Goal: Information Seeking & Learning: Learn about a topic

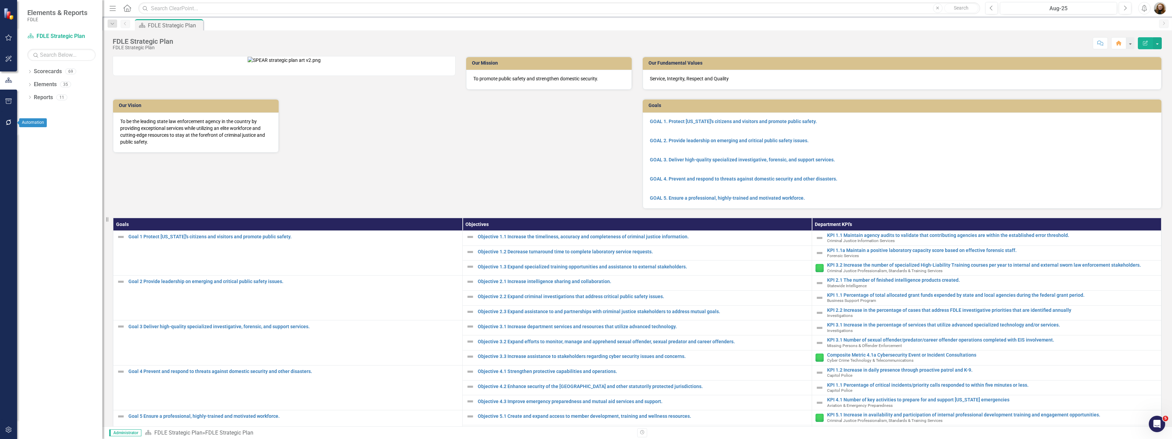
click at [4, 123] on button "button" at bounding box center [8, 122] width 15 height 14
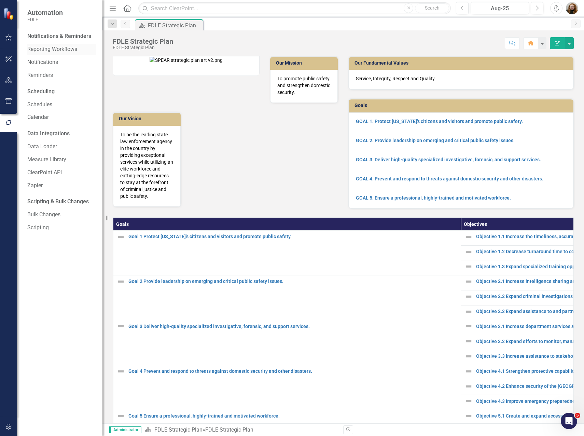
click at [45, 48] on link "Reporting Workflows" at bounding box center [61, 49] width 68 height 8
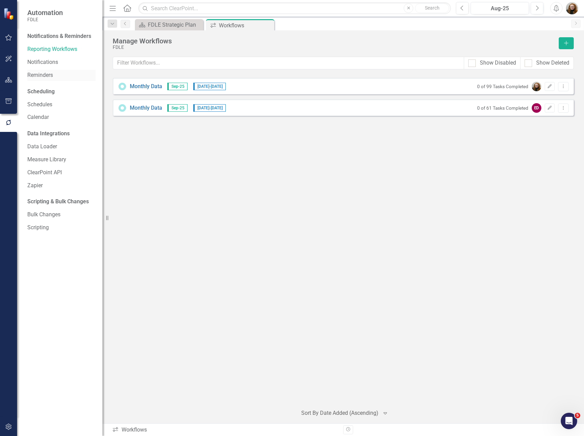
click at [36, 73] on link "Reminders" at bounding box center [61, 75] width 68 height 8
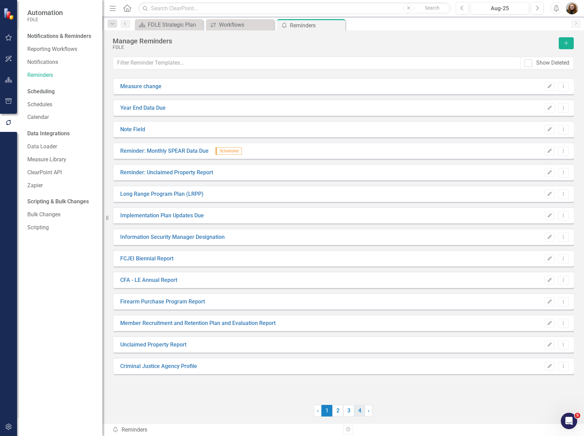
click at [358, 412] on link "4" at bounding box center [359, 411] width 11 height 12
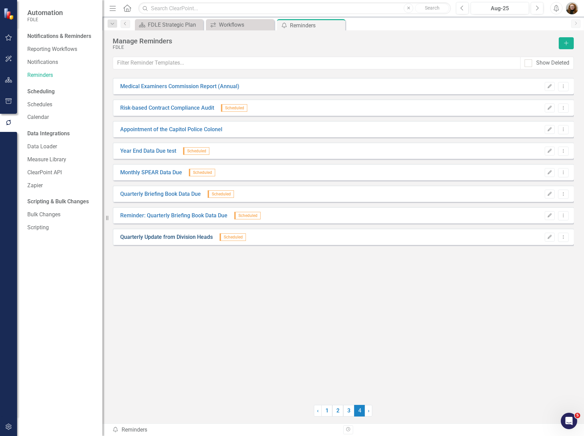
click at [184, 237] on link "Quarterly Update from Division Heads" at bounding box center [166, 237] width 93 height 8
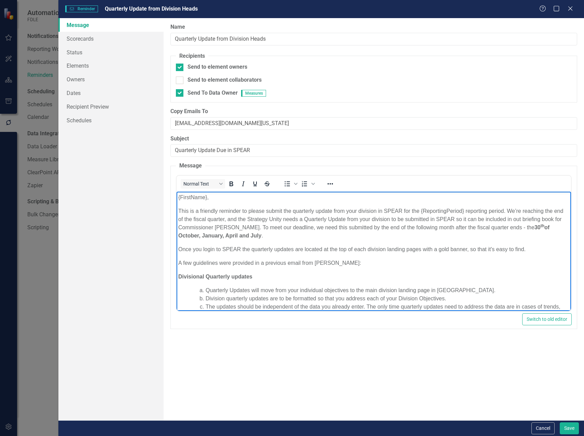
click at [329, 253] on body "{FirstName}, This is a friendly reminder to please submit the quarterly update …" at bounding box center [373, 280] width 394 height 176
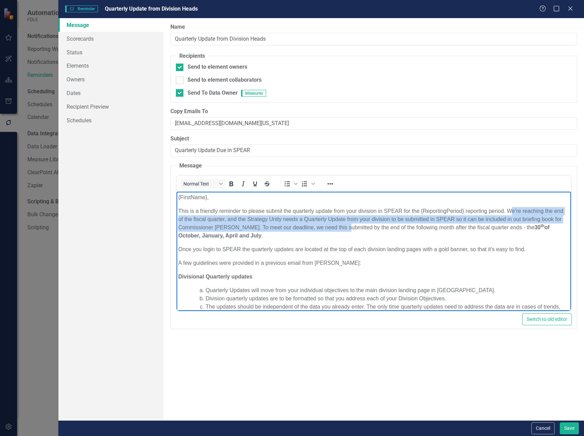
drag, startPoint x: 509, startPoint y: 210, endPoint x: 341, endPoint y: 226, distance: 169.2
click at [341, 226] on p "This is a friendly reminder to please submit the quarterly update from your div…" at bounding box center [373, 223] width 391 height 33
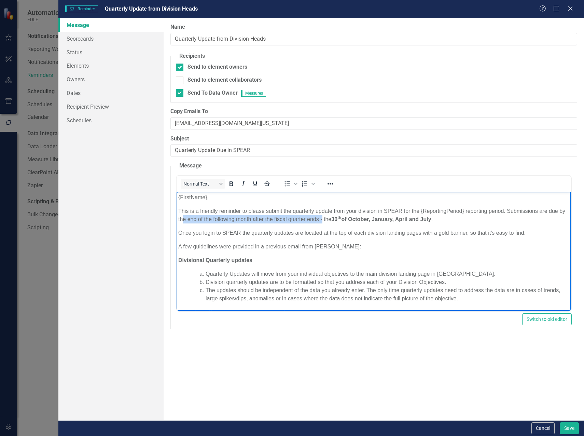
drag, startPoint x: 227, startPoint y: 219, endPoint x: 329, endPoint y: 217, distance: 101.8
click at [329, 217] on p "This is a friendly reminder to please submit the quarterly update from your div…" at bounding box center [373, 215] width 391 height 16
click at [233, 242] on p "A few guidelines were provided in a previous email from Heather Pence:" at bounding box center [373, 246] width 391 height 8
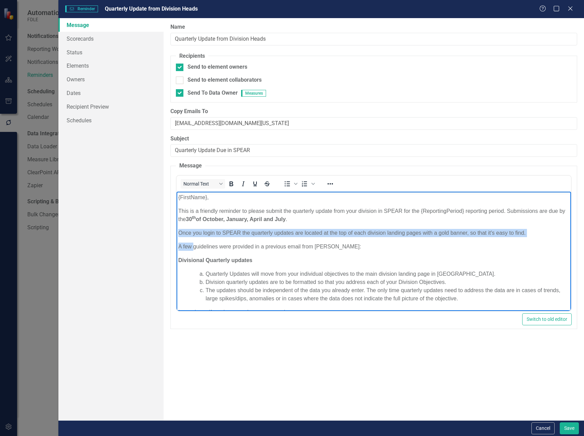
drag, startPoint x: 178, startPoint y: 230, endPoint x: 192, endPoint y: 245, distance: 20.5
click at [192, 245] on body "{FirstName}, This is a friendly reminder to please submit the quarterly update …" at bounding box center [373, 271] width 394 height 159
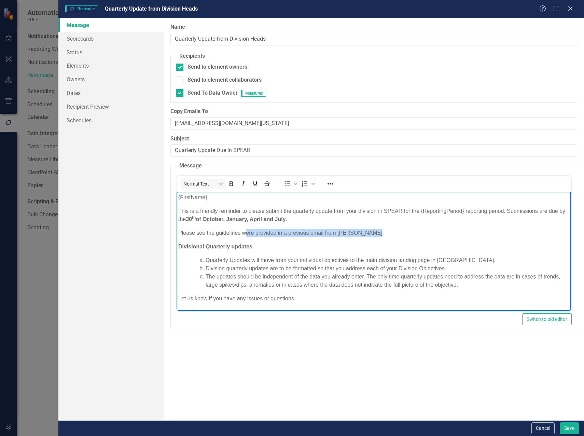
drag, startPoint x: 245, startPoint y: 232, endPoint x: 374, endPoint y: 229, distance: 129.5
click at [374, 229] on p "Please see the guidelines were provided in a previous email from Heather Pence:" at bounding box center [373, 233] width 391 height 8
click at [383, 270] on li "Division quarterly updates are to be formatted so that you address each of your…" at bounding box center [387, 268] width 364 height 8
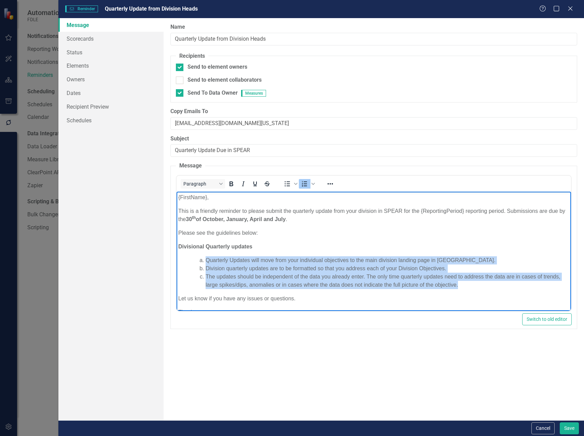
drag, startPoint x: 478, startPoint y: 286, endPoint x: 200, endPoint y: 259, distance: 279.0
click at [200, 259] on ol "Quarterly Updates will move from your individual objectives to the main divisio…" at bounding box center [380, 272] width 377 height 33
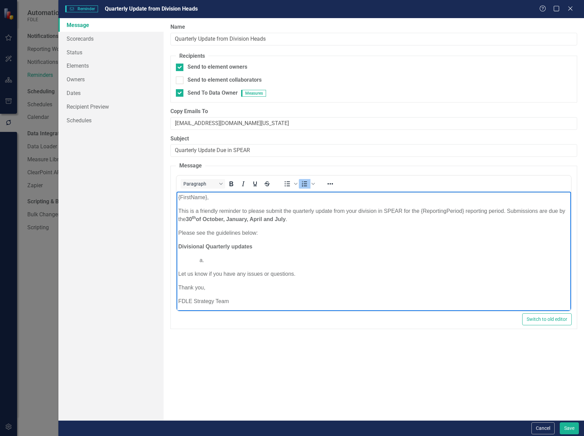
click at [216, 258] on li "Rich Text Area. Press ALT-0 for help." at bounding box center [387, 260] width 364 height 8
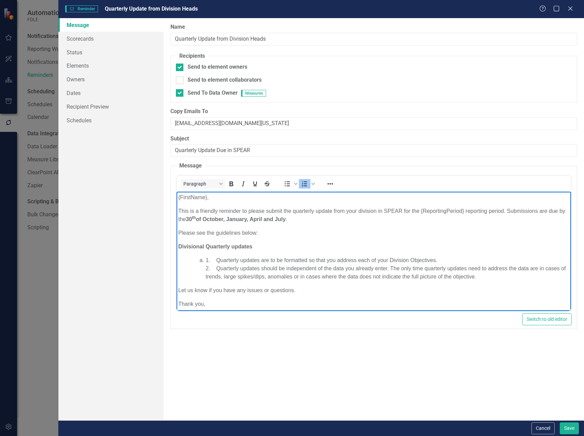
click at [218, 268] on li "1. Quarterly updates are to be formatted so that you address each of your Divis…" at bounding box center [387, 268] width 364 height 25
click at [205, 260] on li "1. Quarterly updates are to be formatted so that you address each of your Divis…" at bounding box center [387, 268] width 364 height 25
click at [423, 259] on p "1. Quarterly updates are to be formatted so that you address each of your Divis…" at bounding box center [373, 268] width 391 height 25
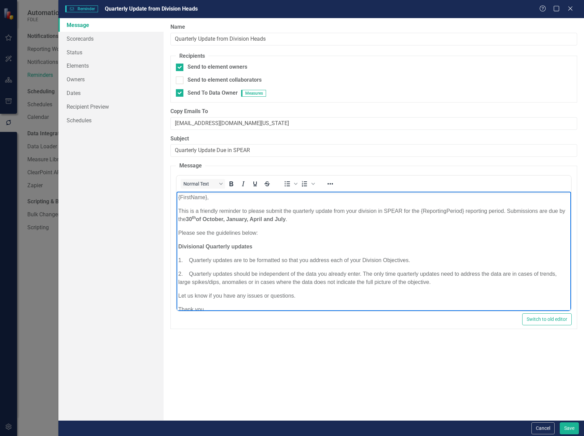
click at [450, 282] on p "2. Quarterly updates should be independent of the data you already enter. The o…" at bounding box center [373, 278] width 391 height 16
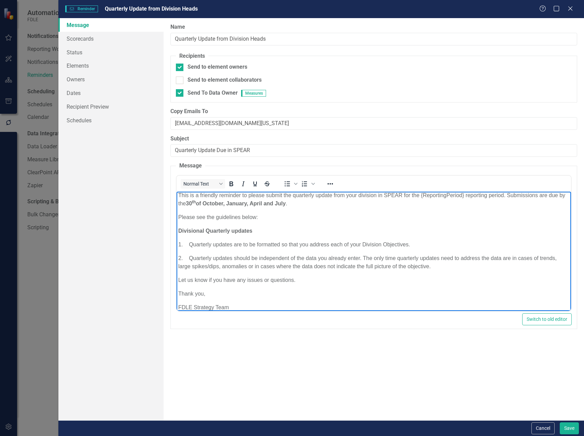
scroll to position [24, 0]
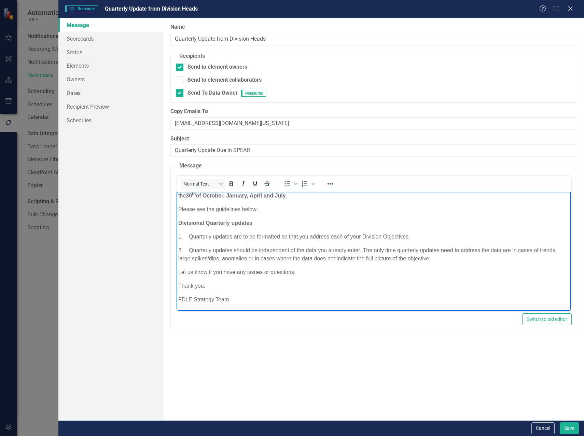
click at [188, 266] on body "{FirstName}, This is a friendly reminder to please submit the quarterly update …" at bounding box center [373, 239] width 394 height 143
click at [203, 266] on body "{FirstName}, This is a friendly reminder to please submit the quarterly update …" at bounding box center [373, 239] width 394 height 143
click at [203, 209] on span "Please see the guidelines below:" at bounding box center [218, 209] width 80 height 6
click at [202, 208] on span "Please see the guidelines below:" at bounding box center [218, 209] width 80 height 6
click at [199, 208] on span "Please see the guidelines below:" at bounding box center [218, 209] width 80 height 6
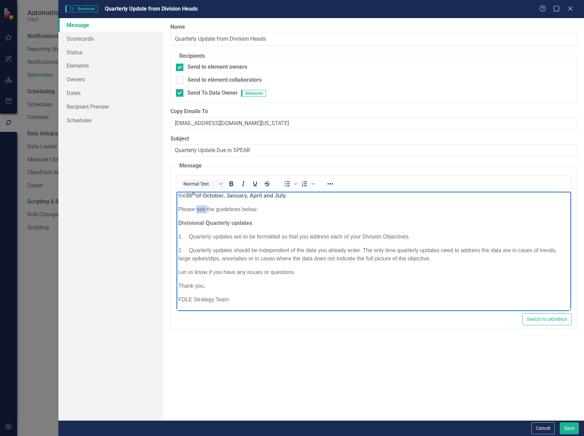
click at [199, 208] on span "Please see the guidelines below:" at bounding box center [218, 209] width 80 height 6
click at [570, 429] on button "Save" at bounding box center [569, 428] width 19 height 12
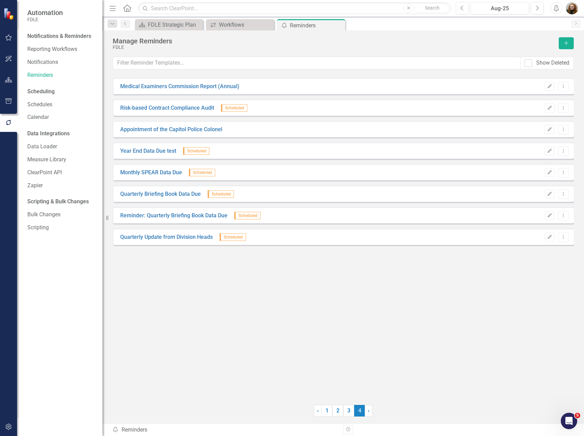
click at [310, 336] on div "Medical Examiners Commission Report (Annual) Edit Dropdown Menu Risk-based Cont…" at bounding box center [343, 237] width 461 height 318
click at [232, 27] on div "Workflows" at bounding box center [241, 24] width 45 height 9
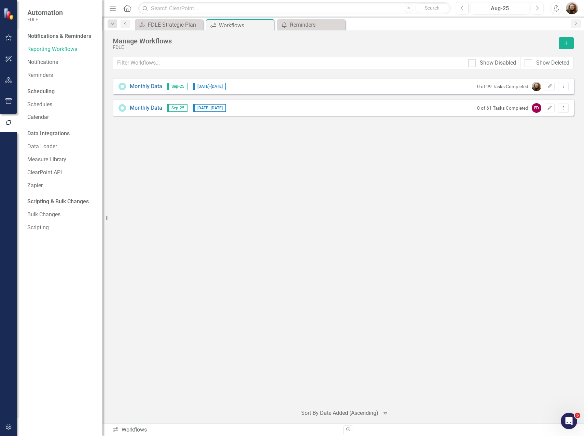
click at [412, 199] on div "Monthly Data Sep-25 10/1/25 - 10/15/25 0 of 99 Tasks Completed Edit Dropdown Me…" at bounding box center [343, 238] width 461 height 321
click at [138, 108] on link "Monthly Data" at bounding box center [146, 108] width 32 height 8
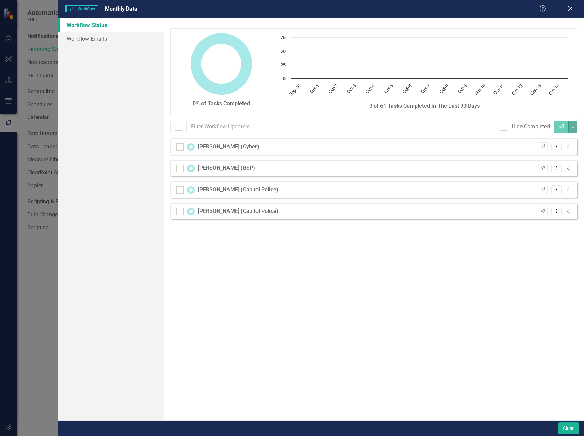
checkbox input "false"
click at [569, 8] on icon "Close" at bounding box center [570, 8] width 9 height 6
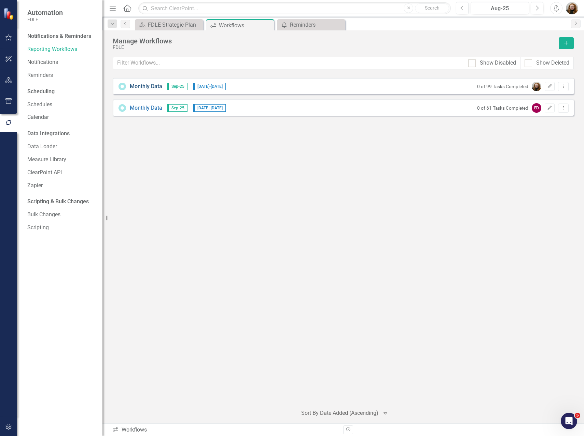
click at [146, 87] on link "Monthly Data" at bounding box center [146, 87] width 32 height 8
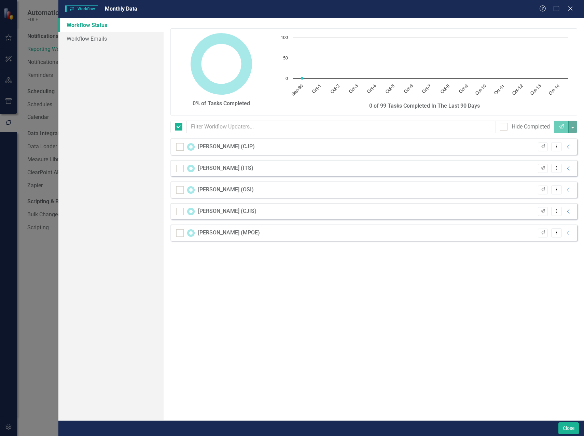
checkbox input "false"
click at [428, 320] on div "0% of Tasks Completed Chart Chart with 15 data points. The chart has 1 X axis d…" at bounding box center [374, 219] width 420 height 402
click at [454, 296] on div "0% of Tasks Completed Chart Chart with 15 data points. The chart has 1 X axis d…" at bounding box center [374, 219] width 420 height 402
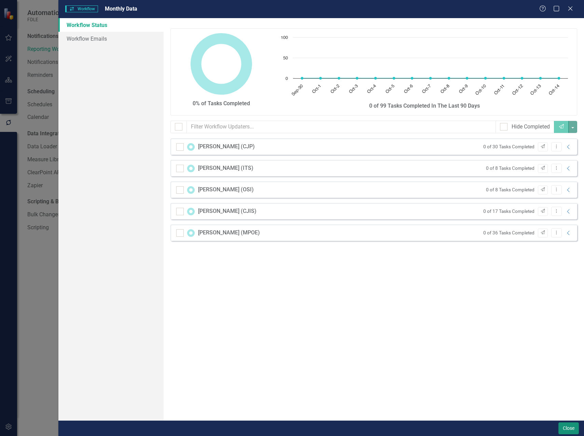
click at [566, 429] on button "Close" at bounding box center [568, 428] width 20 height 12
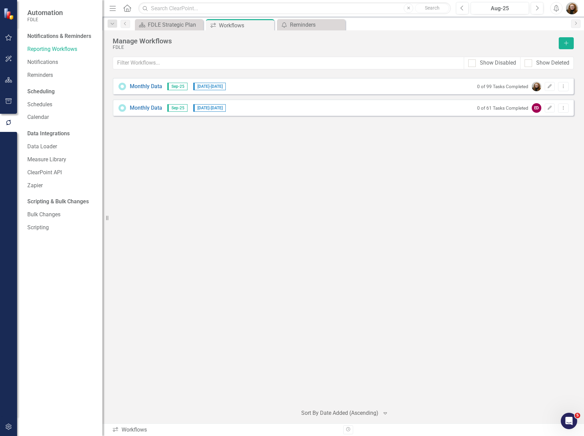
click at [290, 248] on div "Monthly Data Sep-25 10/1/25 - 10/15/25 0 of 99 Tasks Completed Edit Dropdown Me…" at bounding box center [343, 238] width 461 height 321
click at [199, 132] on div "Monthly Data Sep-25 10/1/25 - 10/15/25 0 of 99 Tasks Completed Edit Dropdown Me…" at bounding box center [343, 238] width 461 height 321
click at [312, 24] on div "Reminders" at bounding box center [312, 24] width 45 height 9
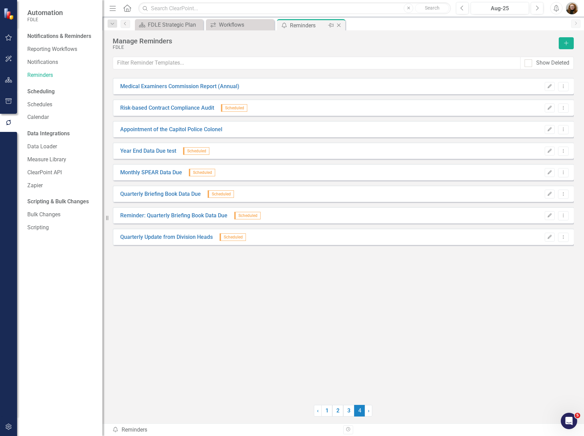
click at [342, 26] on icon "Close" at bounding box center [338, 25] width 7 height 5
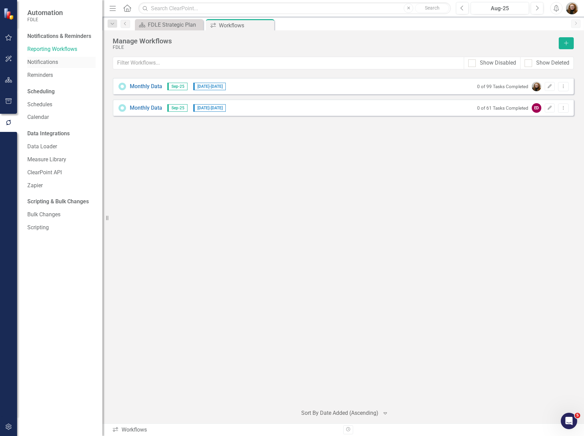
click at [41, 61] on link "Notifications" at bounding box center [61, 62] width 68 height 8
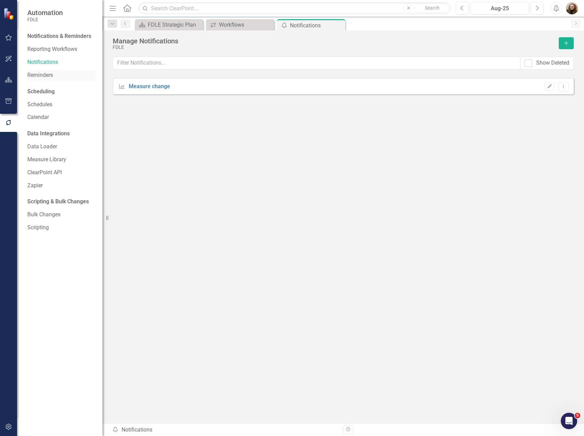
click at [43, 71] on div "Reminders" at bounding box center [61, 75] width 68 height 11
click at [51, 78] on link "Reminders" at bounding box center [61, 75] width 68 height 8
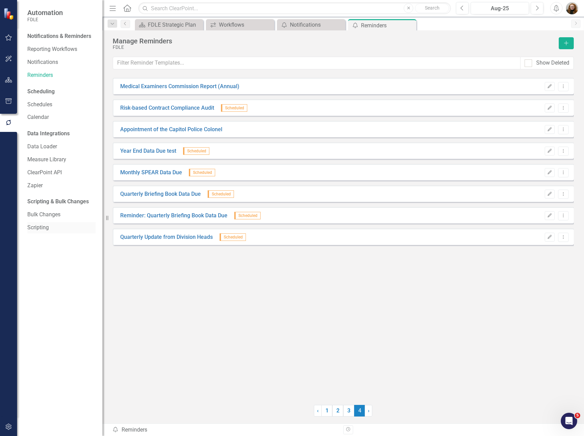
click at [40, 229] on link "Scripting" at bounding box center [61, 228] width 68 height 8
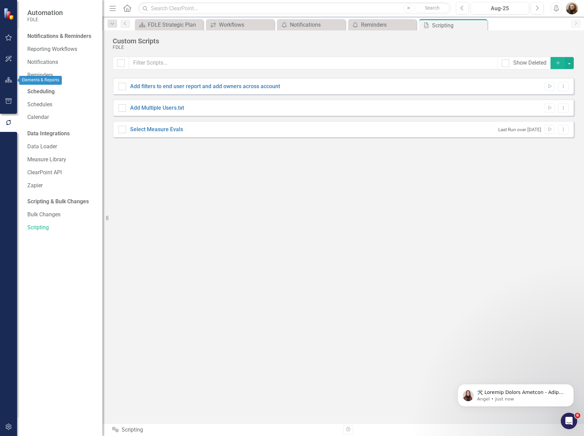
click at [10, 79] on icon "button" at bounding box center [8, 79] width 7 height 5
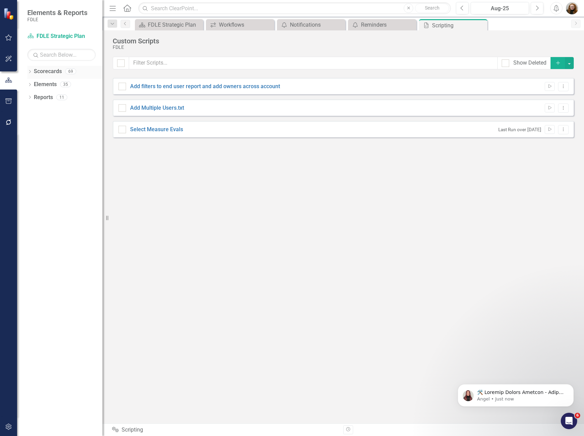
click at [52, 71] on link "Scorecards" at bounding box center [48, 72] width 28 height 8
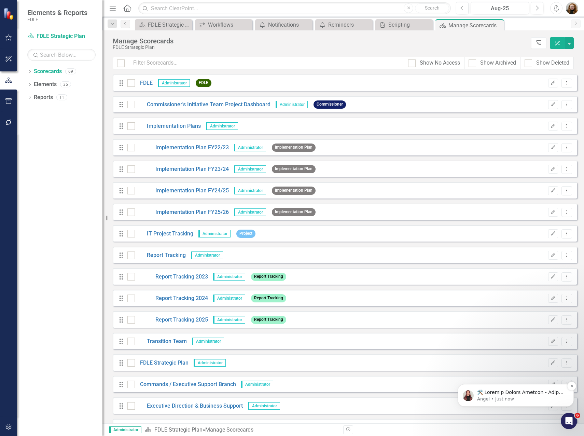
click at [555, 393] on p "Notification stack" at bounding box center [521, 392] width 88 height 7
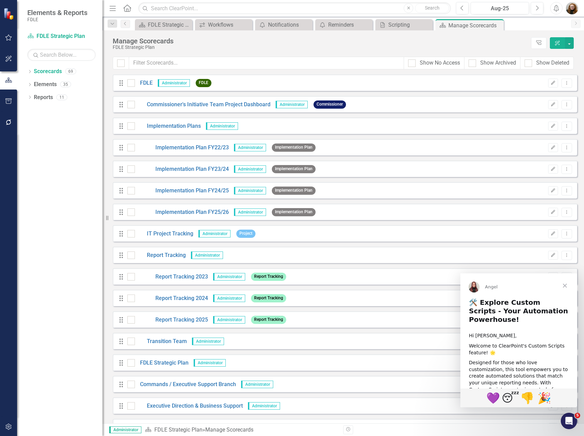
click at [567, 287] on span "Close" at bounding box center [565, 285] width 25 height 25
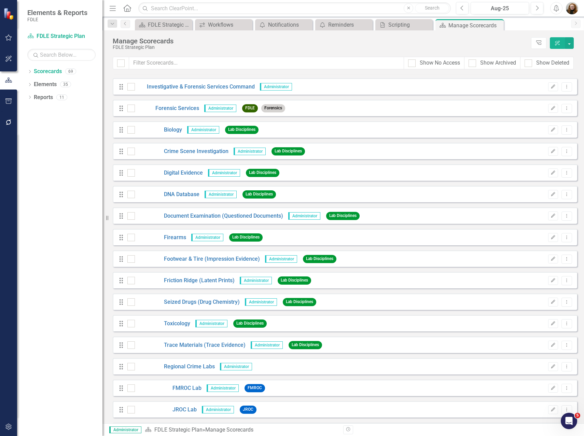
scroll to position [410, 0]
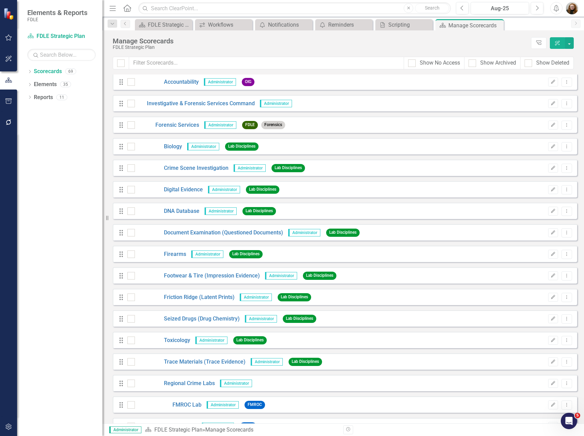
click at [68, 201] on div "Dropdown Scorecards 69 Dropdown FDLE Commissioner's Initiative Team Project Das…" at bounding box center [59, 251] width 85 height 370
click at [467, 46] on div "FDLE Strategic Plan" at bounding box center [320, 47] width 415 height 5
click at [309, 58] on input "text" at bounding box center [266, 63] width 275 height 13
click at [322, 44] on div "Manage Scorecards" at bounding box center [320, 41] width 415 height 8
click at [580, 50] on div "Manage Scorecards FDLE Strategic Plan Tree Explorer ClearPoint AI" at bounding box center [343, 43] width 482 height 26
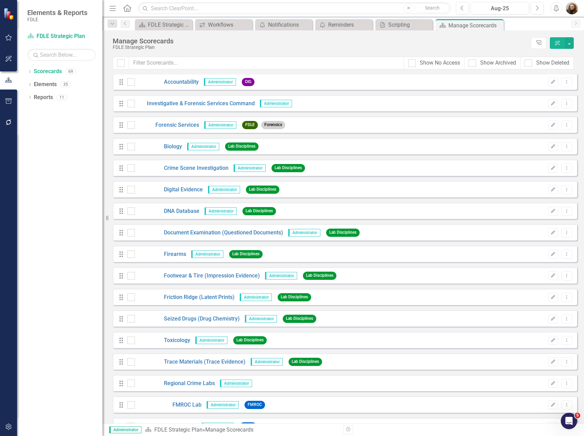
click at [272, 49] on div "FDLE Strategic Plan" at bounding box center [320, 47] width 415 height 5
click at [76, 212] on div "Dropdown Scorecards 69 Dropdown FDLE Commissioner's Initiative Team Project Das…" at bounding box center [59, 251] width 85 height 370
click at [275, 48] on div "FDLE Strategic Plan" at bounding box center [320, 47] width 415 height 5
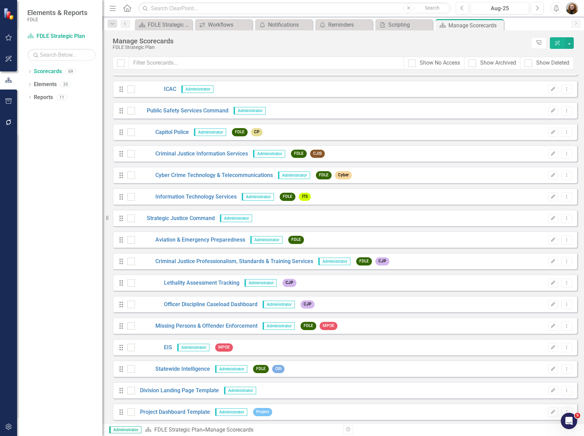
scroll to position [1136, 0]
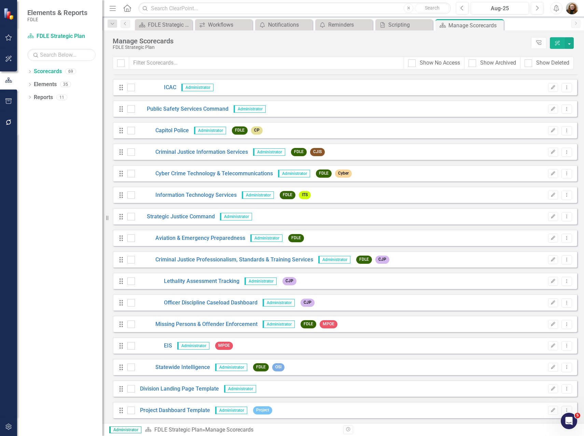
click at [81, 327] on div "Dropdown Scorecards 69 Dropdown FDLE Commissioner's Initiative Team Project Das…" at bounding box center [59, 251] width 85 height 370
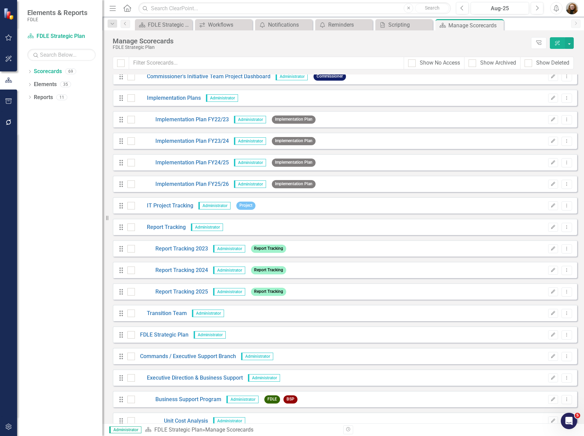
scroll to position [0, 0]
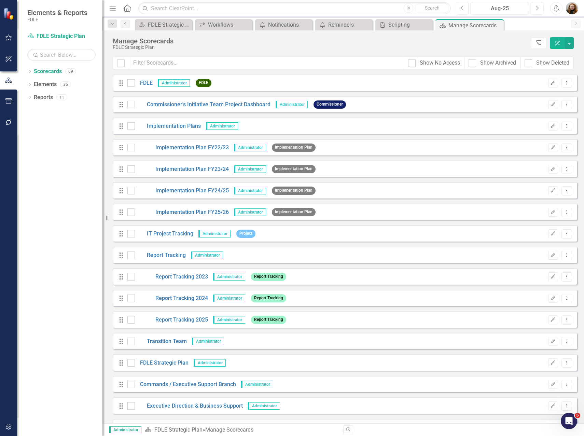
click at [359, 48] on div "FDLE Strategic Plan" at bounding box center [320, 47] width 415 height 5
click at [286, 25] on div "Notifications" at bounding box center [285, 24] width 34 height 9
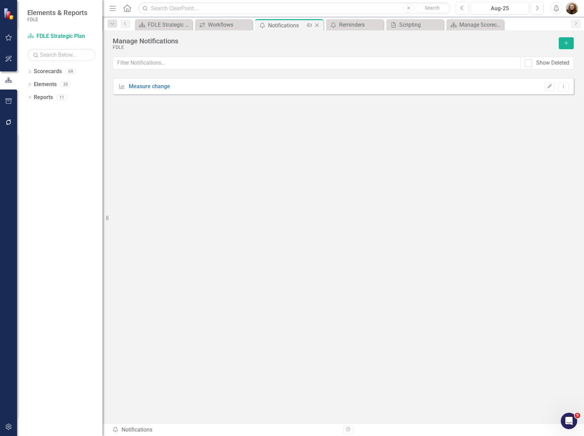
click at [318, 25] on icon "Close" at bounding box center [317, 25] width 7 height 5
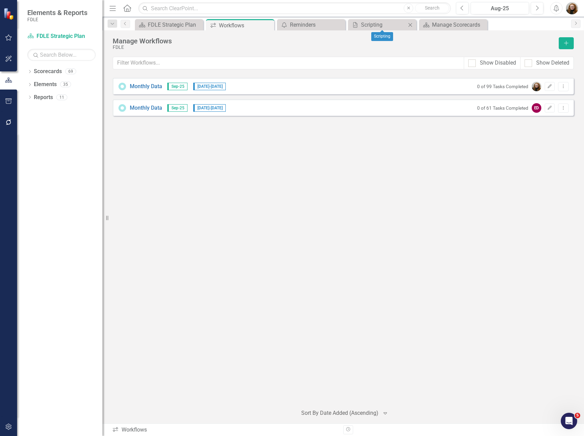
click at [408, 24] on icon "Close" at bounding box center [410, 24] width 7 height 5
click at [336, 24] on icon "Close" at bounding box center [339, 24] width 7 height 5
click at [338, 22] on icon "Close" at bounding box center [339, 24] width 7 height 5
click at [267, 25] on icon "Close" at bounding box center [267, 25] width 7 height 5
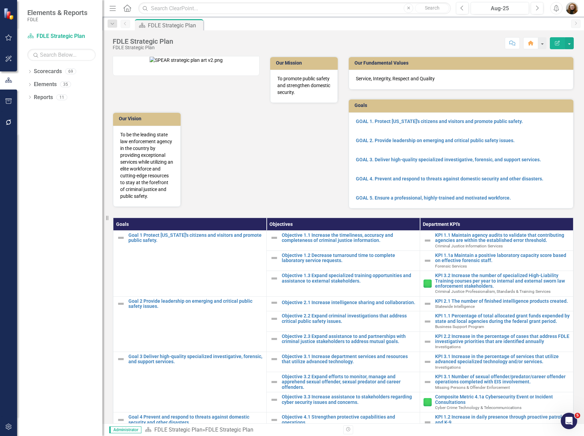
click at [56, 188] on div "Dropdown Scorecards 69 Dropdown FDLE Commissioner's Initiative Team Project Das…" at bounding box center [59, 251] width 85 height 370
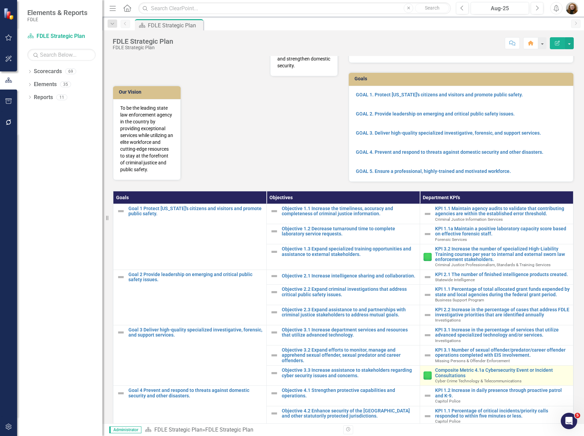
scroll to position [137, 0]
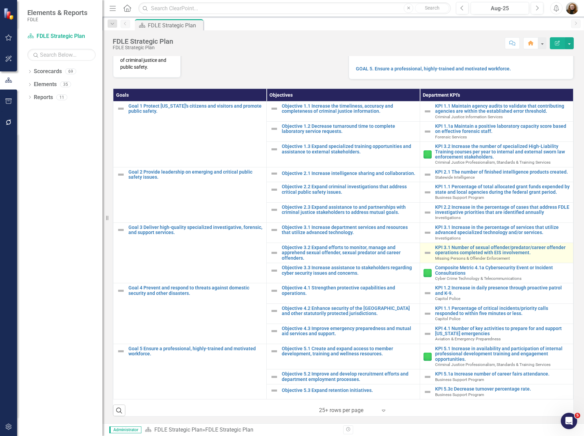
click at [459, 259] on span "Missing Persons & Offender Enforcement" at bounding box center [472, 258] width 75 height 5
click at [461, 250] on link "KPI 3.1 Number of sexual offender/predator/career offender operations completed…" at bounding box center [502, 250] width 135 height 11
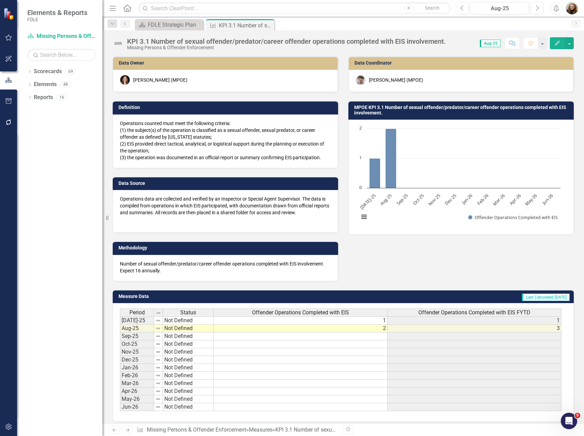
click at [149, 47] on div "Missing Persons & Offender Enforcement" at bounding box center [286, 47] width 319 height 5
click at [134, 47] on div "Missing Persons & Offender Enforcement" at bounding box center [286, 47] width 319 height 5
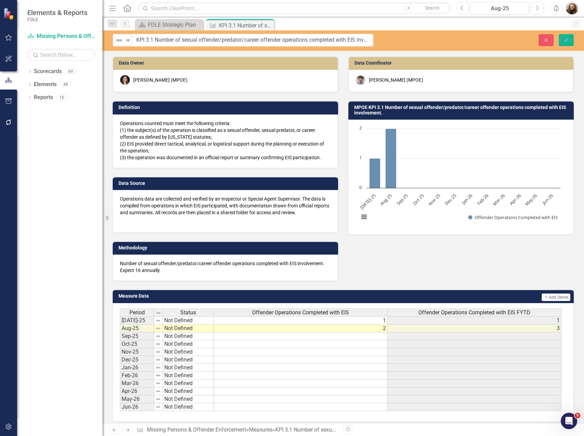
drag, startPoint x: 168, startPoint y: 77, endPoint x: 148, endPoint y: 79, distance: 19.9
click at [150, 79] on div "[PERSON_NAME] (MPOE)" at bounding box center [225, 81] width 225 height 22
click at [47, 121] on div "Dropdown Scorecards 69 Dropdown FDLE Commissioner's Initiative Team Project Das…" at bounding box center [59, 251] width 85 height 370
click at [46, 34] on link "Scorecard Missing Persons & Offender Enforcement" at bounding box center [61, 36] width 68 height 8
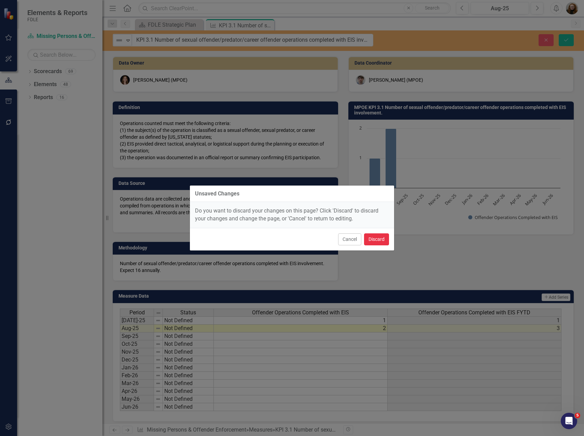
click at [376, 239] on button "Discard" at bounding box center [376, 239] width 25 height 12
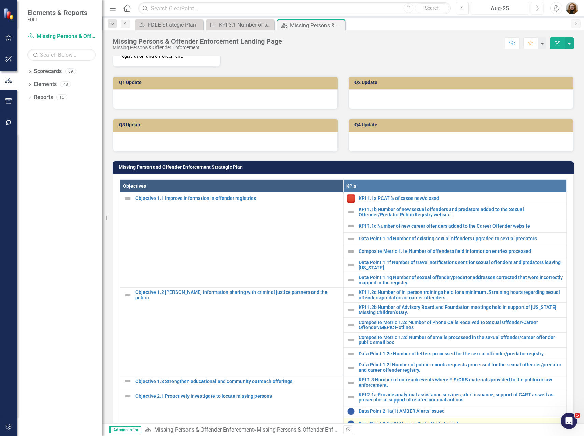
scroll to position [85, 0]
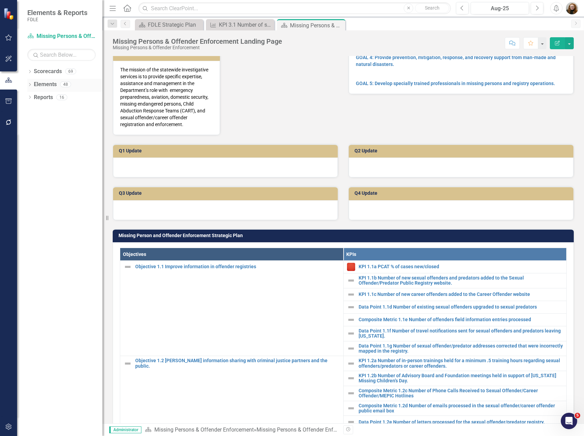
click at [50, 84] on link "Elements" at bounding box center [45, 85] width 23 height 8
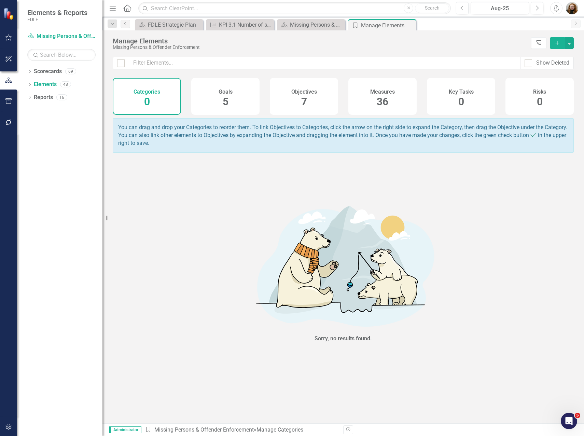
click at [378, 103] on span "36" at bounding box center [383, 102] width 12 height 12
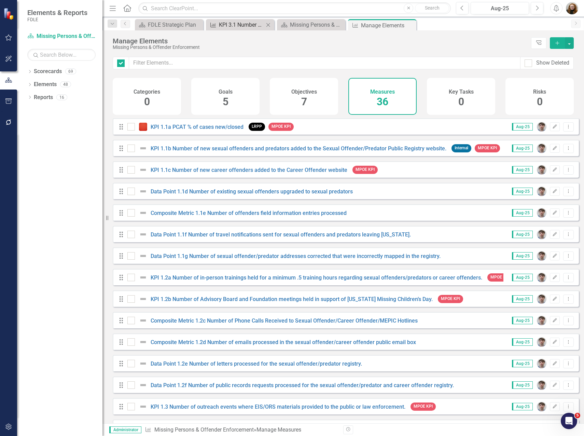
checkbox input "false"
click at [268, 22] on icon "Close" at bounding box center [268, 24] width 7 height 5
click at [0, 0] on icon "Close" at bounding box center [0, 0] width 0 height 0
click at [197, 25] on icon at bounding box center [197, 25] width 4 height 4
click at [219, 130] on link "KPI 1.1a PCAT % of cases new/closed" at bounding box center [197, 127] width 93 height 6
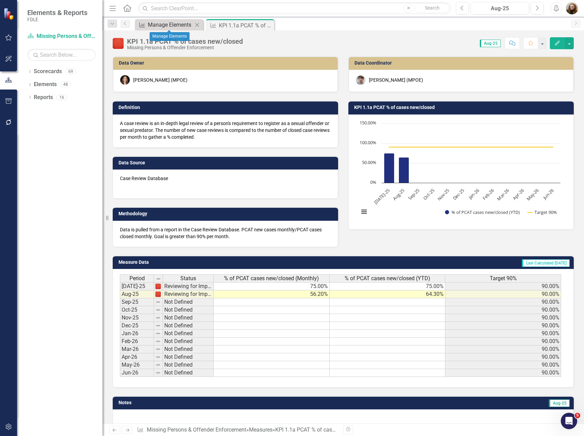
click at [164, 22] on div "Manage Elements" at bounding box center [170, 24] width 45 height 9
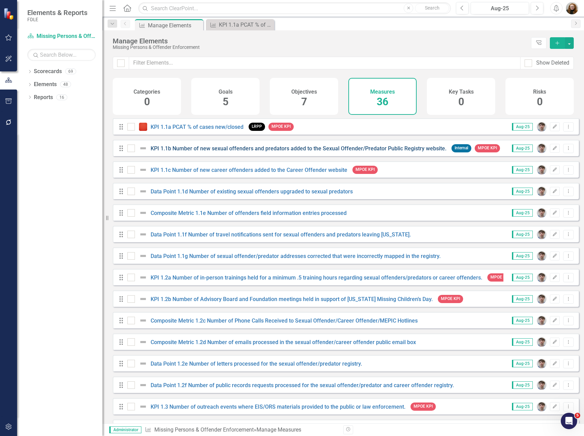
click at [225, 150] on link "KPI 1.1b Number of new sexual offenders and predators added to the Sexual Offen…" at bounding box center [299, 148] width 296 height 6
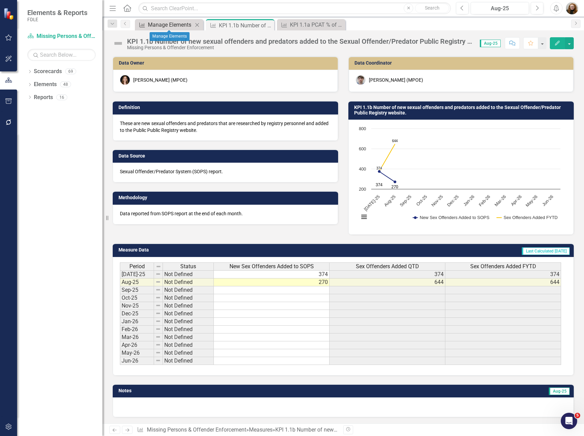
click at [170, 24] on div "Manage Elements" at bounding box center [170, 24] width 45 height 9
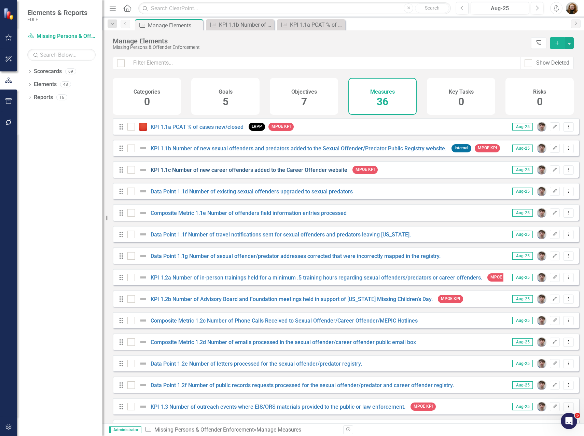
click at [222, 172] on link "KPI 1.1c Number of new career offenders added to the Career Offender website" at bounding box center [249, 170] width 197 height 6
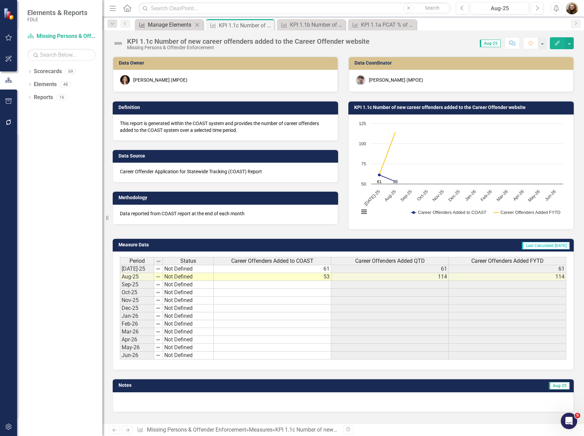
click at [170, 23] on div "Manage Elements" at bounding box center [170, 24] width 45 height 9
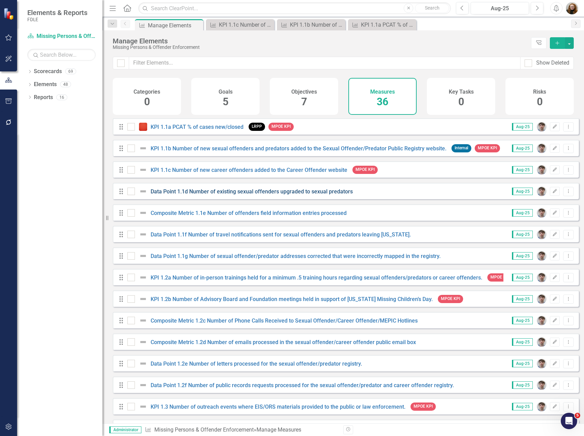
click at [228, 195] on link "Data Point 1.1d Number of existing sexual offenders upgraded to sexual predators" at bounding box center [252, 191] width 202 height 6
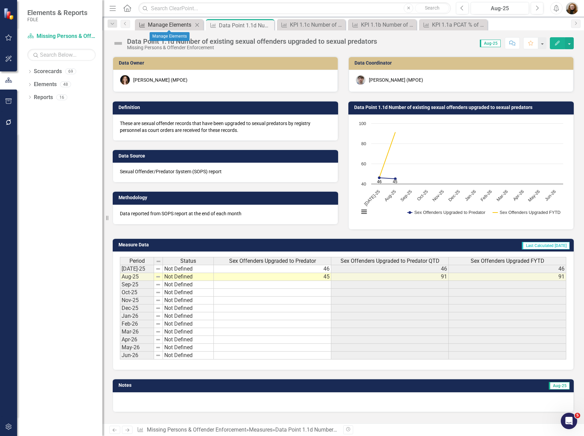
click at [151, 24] on div "Manage Elements" at bounding box center [170, 24] width 45 height 9
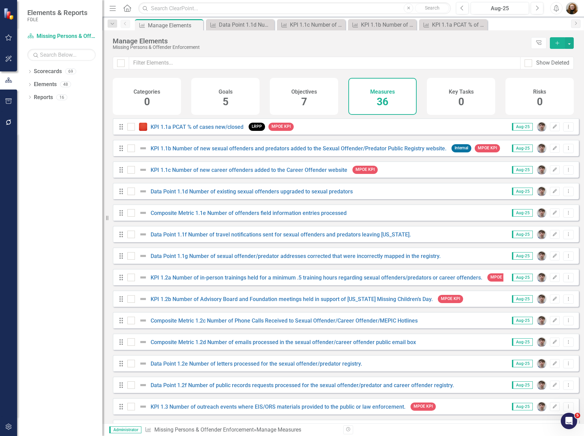
click at [208, 217] on div "Composite Metric 1.1e Number of offenders field information entries processed" at bounding box center [237, 213] width 221 height 8
click at [218, 216] on link "Composite Metric 1.1e Number of offenders field information entries processed" at bounding box center [249, 213] width 196 height 6
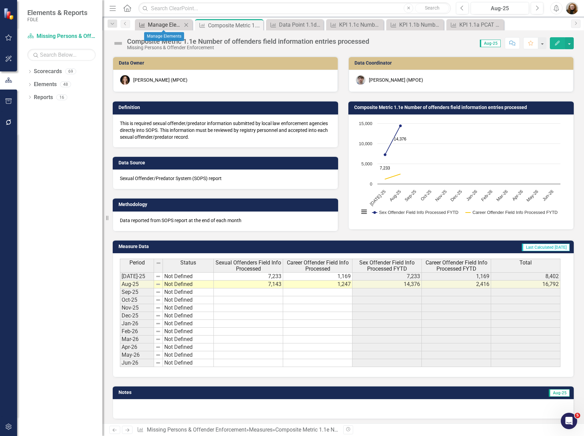
click at [165, 22] on div "Manage Elements" at bounding box center [165, 24] width 34 height 9
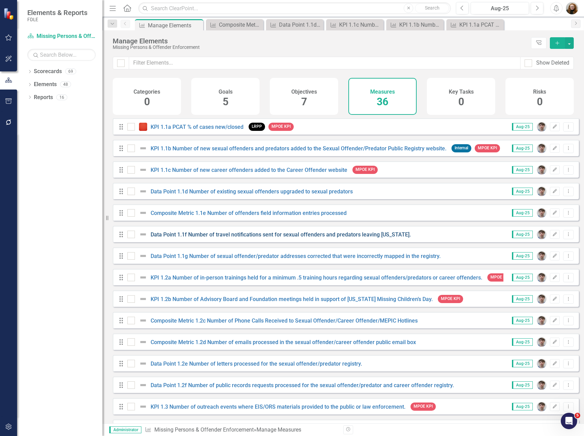
click at [186, 238] on link "Data Point 1.1f Number of travel notifications sent for sexual offenders and pr…" at bounding box center [281, 234] width 260 height 6
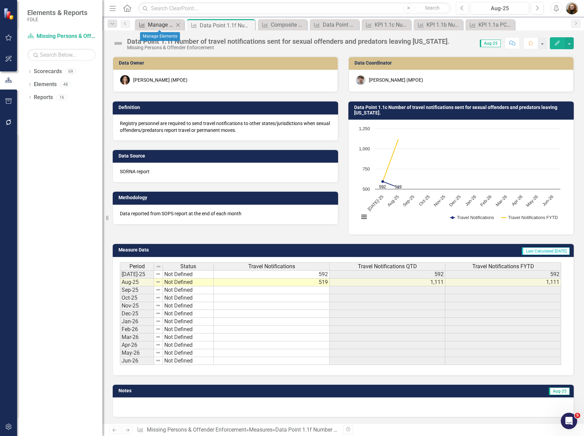
click at [163, 26] on div "Manage Elements" at bounding box center [161, 24] width 26 height 9
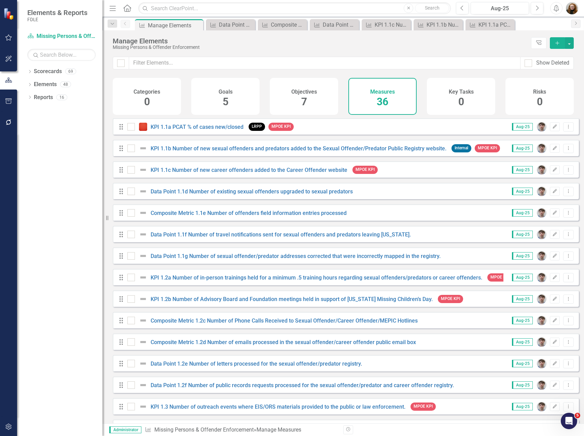
click at [214, 264] on div "Drag Data Point 1.1g Number of sexual offender/predator addresses corrected tha…" at bounding box center [346, 255] width 466 height 16
click at [215, 259] on link "Data Point 1.1g Number of sexual offender/predator addresses corrected that wer…" at bounding box center [296, 256] width 290 height 6
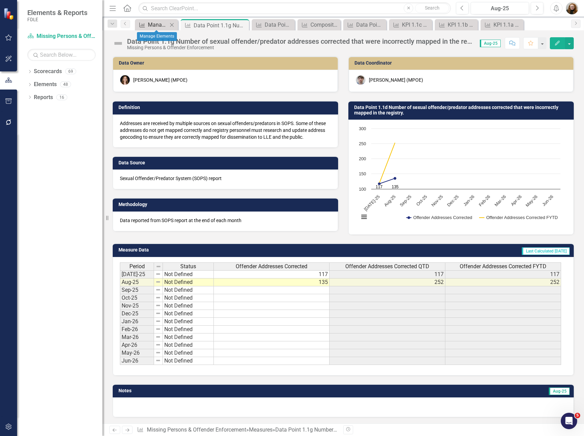
click at [153, 21] on div "Manage Elements" at bounding box center [158, 24] width 20 height 9
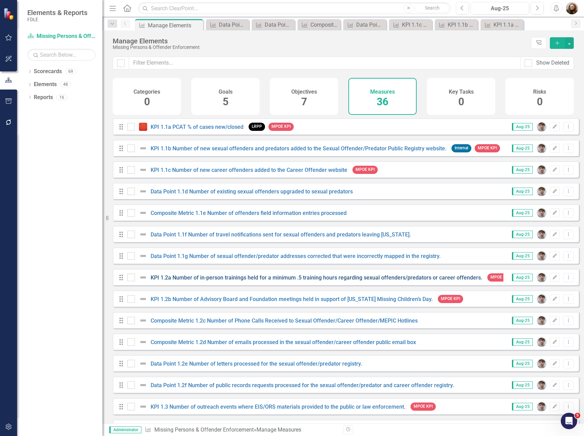
click at [209, 281] on link "KPI 1.2a Number of in-person trainings held for a minimum .5 training hours reg…" at bounding box center [317, 277] width 332 height 6
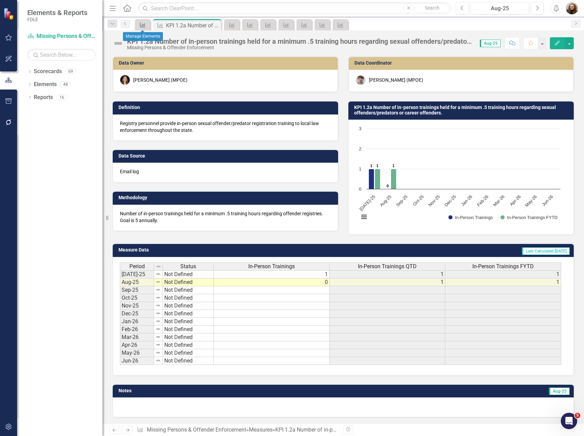
click at [140, 26] on icon at bounding box center [142, 25] width 5 height 5
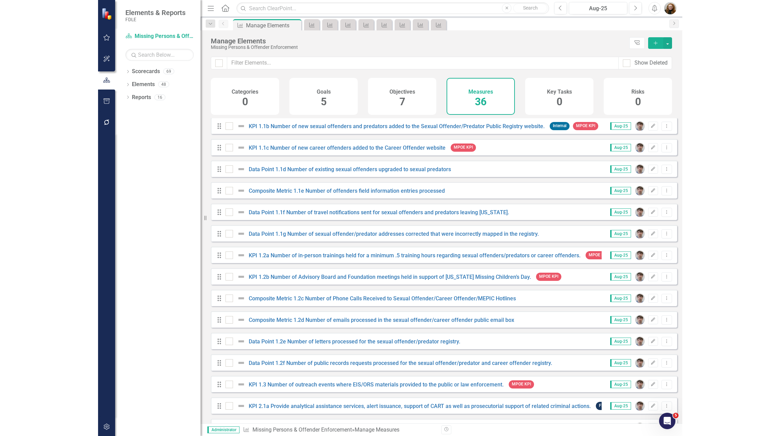
scroll to position [34, 0]
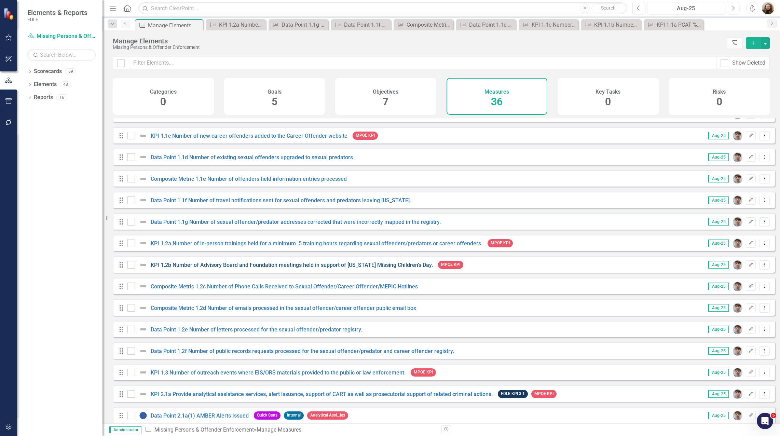
click at [202, 267] on link "KPI 1.2b Number of Advisory Board and Foundation meetings held in support of [U…" at bounding box center [292, 265] width 282 height 6
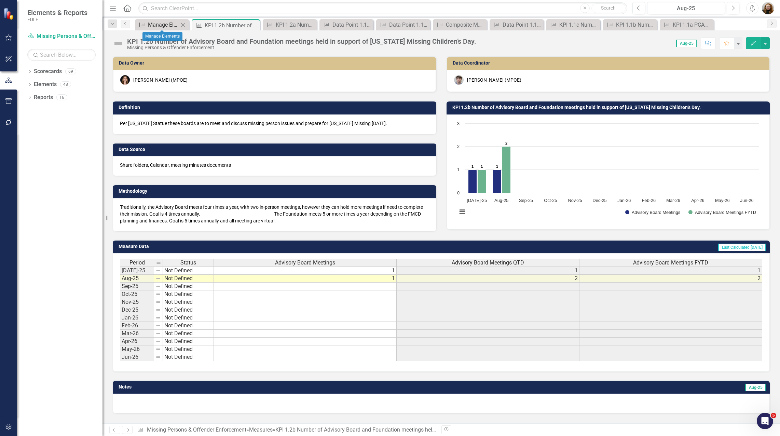
click at [159, 25] on div "Manage Elements" at bounding box center [163, 24] width 31 height 9
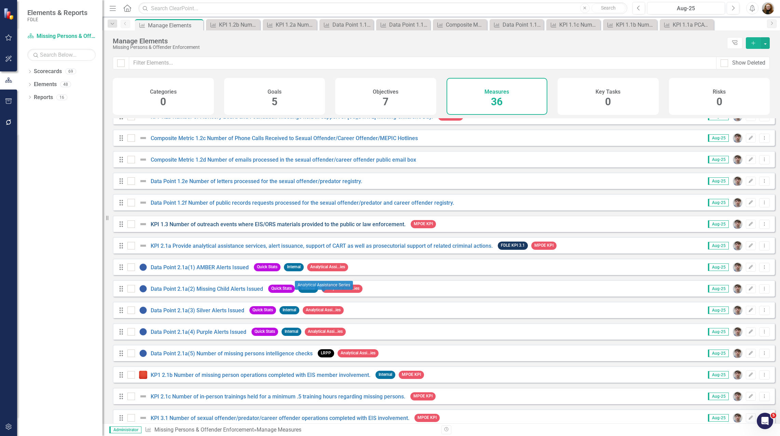
scroll to position [171, 0]
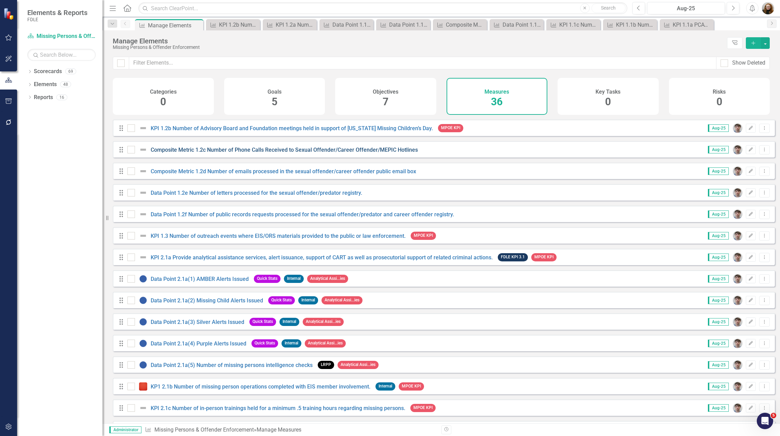
click at [250, 153] on link "Composite Metric 1.2c Number of Phone Calls Received to Sexual Offender/Career …" at bounding box center [284, 150] width 267 height 6
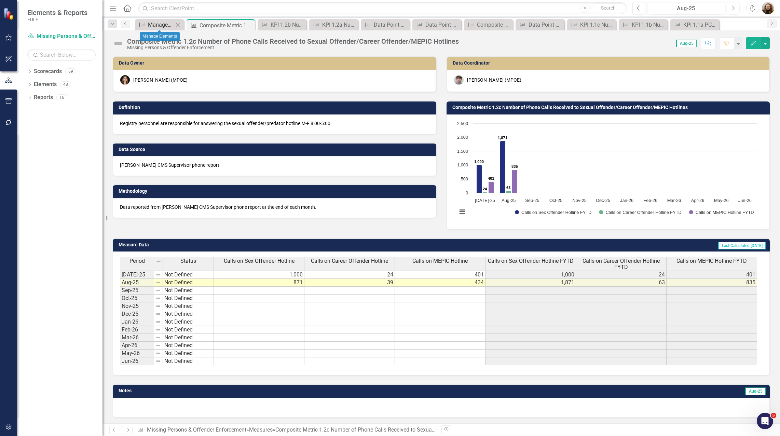
click at [156, 27] on div "Manage Elements" at bounding box center [161, 24] width 26 height 9
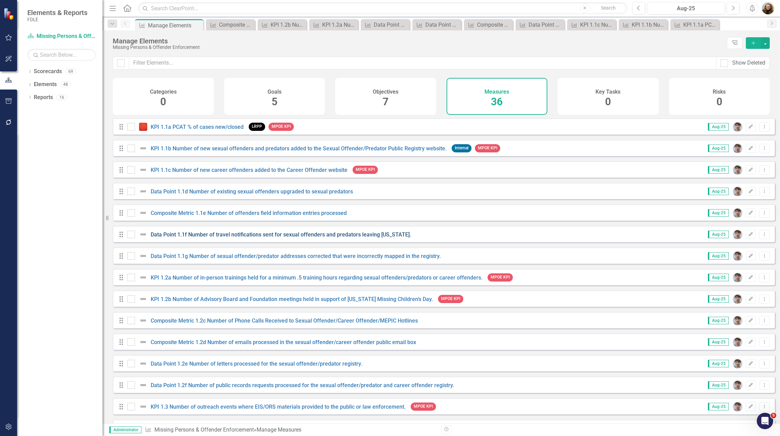
click at [183, 238] on link "Data Point 1.1f Number of travel notifications sent for sexual offenders and pr…" at bounding box center [281, 234] width 260 height 6
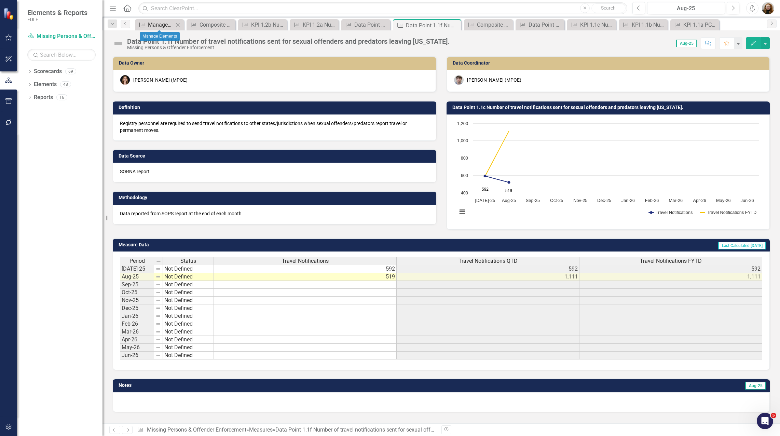
click at [150, 23] on div "Manage Elements" at bounding box center [161, 24] width 26 height 9
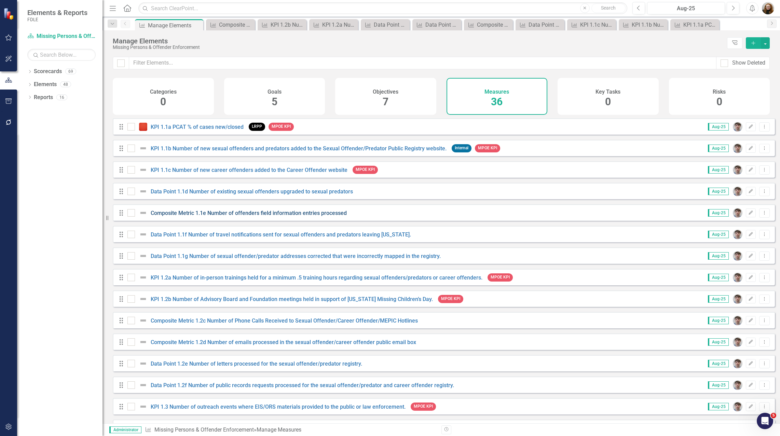
click at [207, 215] on link "Composite Metric 1.1e Number of offenders field information entries processed" at bounding box center [249, 213] width 196 height 6
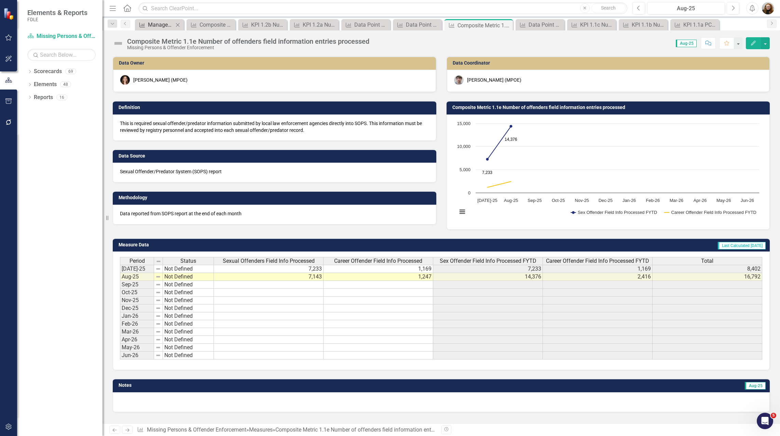
click at [153, 22] on div "Manage Elements" at bounding box center [161, 24] width 26 height 9
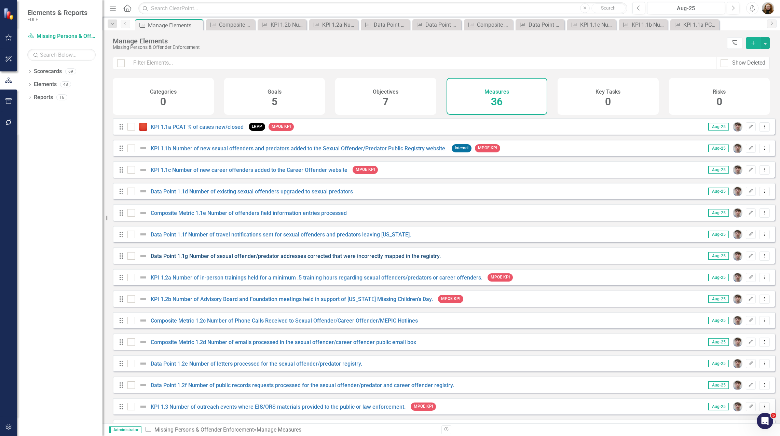
click at [201, 259] on link "Data Point 1.1g Number of sexual offender/predator addresses corrected that wer…" at bounding box center [296, 256] width 290 height 6
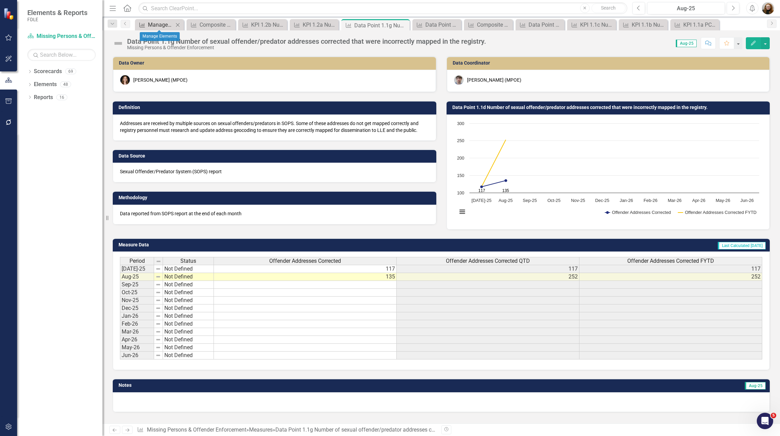
click at [158, 24] on div "Manage Elements" at bounding box center [161, 24] width 26 height 9
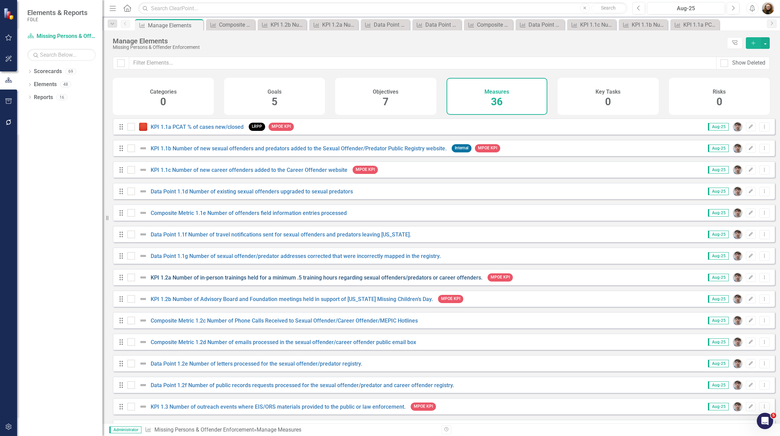
click at [240, 281] on link "KPI 1.2a Number of in-person trainings held for a minimum .5 training hours reg…" at bounding box center [317, 277] width 332 height 6
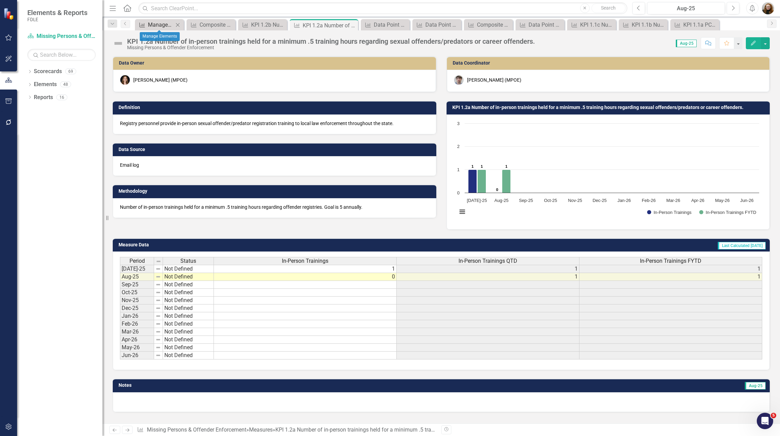
click at [166, 25] on div "Manage Elements" at bounding box center [161, 24] width 26 height 9
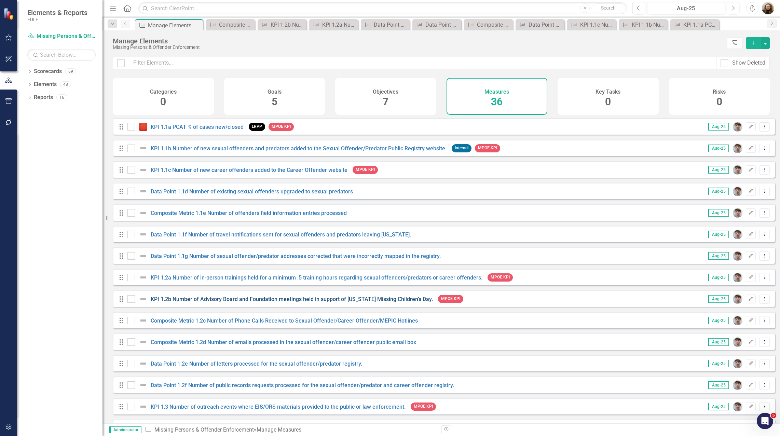
click at [206, 302] on link "KPI 1.2b Number of Advisory Board and Foundation meetings held in support of [U…" at bounding box center [292, 299] width 282 height 6
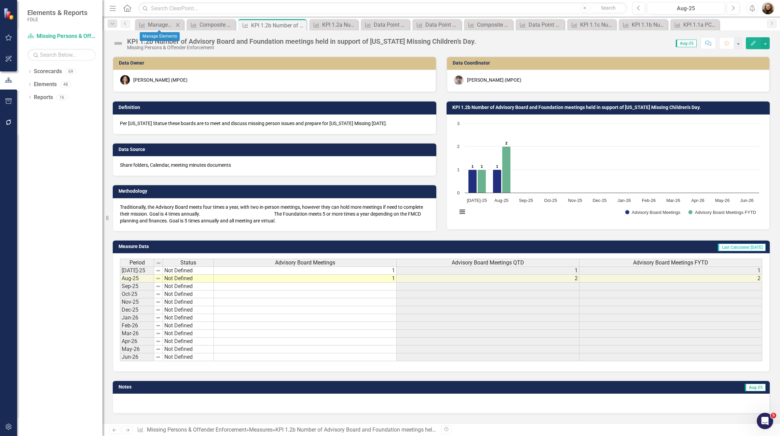
click at [170, 29] on div "Measure Manage Elements Close" at bounding box center [159, 24] width 49 height 11
click at [161, 28] on div "Manage Elements" at bounding box center [161, 24] width 26 height 9
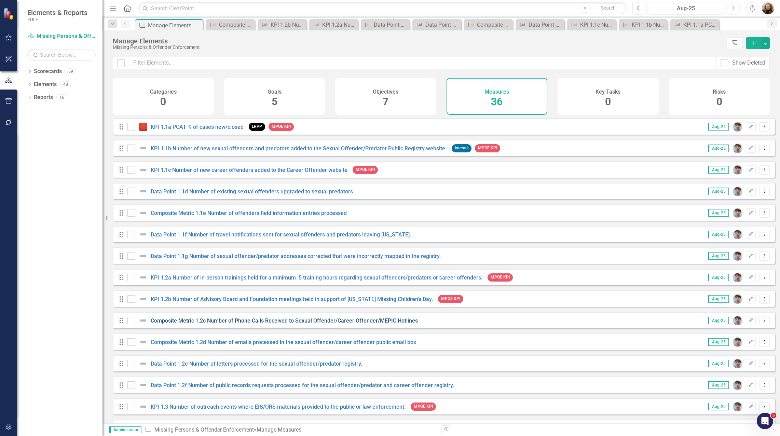
click at [252, 324] on link "Composite Metric 1.2c Number of Phone Calls Received to Sexual Offender/Career …" at bounding box center [284, 320] width 267 height 6
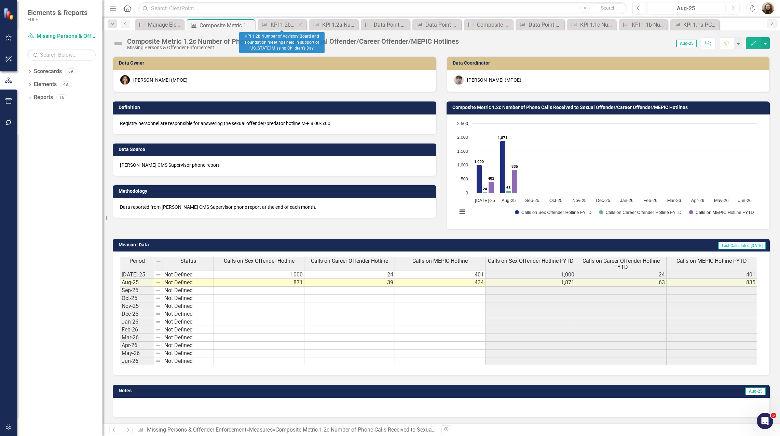
click at [301, 23] on icon "Close" at bounding box center [300, 24] width 7 height 5
click at [312, 25] on icon "Close" at bounding box center [310, 24] width 7 height 5
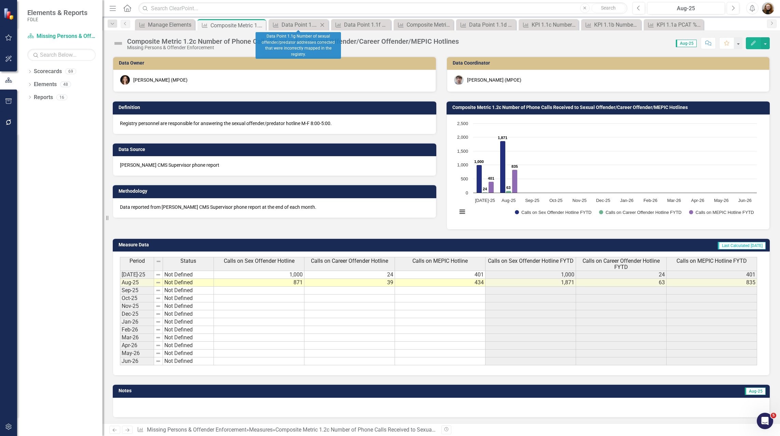
click at [323, 25] on icon "Close" at bounding box center [322, 24] width 7 height 5
click at [338, 26] on icon "Close" at bounding box center [337, 24] width 7 height 5
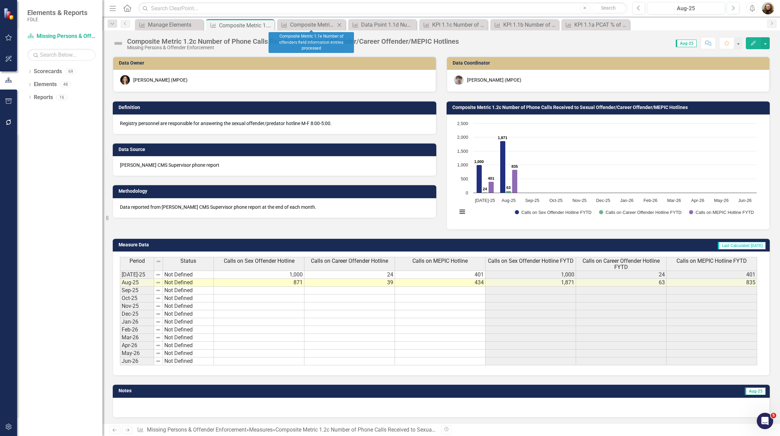
click at [339, 25] on icon "Close" at bounding box center [339, 24] width 7 height 5
click at [341, 25] on icon "Close" at bounding box center [339, 24] width 7 height 5
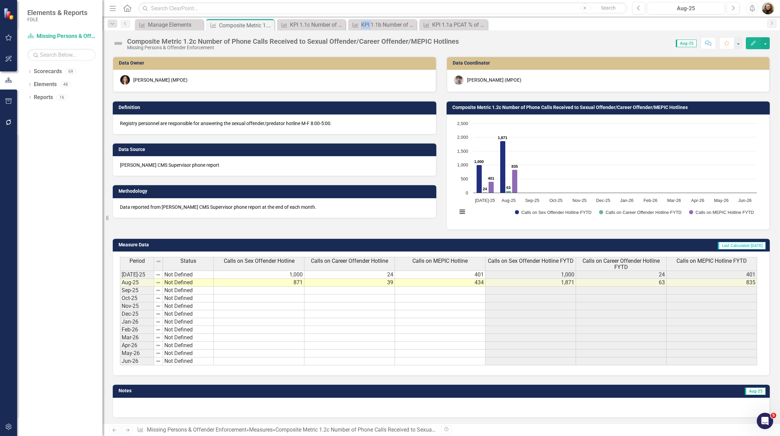
click at [0, 0] on icon "Close" at bounding box center [0, 0] width 0 height 0
click at [177, 24] on div "Manage Elements" at bounding box center [170, 24] width 45 height 9
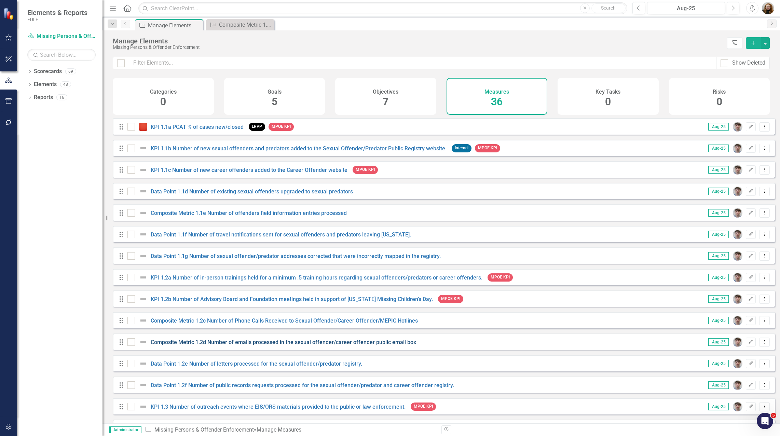
click at [217, 345] on link "Composite Metric 1.2d Number of emails processed in the sexual offender/career …" at bounding box center [283, 342] width 265 height 6
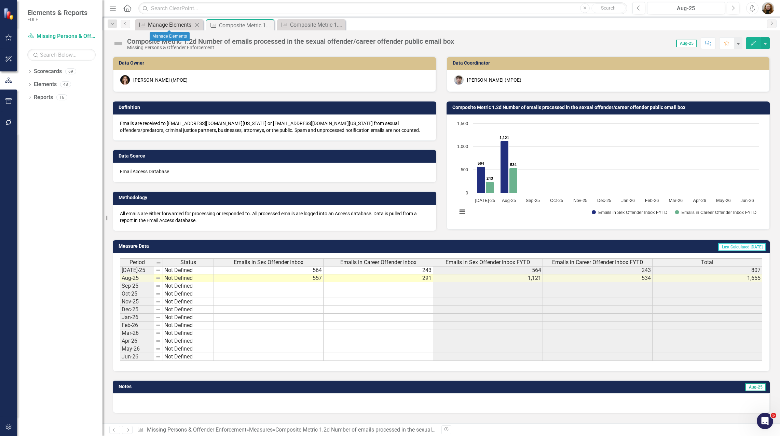
click at [170, 27] on div "Manage Elements" at bounding box center [170, 24] width 45 height 9
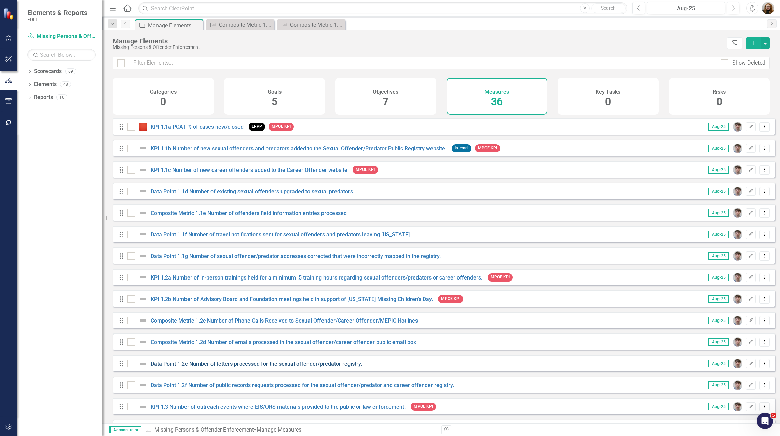
click at [209, 367] on link "Data Point 1.2e Number of letters processed for the sexual offender/predator re…" at bounding box center [256, 363] width 211 height 6
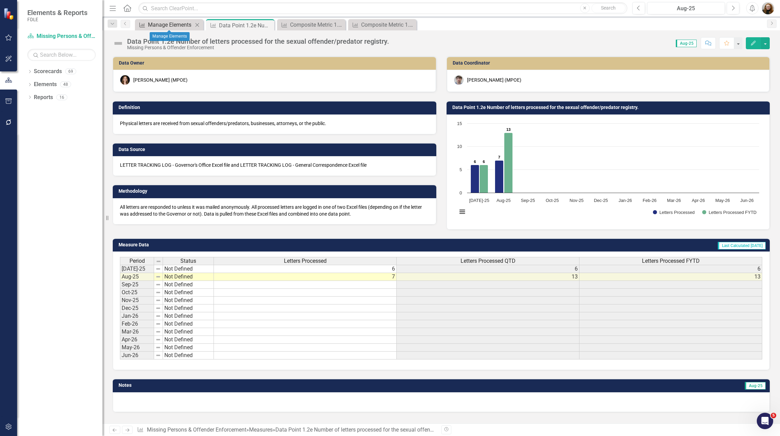
click at [167, 24] on div "Manage Elements" at bounding box center [170, 24] width 45 height 9
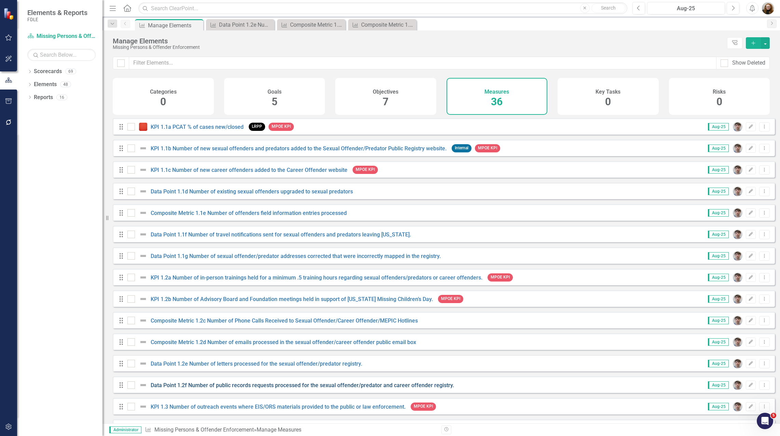
click at [227, 388] on link "Data Point 1.2f Number of public records requests processed for the sexual offe…" at bounding box center [302, 385] width 303 height 6
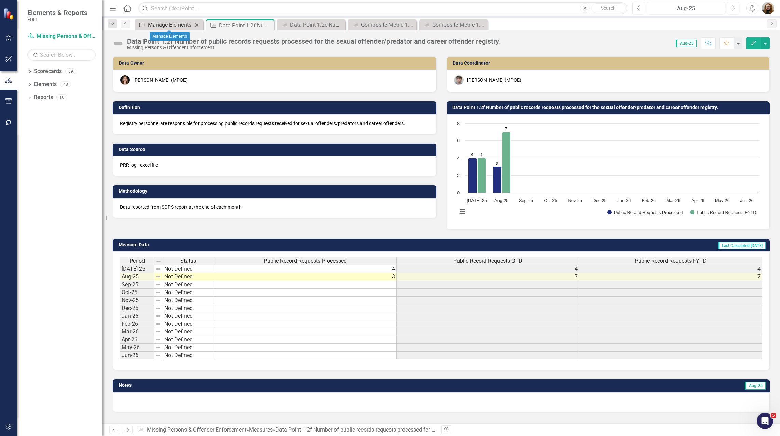
click at [175, 23] on div "Manage Elements" at bounding box center [170, 24] width 45 height 9
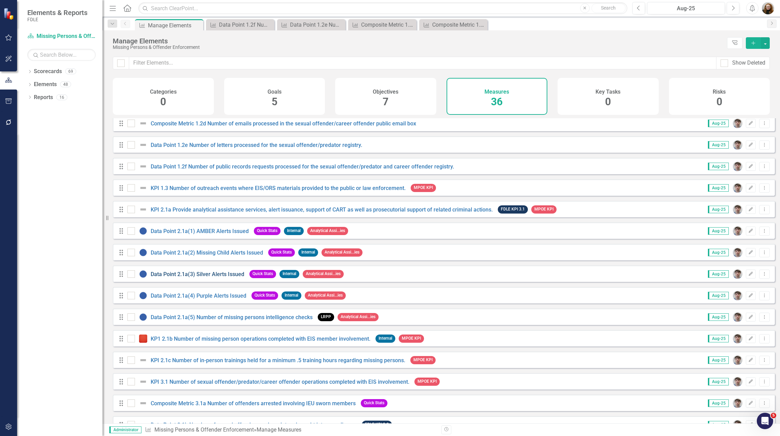
scroll to position [239, 0]
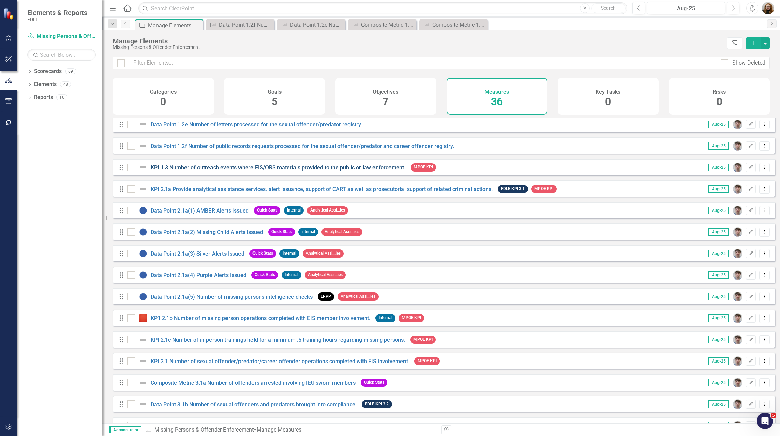
click at [185, 171] on link "KPI 1.3 Number of outreach events where EIS/ORS materials provided to the publi…" at bounding box center [278, 167] width 255 height 6
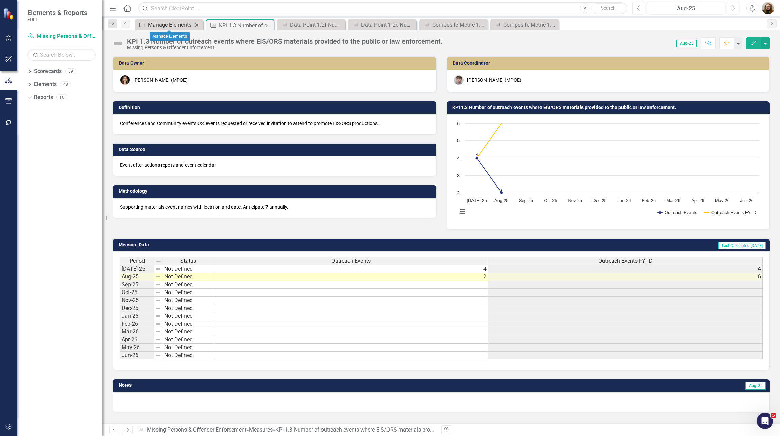
click at [182, 26] on div "Manage Elements" at bounding box center [170, 24] width 45 height 9
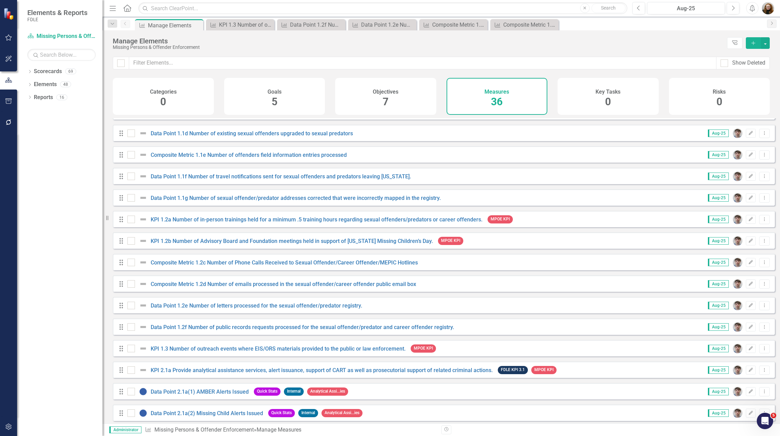
scroll to position [102, 0]
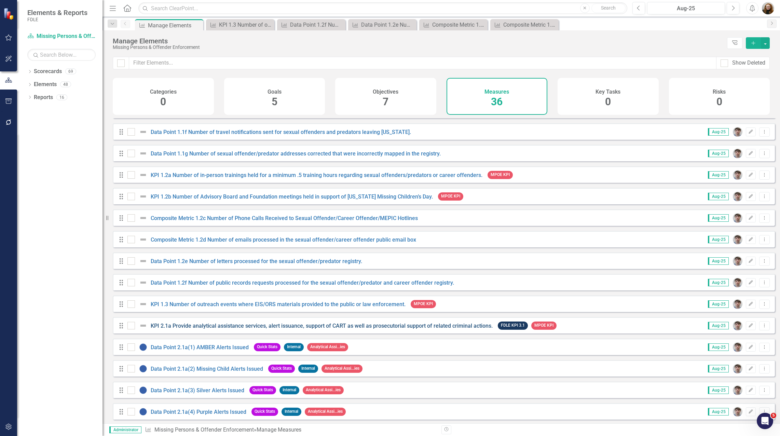
click at [168, 329] on link "KPI 2.1a Provide analytical assistance services, alert issuance, support of CAR…" at bounding box center [322, 325] width 342 height 6
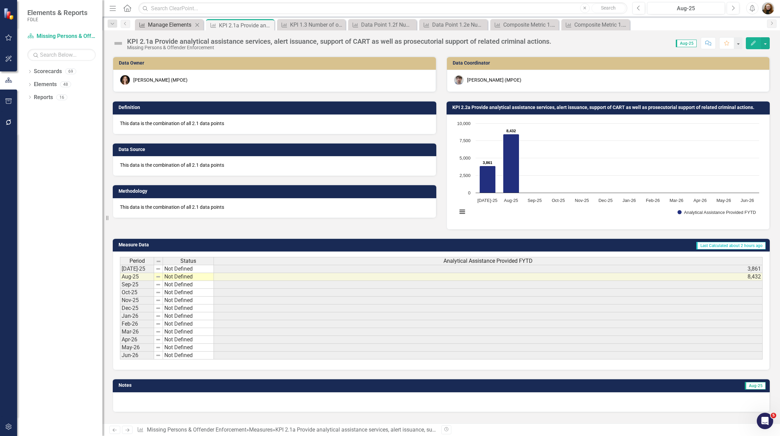
click at [155, 22] on div "Manage Elements" at bounding box center [170, 24] width 45 height 9
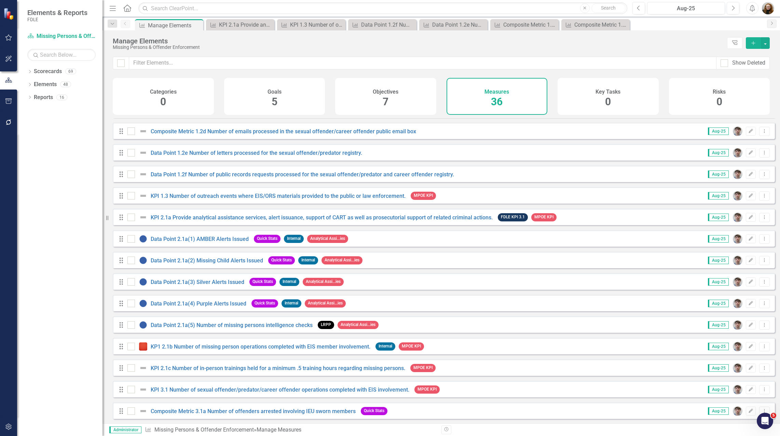
scroll to position [273, 0]
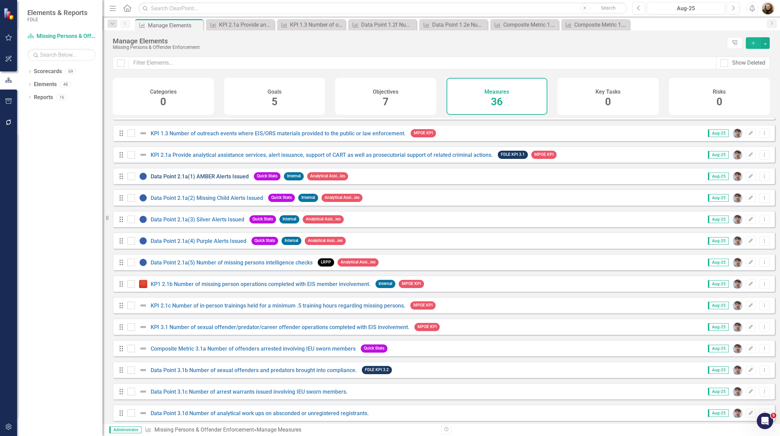
click at [176, 180] on link "Data Point 2.1a(1) AMBER Alerts Issued" at bounding box center [200, 176] width 98 height 6
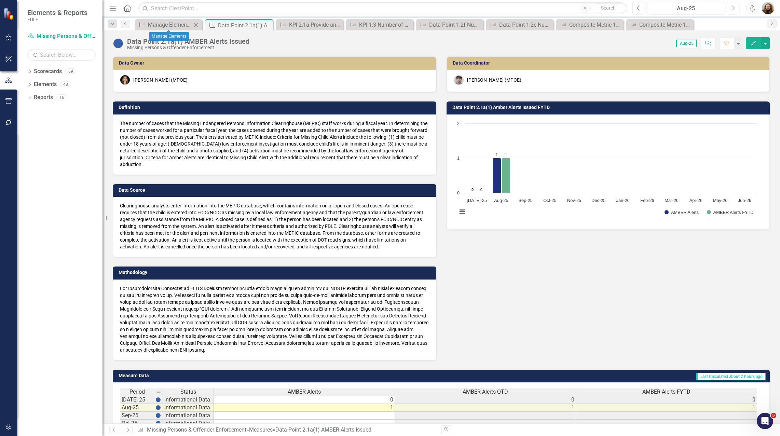
click at [165, 19] on div "Measure Manage Elements Close" at bounding box center [168, 24] width 67 height 11
click at [174, 23] on div "Manage Elements" at bounding box center [170, 24] width 44 height 9
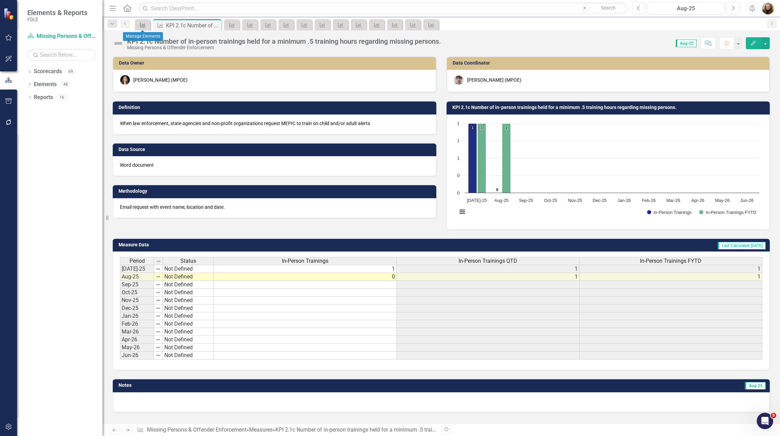
click at [141, 25] on icon "Measure" at bounding box center [142, 24] width 7 height 5
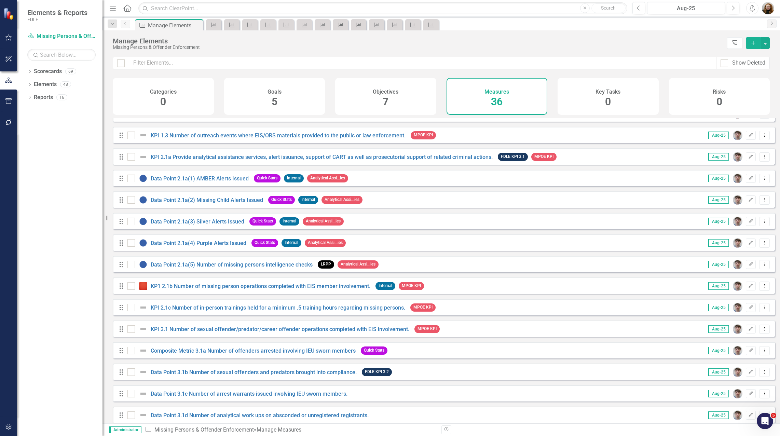
scroll to position [273, 0]
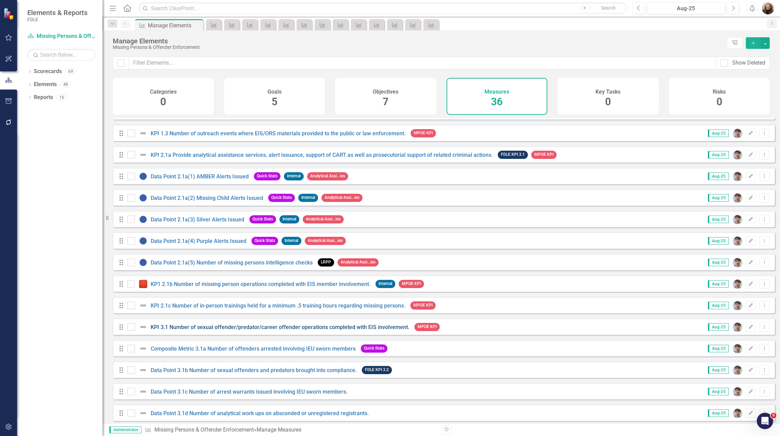
click at [212, 330] on link "KPI 3.1 Number of sexual offender/predator/career offender operations completed…" at bounding box center [280, 327] width 259 height 6
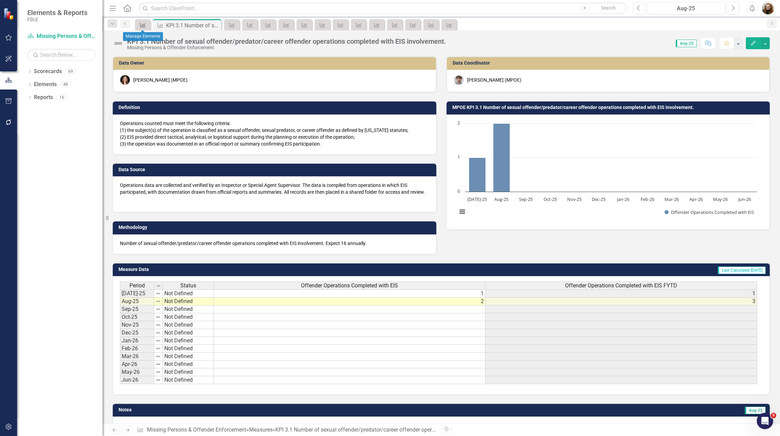
click at [148, 26] on link "Measure" at bounding box center [143, 24] width 12 height 9
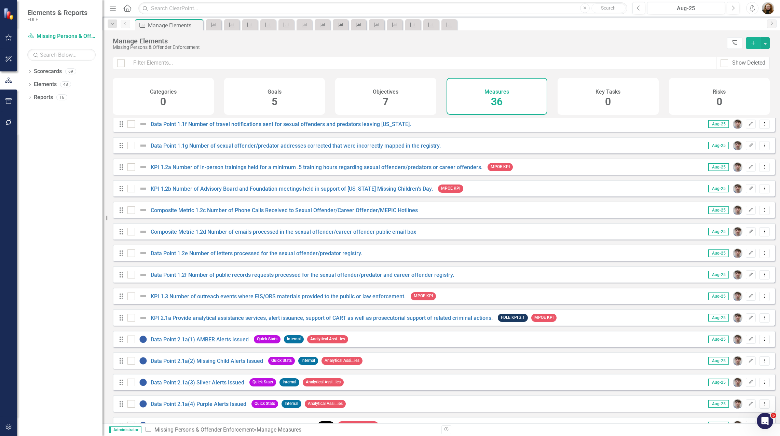
scroll to position [273, 0]
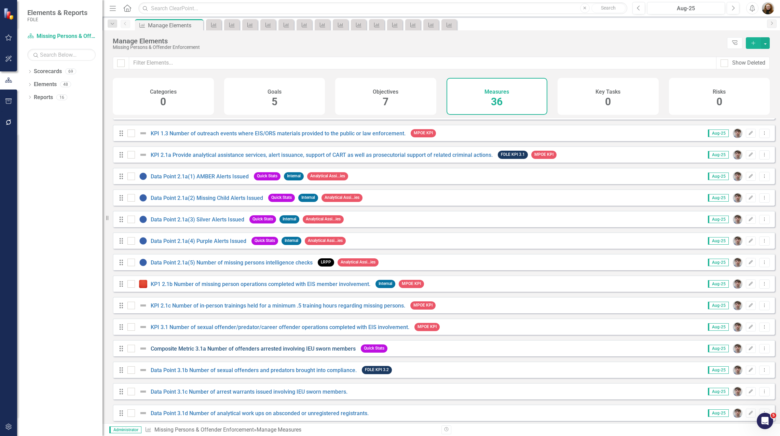
click at [184, 352] on link "Composite Metric 3.1a Number of offenders arrested involving IEU sworn members" at bounding box center [253, 348] width 205 height 6
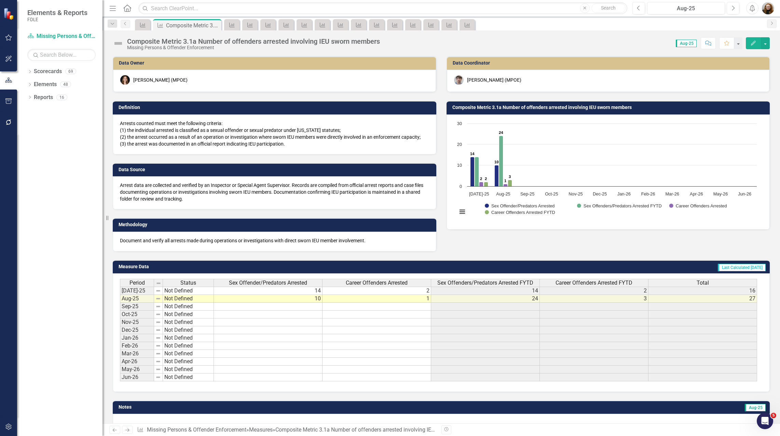
scroll to position [17, 0]
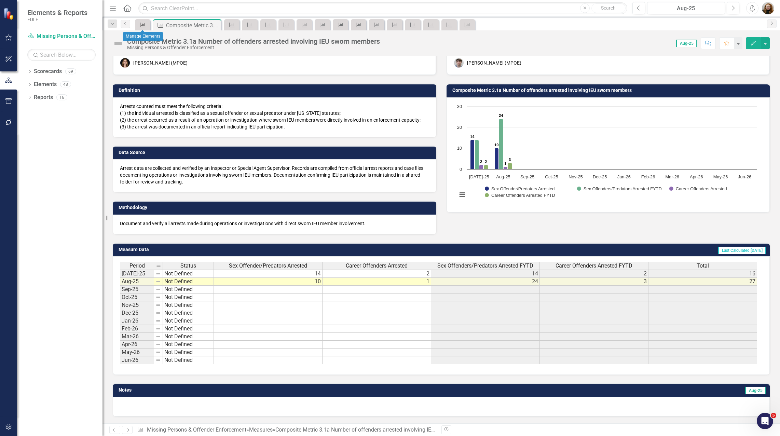
click at [145, 25] on icon "Measure" at bounding box center [142, 24] width 7 height 5
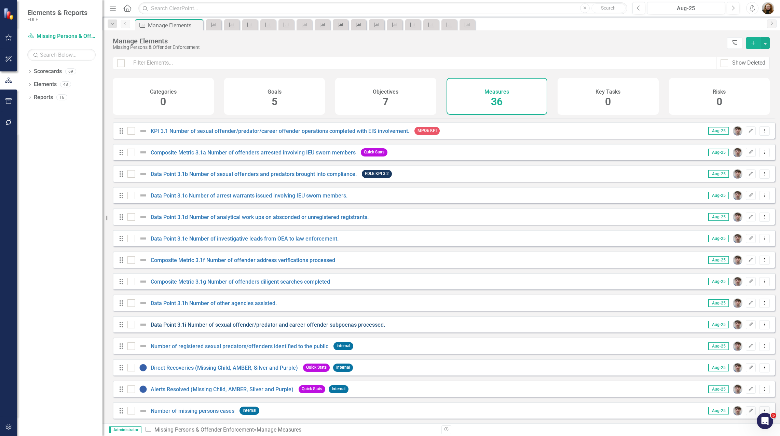
scroll to position [475, 0]
click at [199, 173] on link "Data Point 3.1b Number of sexual offenders and predators brought into complianc…" at bounding box center [254, 173] width 206 height 6
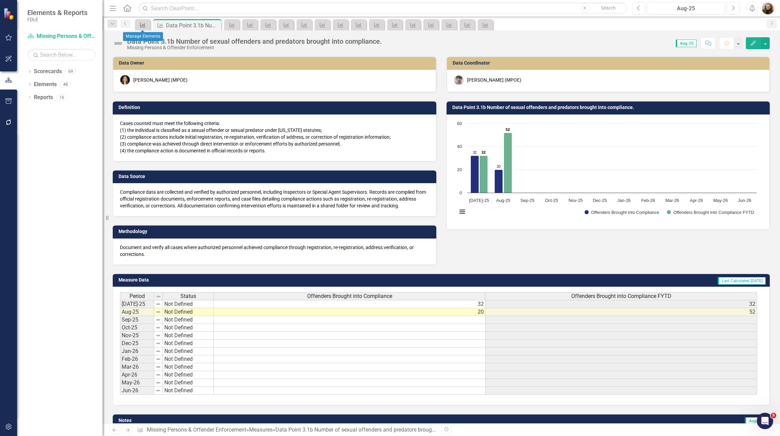
click at [141, 27] on icon at bounding box center [142, 25] width 5 height 5
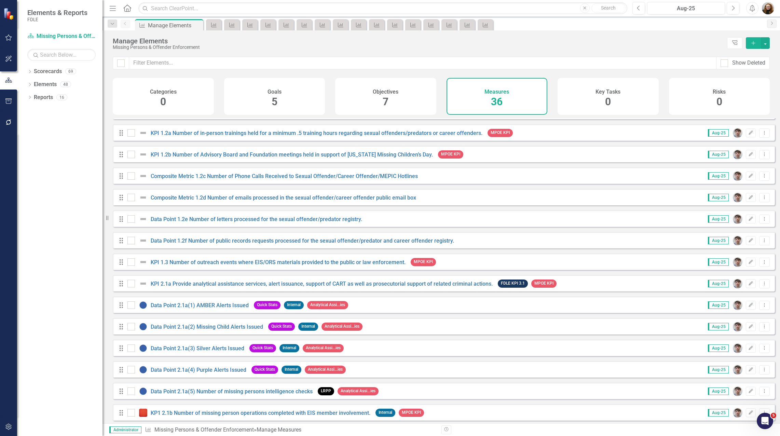
scroll to position [273, 0]
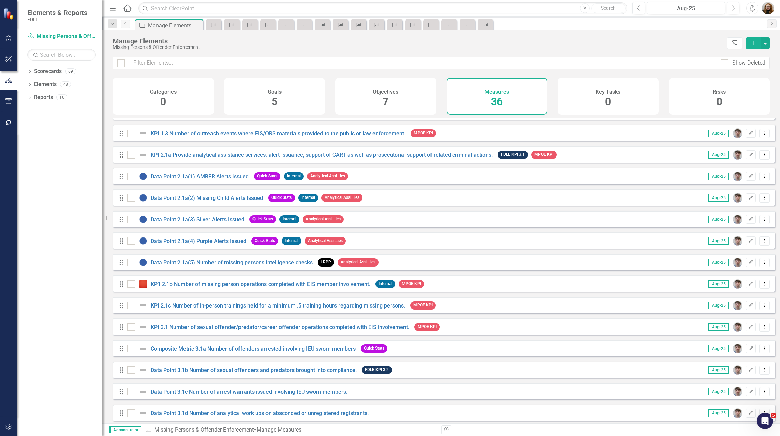
click at [218, 391] on div "Drag Data Point 3.1c Number of arrest warrants issued involving IEU sworn membe…" at bounding box center [444, 391] width 662 height 16
click at [220, 395] on link "Data Point 3.1c Number of arrest warrants issued involving IEU sworn members." at bounding box center [249, 391] width 197 height 6
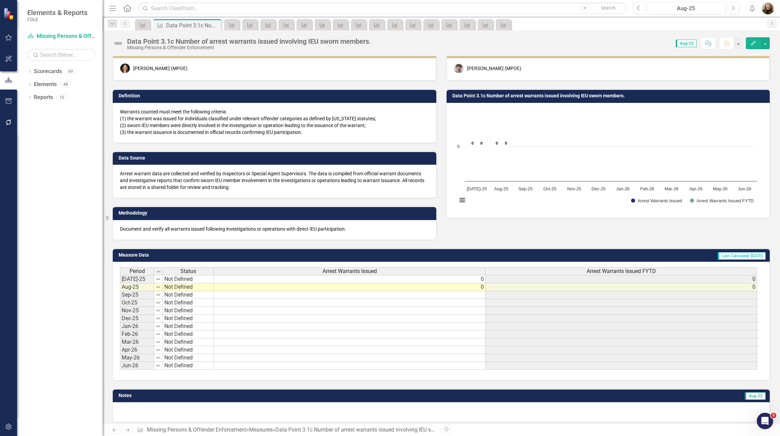
scroll to position [17, 0]
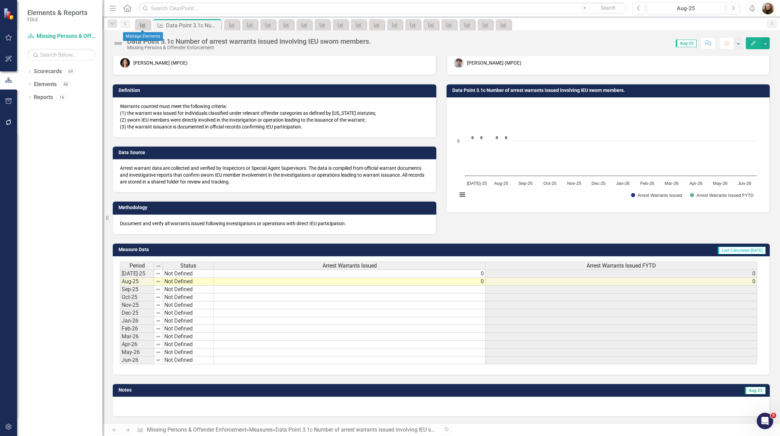
click at [143, 24] on icon "Measure" at bounding box center [142, 24] width 7 height 5
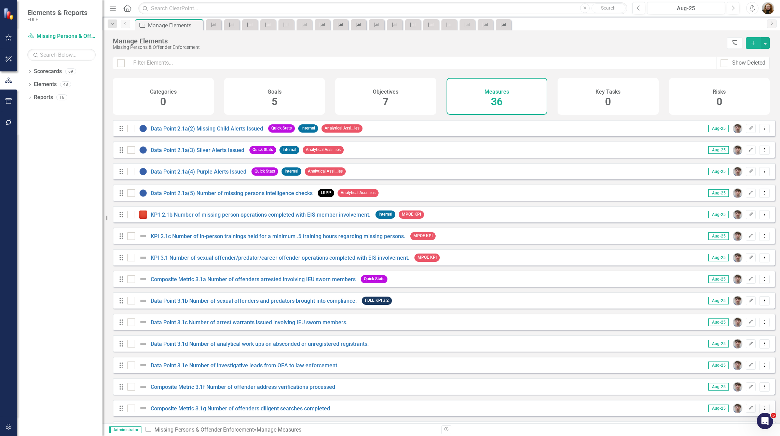
scroll to position [376, 0]
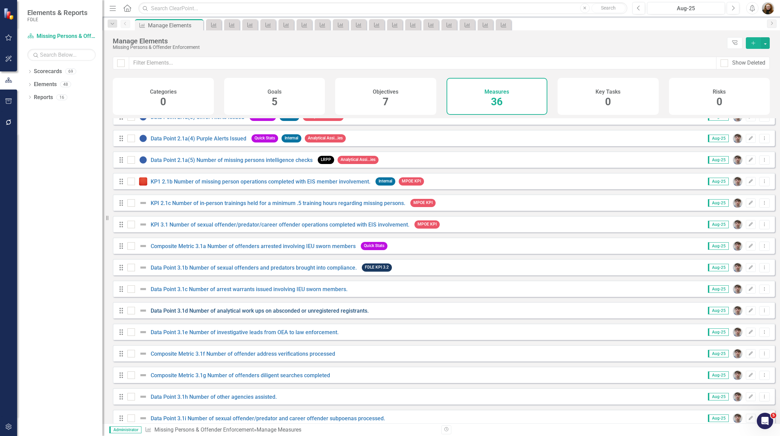
click at [221, 314] on link "Data Point 3.1d Number of analytical work ups on absconded or unregistered regi…" at bounding box center [260, 310] width 218 height 6
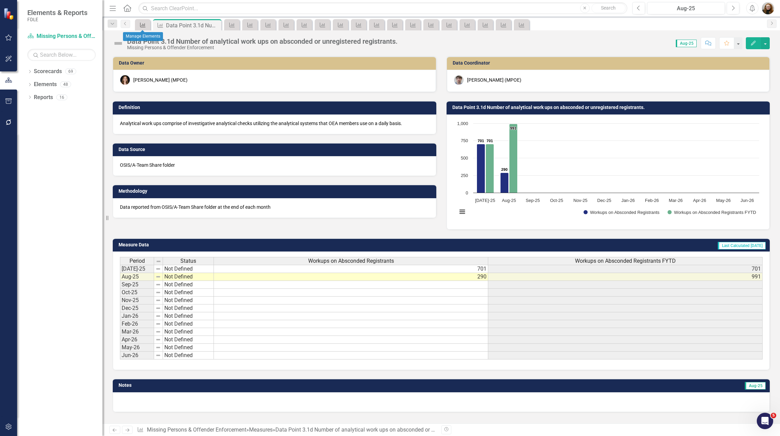
click at [144, 25] on icon "Measure" at bounding box center [142, 24] width 7 height 5
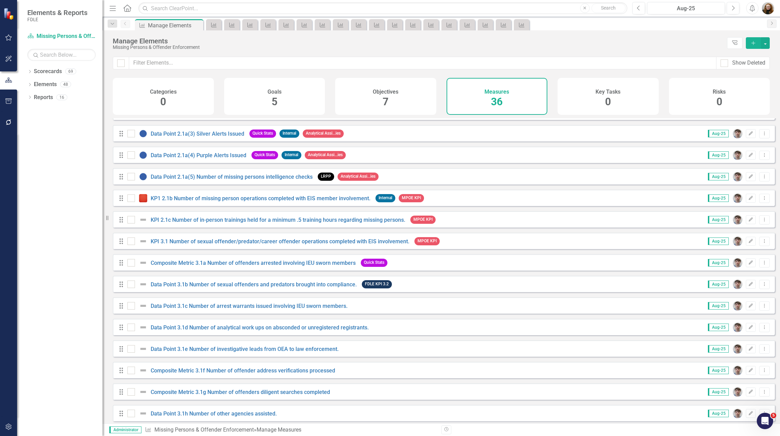
scroll to position [376, 0]
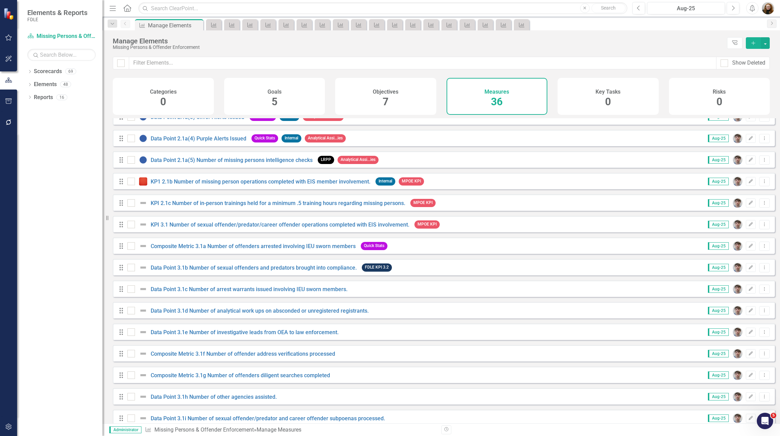
click at [187, 334] on div "Data Point 3.1e Number of investigative leads from OEA to law enforcement." at bounding box center [233, 332] width 213 height 8
click at [192, 335] on link "Data Point 3.1e Number of investigative leads from OEA to law enforcement." at bounding box center [245, 332] width 188 height 6
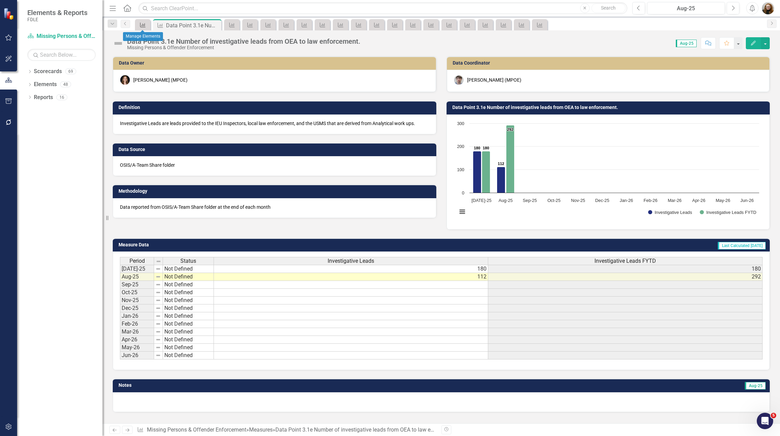
click at [136, 28] on div "Measure" at bounding box center [142, 24] width 15 height 11
click at [138, 26] on div "Measure" at bounding box center [142, 24] width 10 height 9
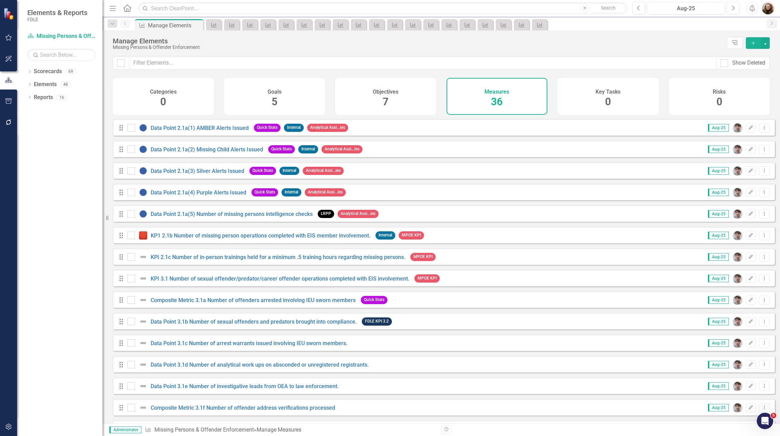
scroll to position [376, 0]
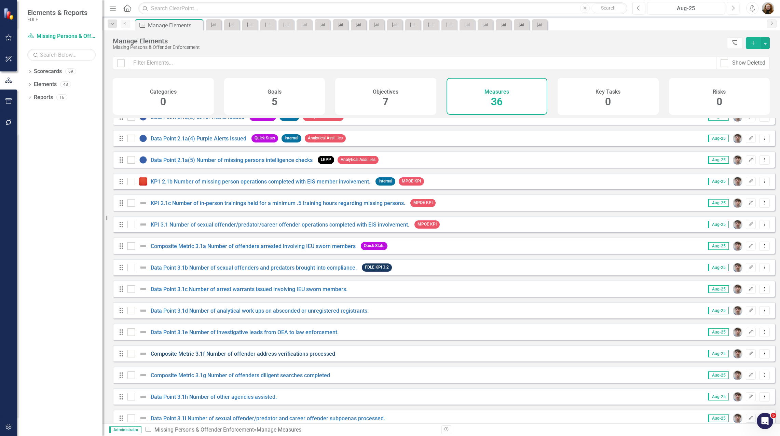
click at [193, 357] on link "Composite Metric 3.1f Number of offender address verifications processed" at bounding box center [243, 353] width 184 height 6
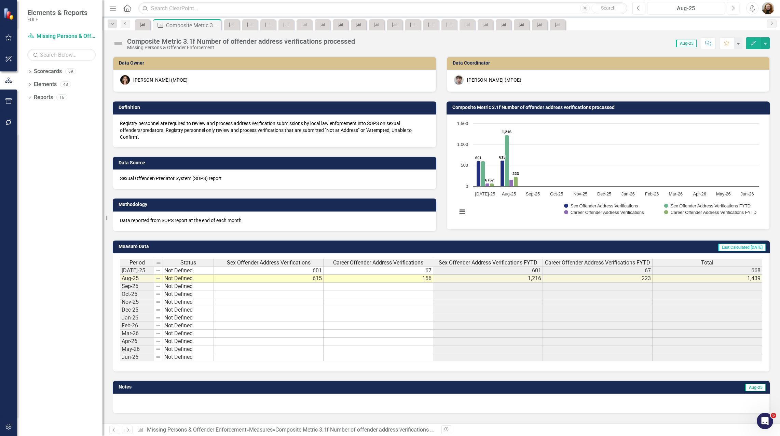
click at [144, 28] on div "Measure" at bounding box center [142, 24] width 10 height 9
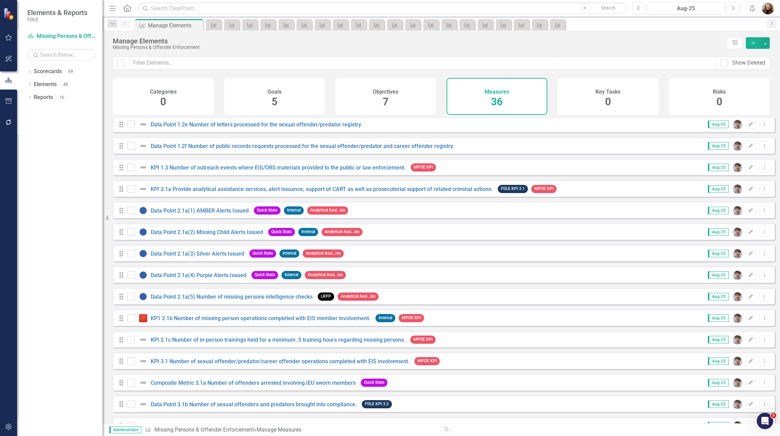
scroll to position [475, 0]
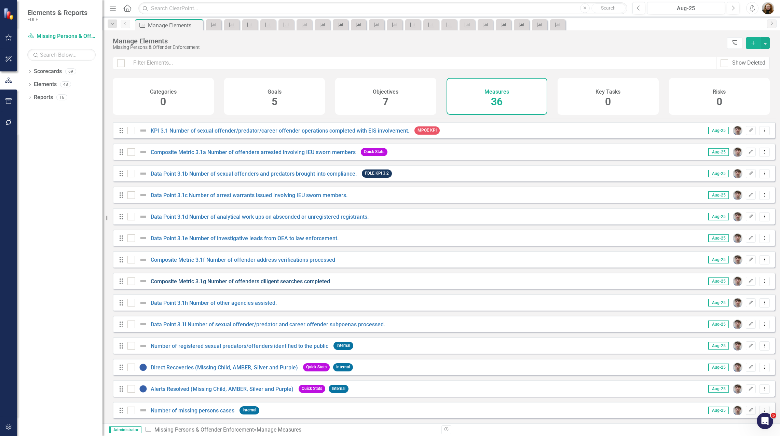
click at [211, 283] on link "Composite Metric 3.1g Number of offenders diligent searches completed" at bounding box center [240, 281] width 179 height 6
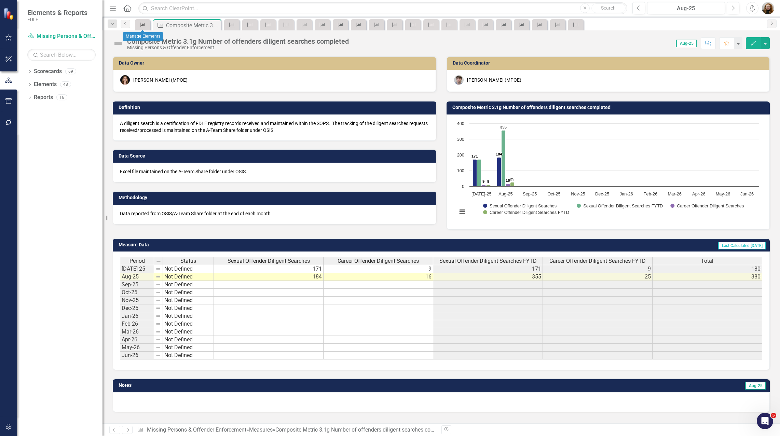
click at [145, 27] on icon "Measure" at bounding box center [142, 24] width 7 height 5
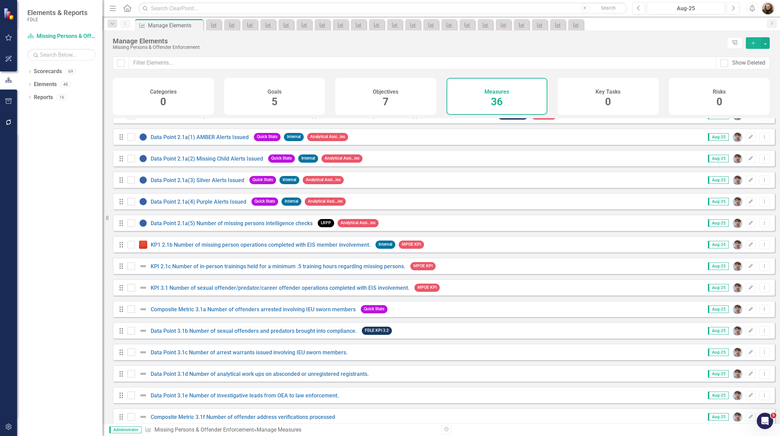
scroll to position [475, 0]
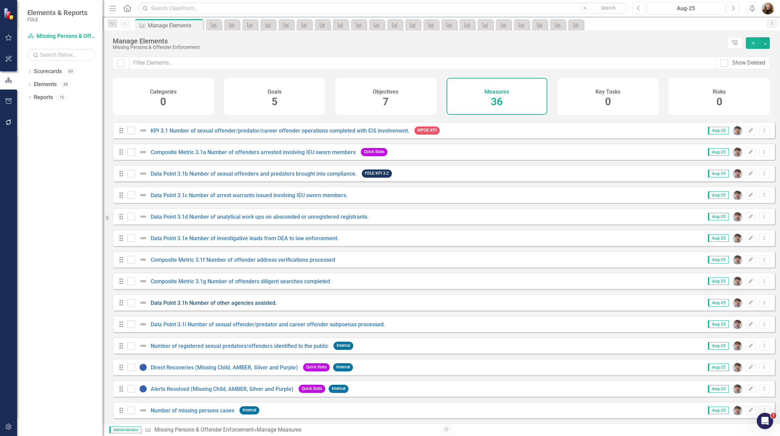
click at [203, 305] on link "Data Point 3.1h Number of other agencies assisted." at bounding box center [214, 303] width 126 height 6
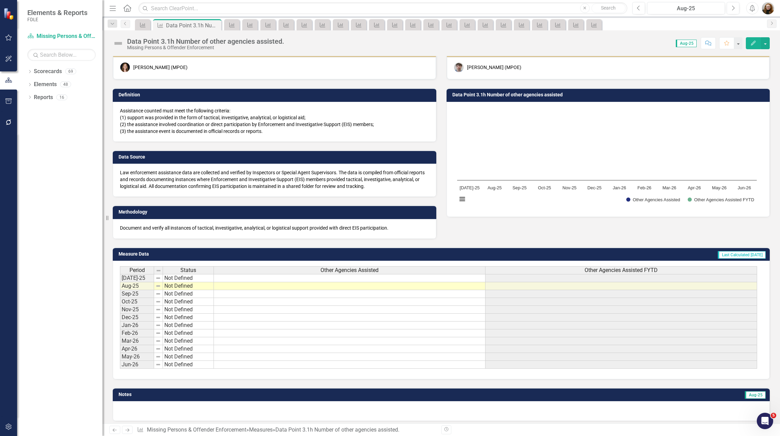
scroll to position [17, 0]
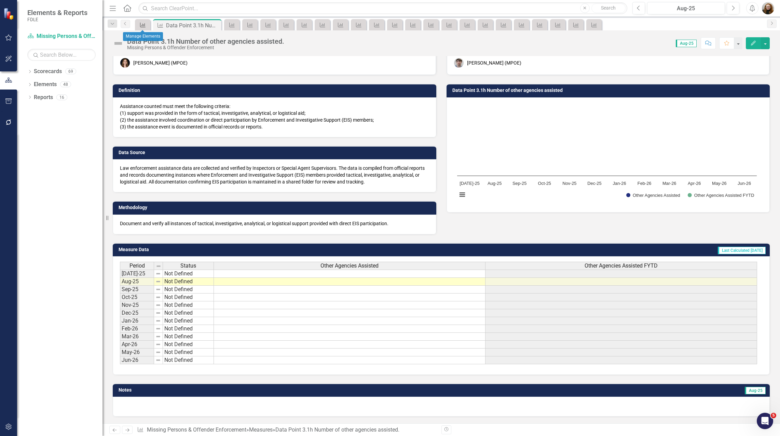
click at [138, 25] on div "Measure" at bounding box center [142, 24] width 10 height 9
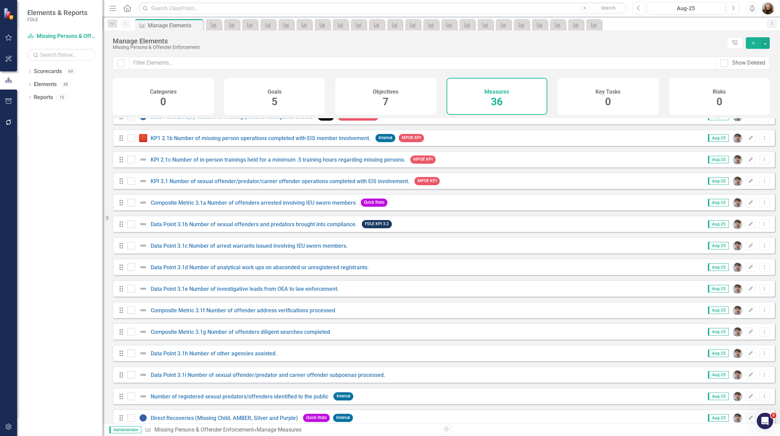
scroll to position [475, 0]
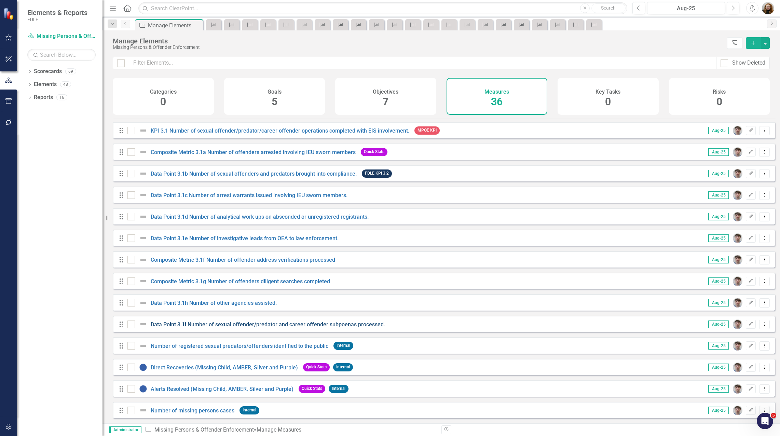
click at [221, 324] on link "Data Point 3.1i Number of sexual offender/predator and career offender subpoena…" at bounding box center [268, 324] width 234 height 6
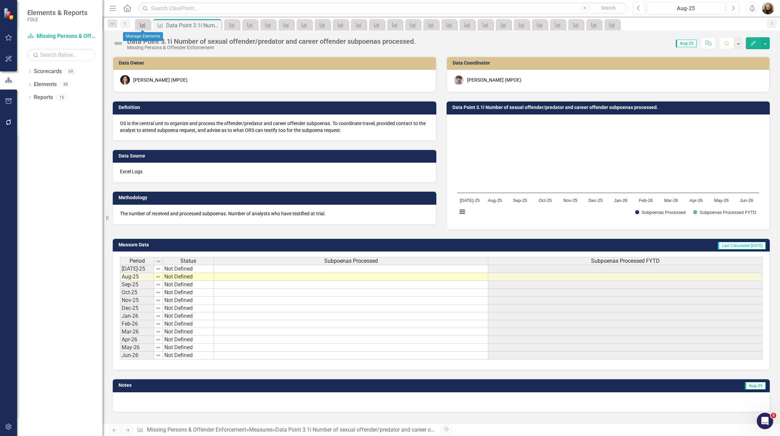
click at [145, 28] on div "Measure" at bounding box center [142, 24] width 10 height 9
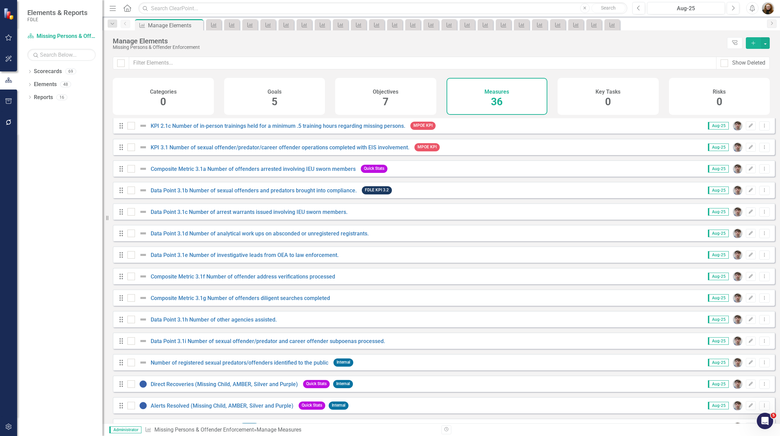
scroll to position [475, 0]
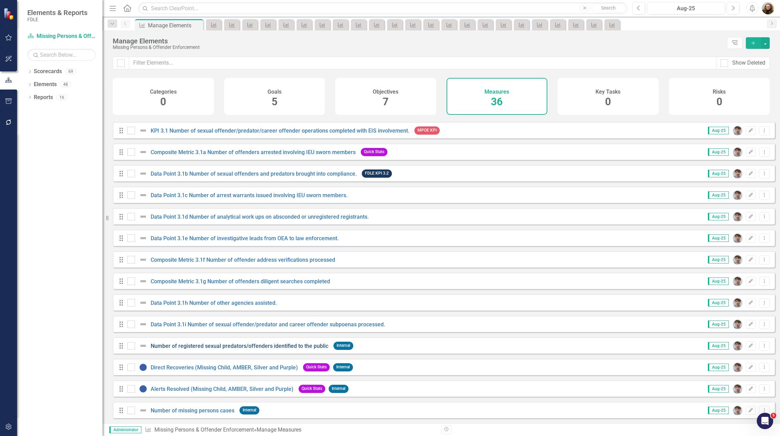
click at [205, 345] on link "Number of registered sexual predators/offenders identified to the public" at bounding box center [240, 346] width 178 height 6
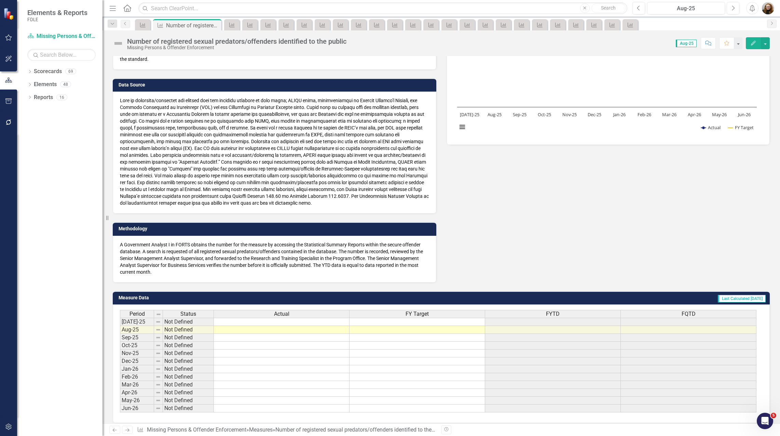
scroll to position [133, 0]
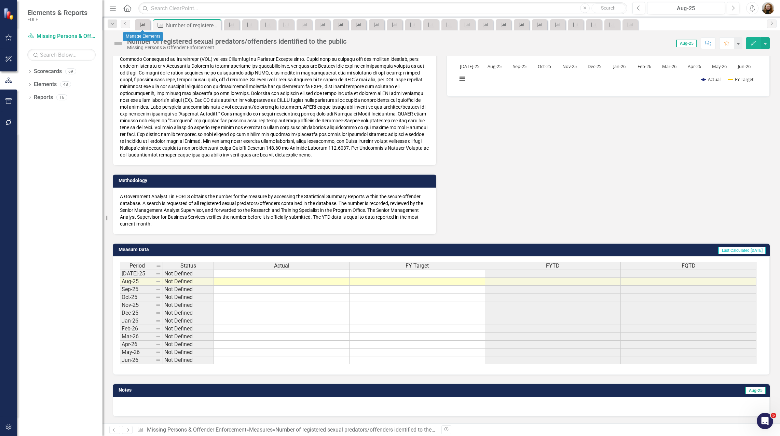
click at [140, 26] on icon at bounding box center [142, 25] width 5 height 5
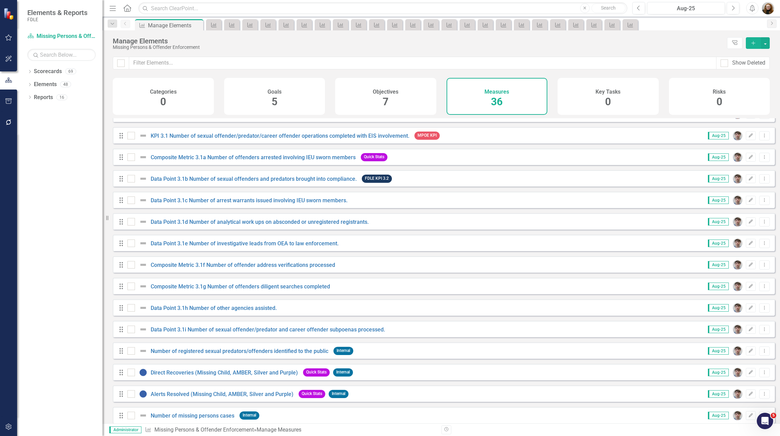
scroll to position [475, 0]
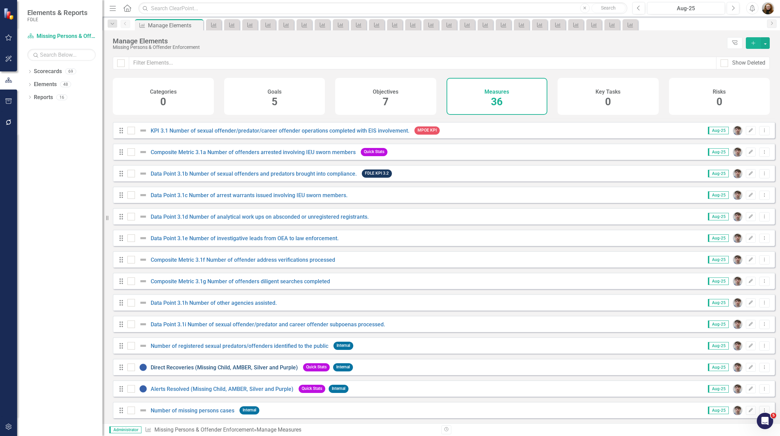
click at [207, 368] on link "Direct Recoveries (Missing Child, AMBER, Silver and Purple)" at bounding box center [224, 367] width 147 height 6
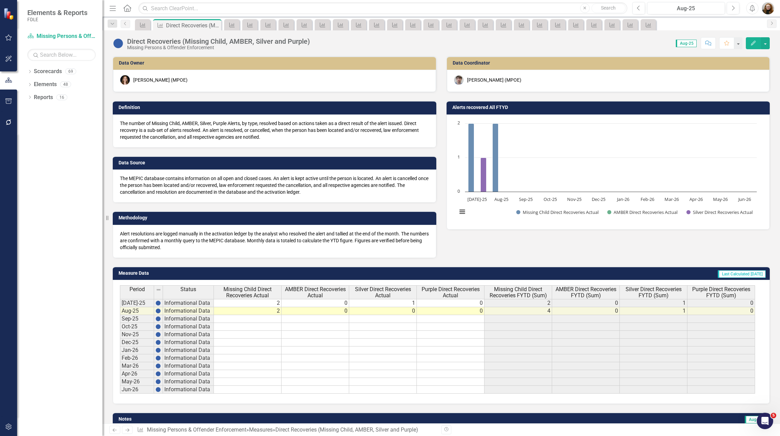
scroll to position [29, 0]
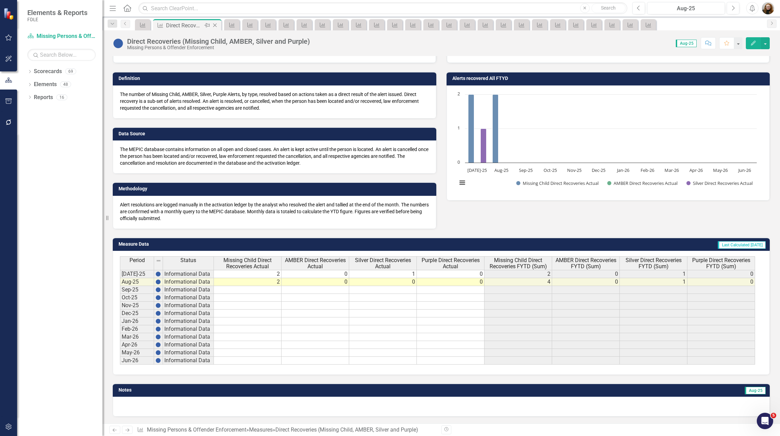
click at [217, 25] on icon "Close" at bounding box center [214, 25] width 7 height 5
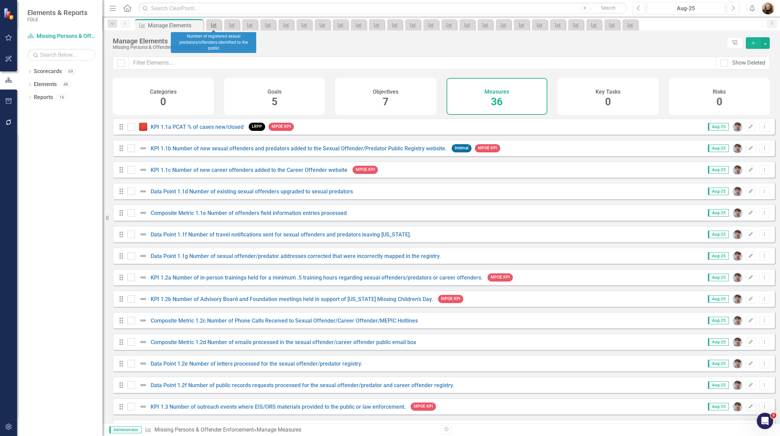
click at [217, 28] on div "Measure" at bounding box center [213, 24] width 10 height 9
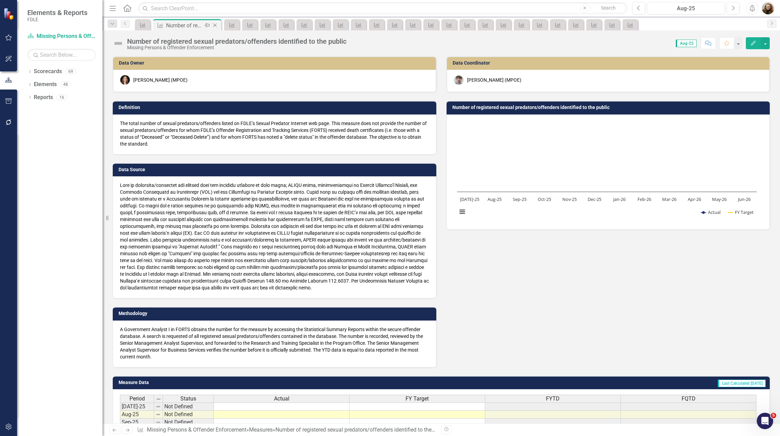
click at [216, 27] on icon "Close" at bounding box center [214, 25] width 7 height 5
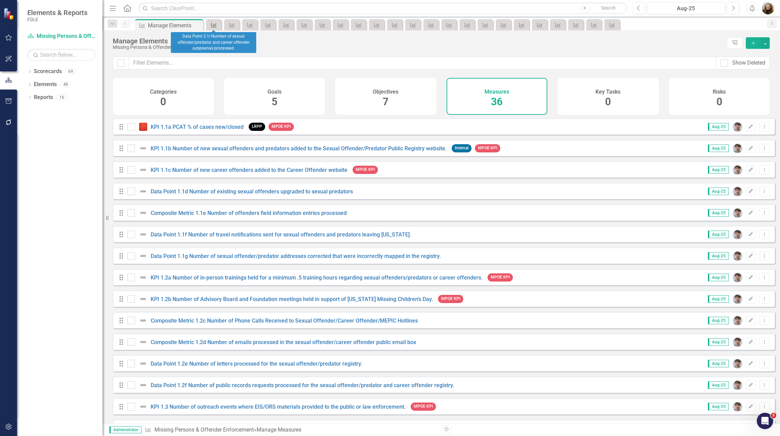
click at [219, 25] on link "Measure" at bounding box center [214, 24] width 12 height 9
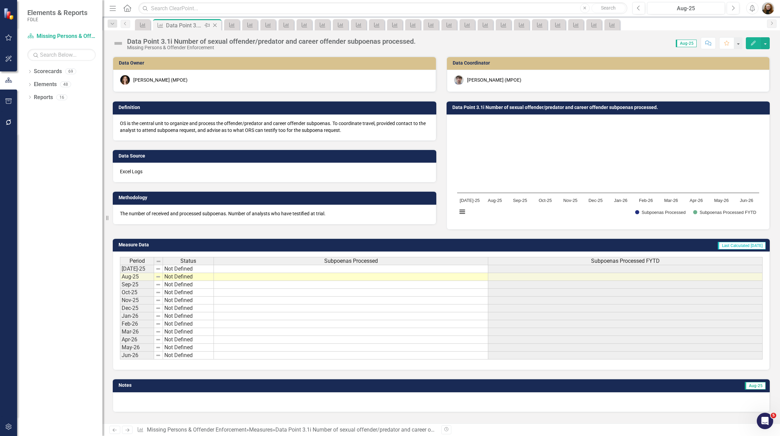
click at [218, 25] on div "Close" at bounding box center [215, 25] width 9 height 9
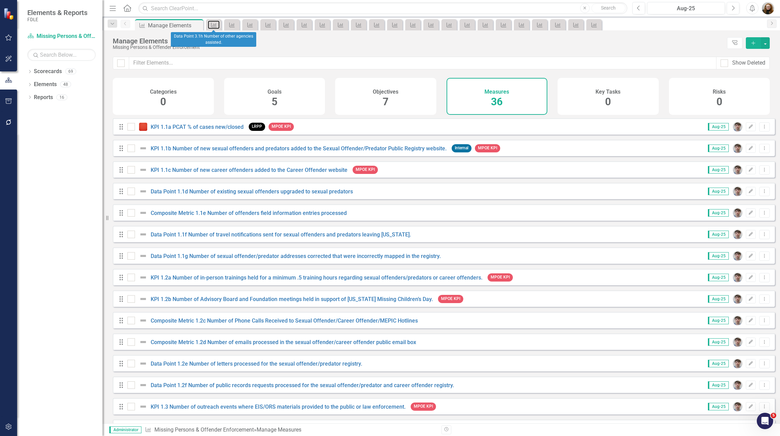
click at [218, 25] on link "Measure" at bounding box center [214, 24] width 12 height 9
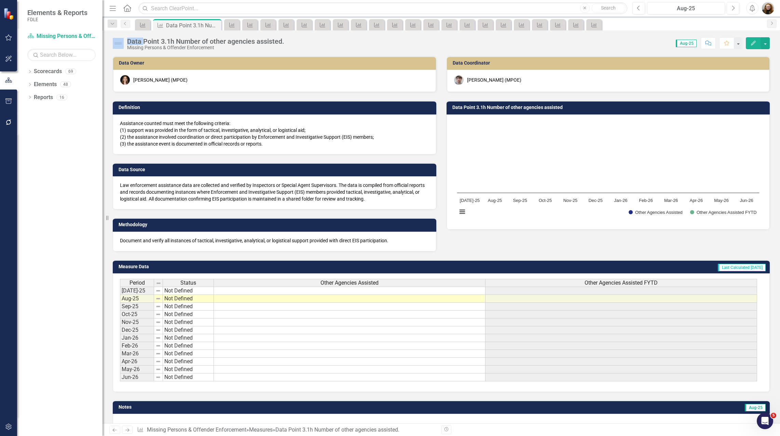
click at [0, 0] on icon "Close" at bounding box center [0, 0] width 0 height 0
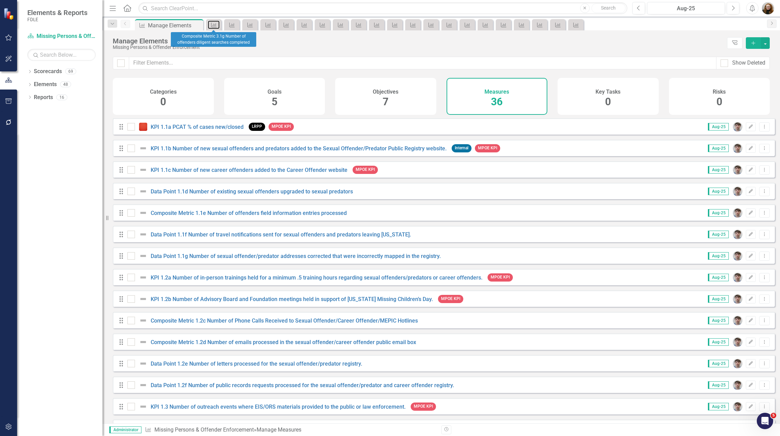
click at [218, 25] on link "Measure" at bounding box center [214, 24] width 12 height 9
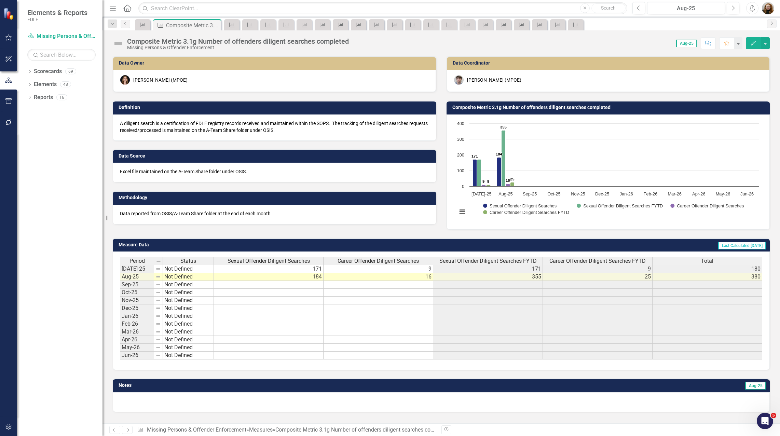
click at [0, 0] on icon "Close" at bounding box center [0, 0] width 0 height 0
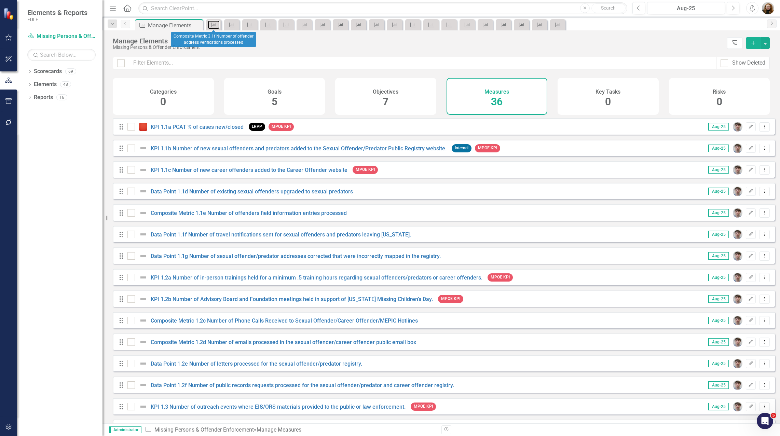
click at [218, 25] on link "Measure" at bounding box center [214, 24] width 12 height 9
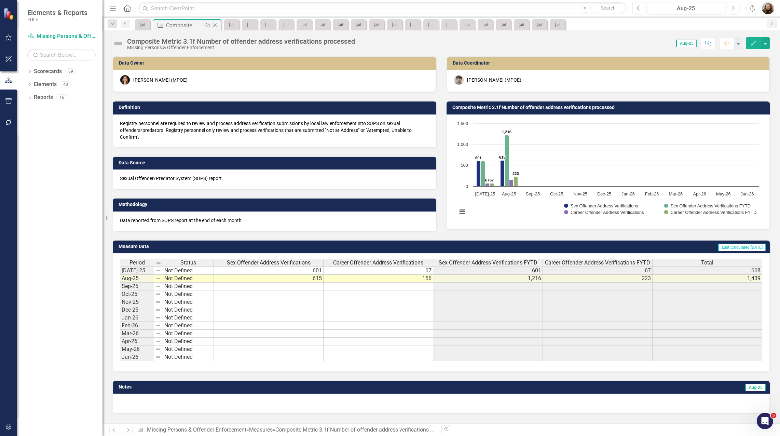
click at [218, 25] on icon "Close" at bounding box center [214, 25] width 7 height 5
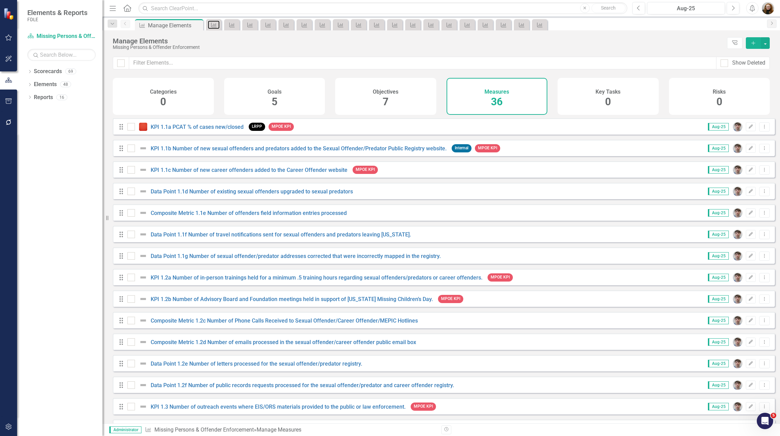
click at [217, 25] on icon "Measure" at bounding box center [213, 24] width 7 height 5
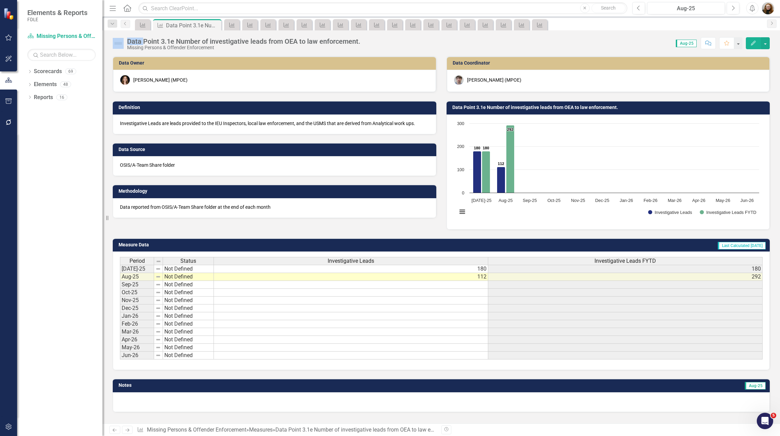
click at [0, 0] on icon "Close" at bounding box center [0, 0] width 0 height 0
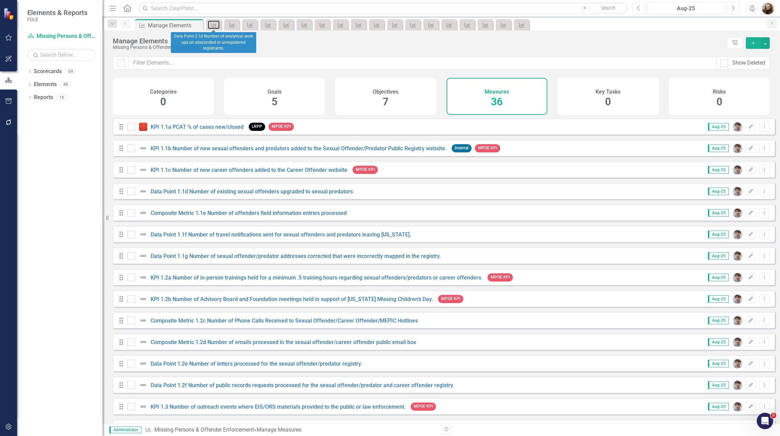
click at [217, 25] on icon "Measure" at bounding box center [213, 24] width 7 height 5
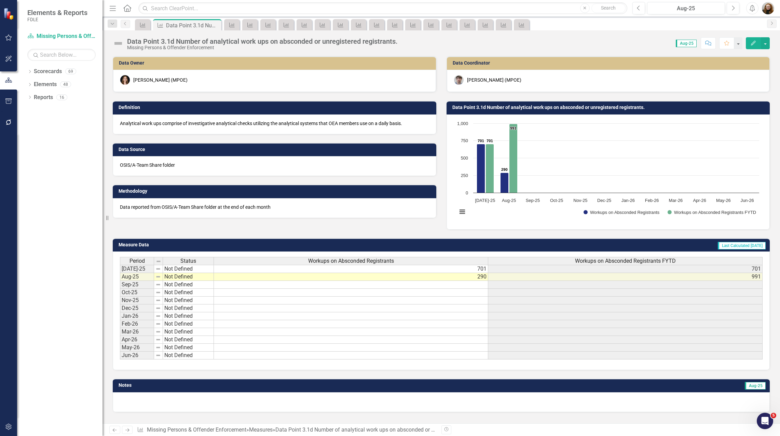
click at [0, 0] on icon "Close" at bounding box center [0, 0] width 0 height 0
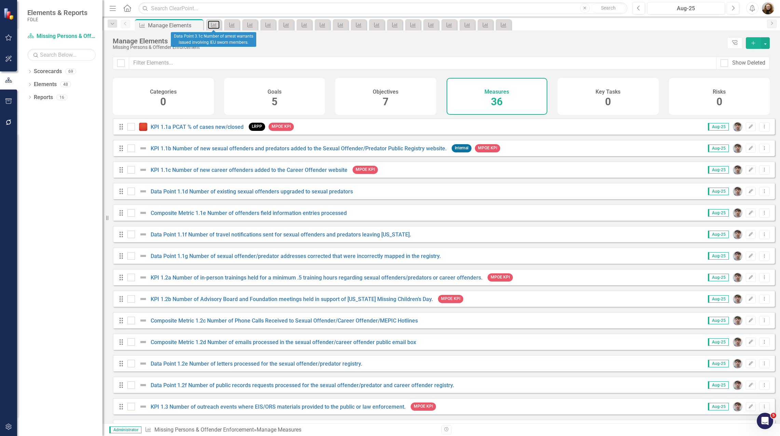
click at [217, 25] on icon "Measure" at bounding box center [213, 24] width 7 height 5
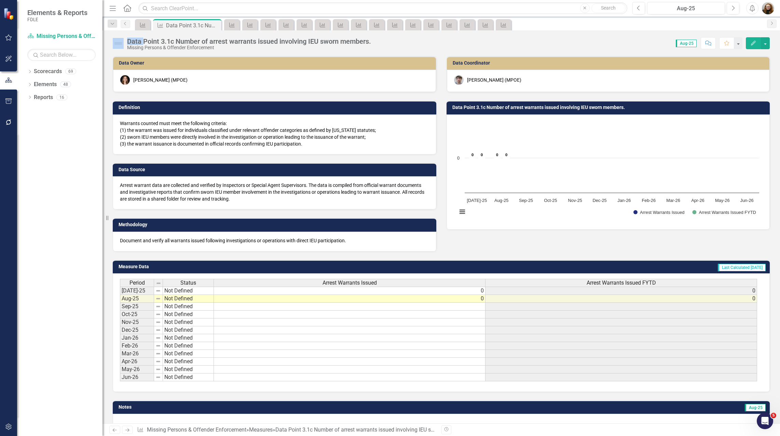
click at [0, 0] on icon "Close" at bounding box center [0, 0] width 0 height 0
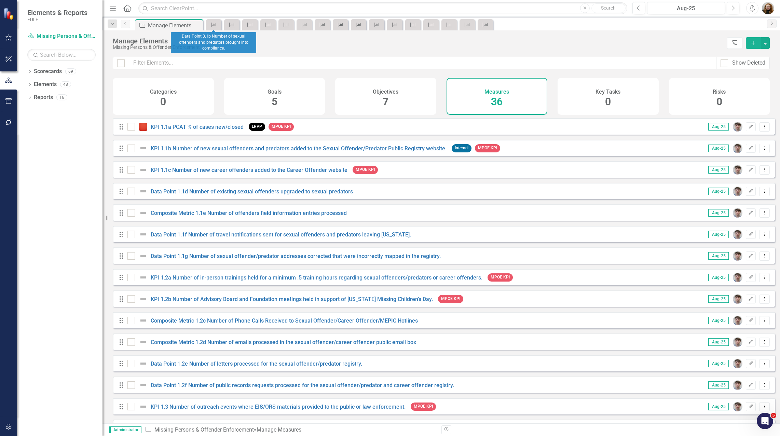
click at [220, 24] on div "Measure" at bounding box center [213, 24] width 15 height 11
click at [217, 26] on link "Measure" at bounding box center [214, 24] width 12 height 9
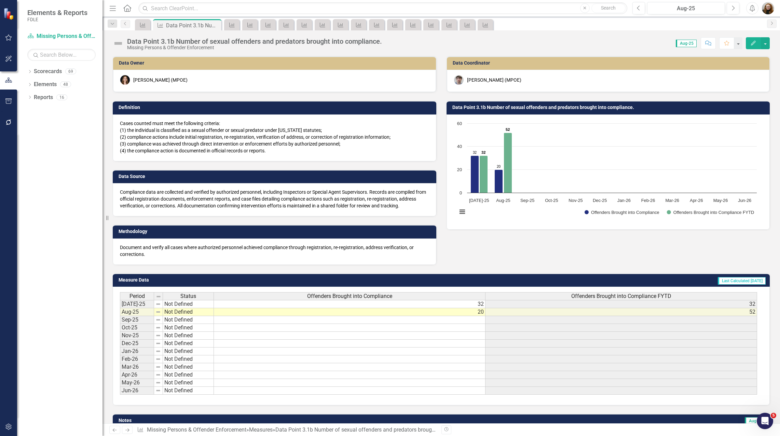
click at [0, 0] on icon "Close" at bounding box center [0, 0] width 0 height 0
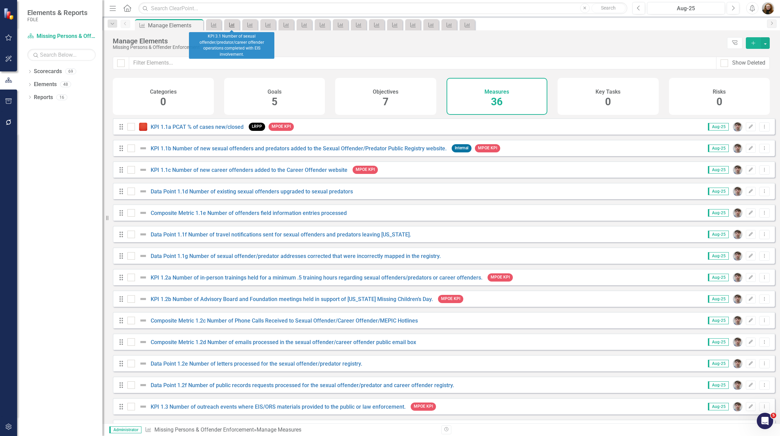
click at [229, 26] on icon "Measure" at bounding box center [231, 24] width 7 height 5
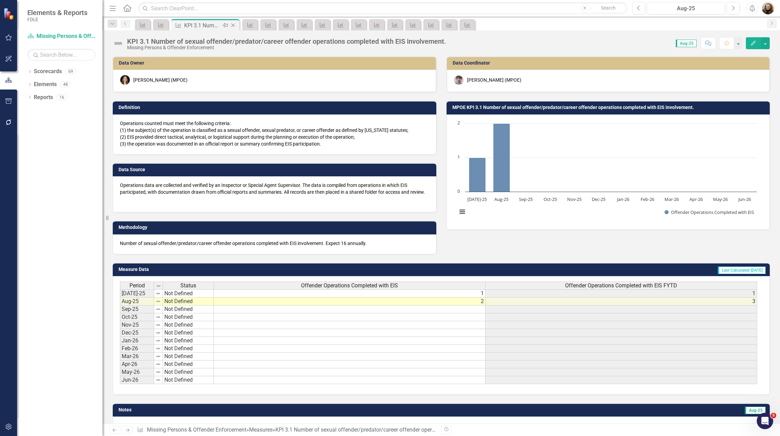
click at [233, 26] on icon at bounding box center [233, 26] width 4 height 4
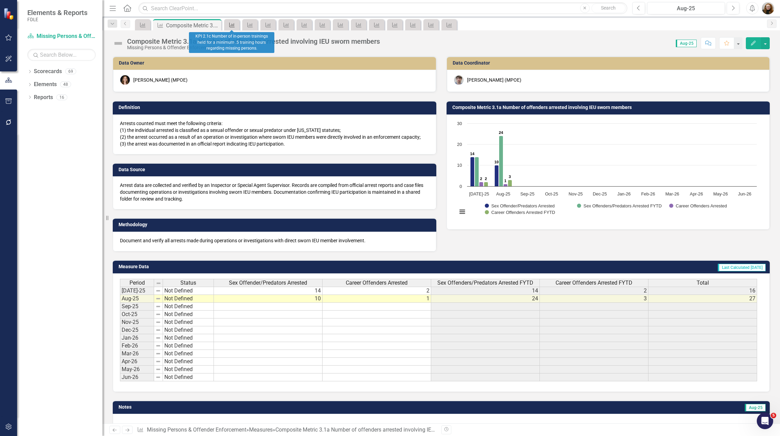
click at [234, 25] on icon at bounding box center [231, 25] width 5 height 5
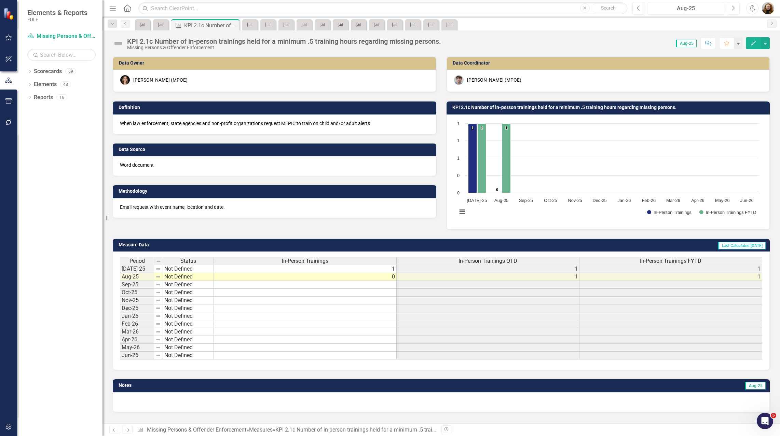
click at [0, 0] on icon "Close" at bounding box center [0, 0] width 0 height 0
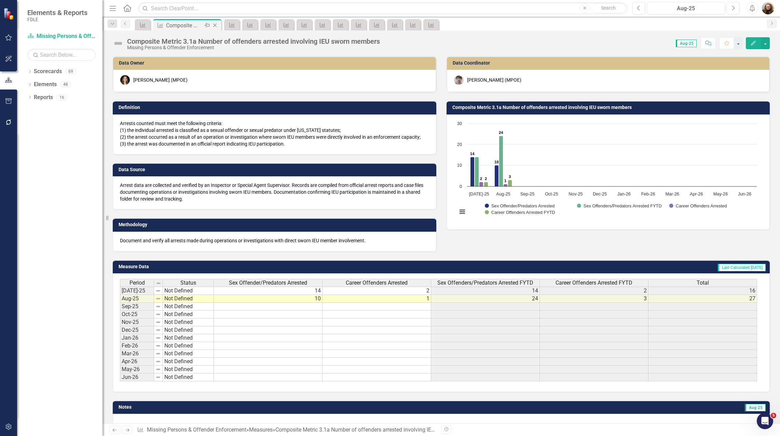
click at [214, 27] on icon "Close" at bounding box center [214, 25] width 7 height 5
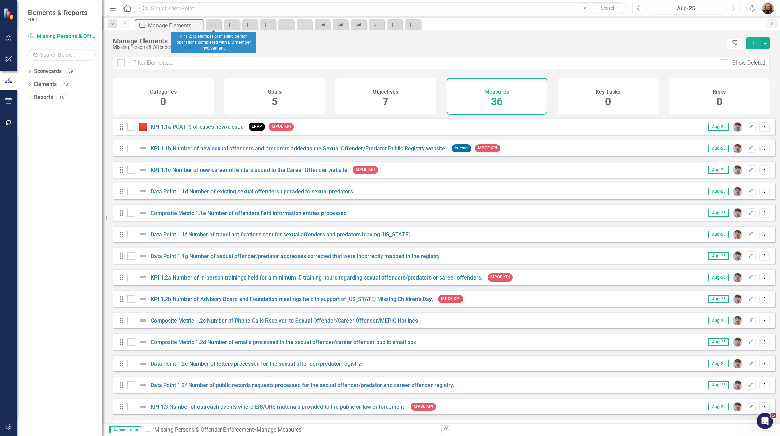
click at [219, 26] on link "Measure" at bounding box center [214, 24] width 12 height 9
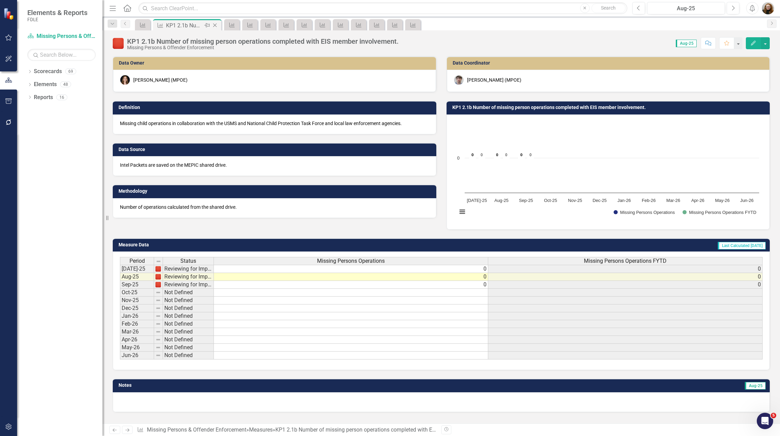
click at [216, 27] on icon at bounding box center [215, 26] width 4 height 4
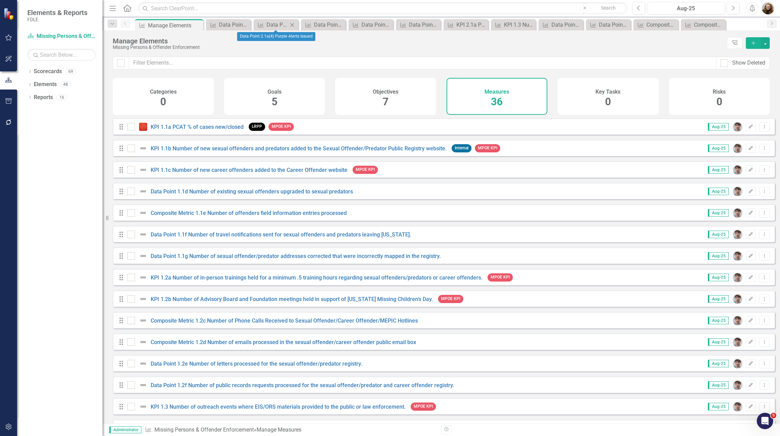
click at [292, 26] on icon "Close" at bounding box center [292, 24] width 7 height 5
click at [302, 24] on icon "Close" at bounding box center [300, 24] width 7 height 5
click at [311, 24] on icon "Close" at bounding box center [310, 24] width 7 height 5
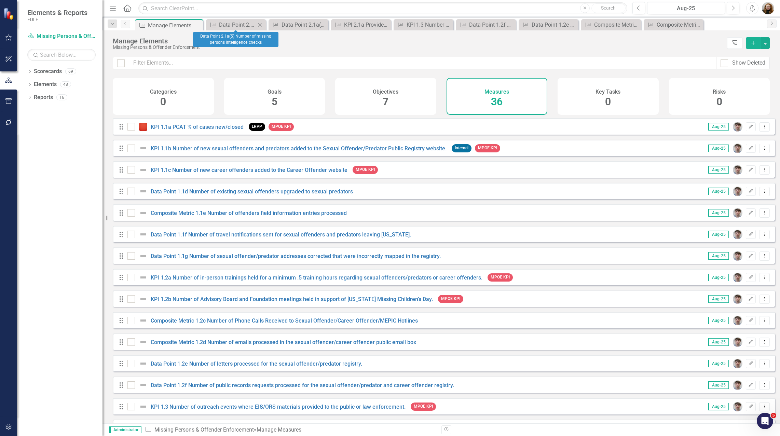
click at [258, 26] on icon "Close" at bounding box center [259, 24] width 7 height 5
click at [267, 25] on icon "Close" at bounding box center [267, 24] width 7 height 5
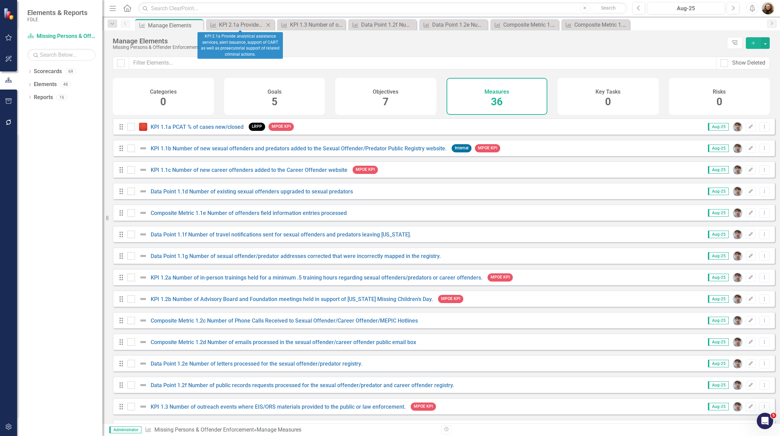
click at [270, 25] on icon "Close" at bounding box center [268, 24] width 7 height 5
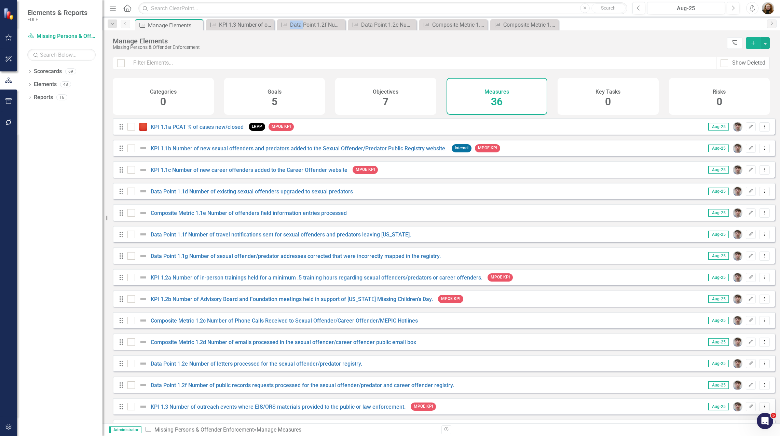
click at [0, 0] on icon "Close" at bounding box center [0, 0] width 0 height 0
click at [270, 25] on icon "Close" at bounding box center [268, 24] width 7 height 5
click at [0, 0] on icon "Close" at bounding box center [0, 0] width 0 height 0
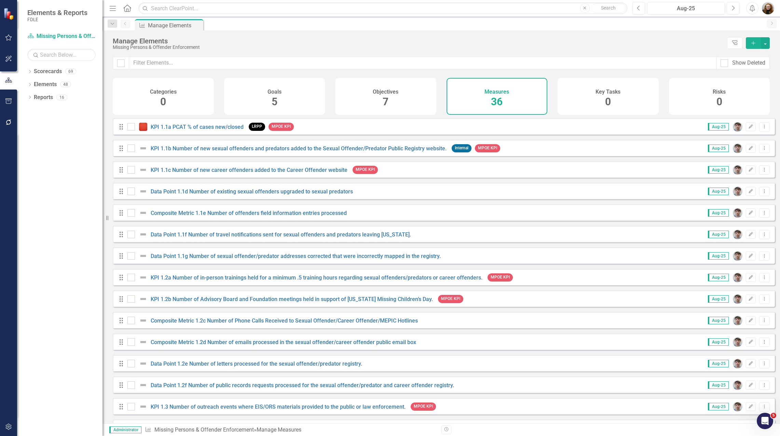
click at [26, 83] on div "Dropdown Scorecards 69 Dropdown FDLE Commissioner's Initiative Team Project Das…" at bounding box center [59, 251] width 85 height 370
click at [30, 85] on div "Dropdown Elements 48" at bounding box center [64, 85] width 75 height 13
click at [29, 86] on icon "Dropdown" at bounding box center [29, 85] width 5 height 4
click at [25, 121] on div "Dropdown" at bounding box center [22, 124] width 5 height 6
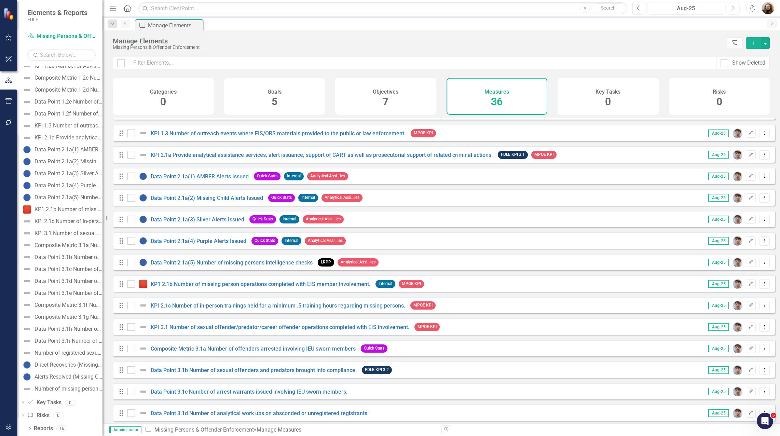
scroll to position [475, 0]
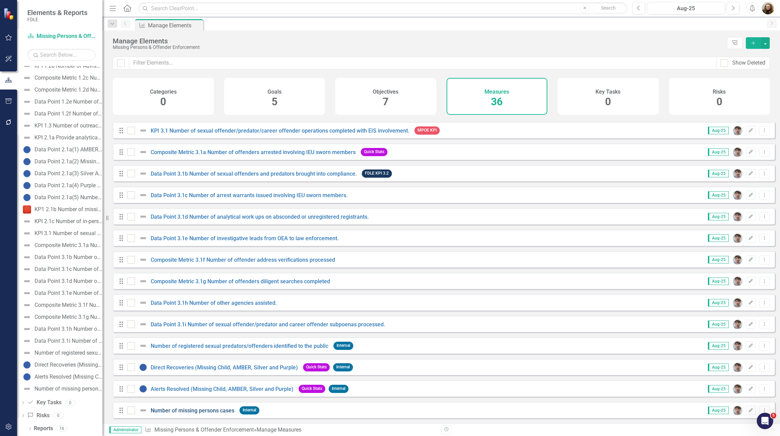
click at [209, 412] on link "Number of missing persons cases" at bounding box center [193, 410] width 84 height 6
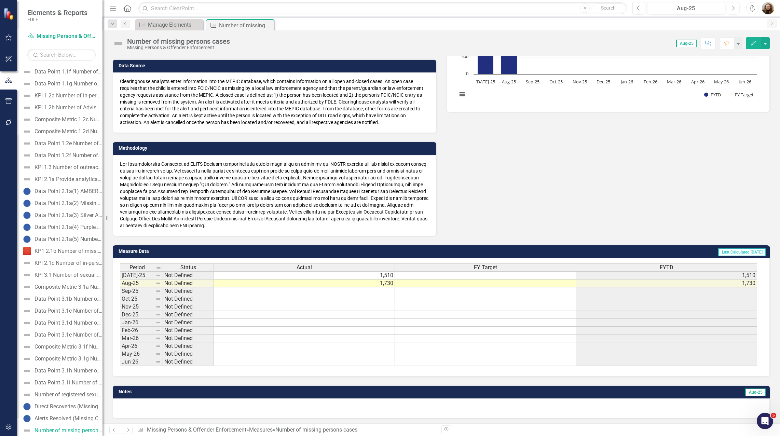
scroll to position [119, 0]
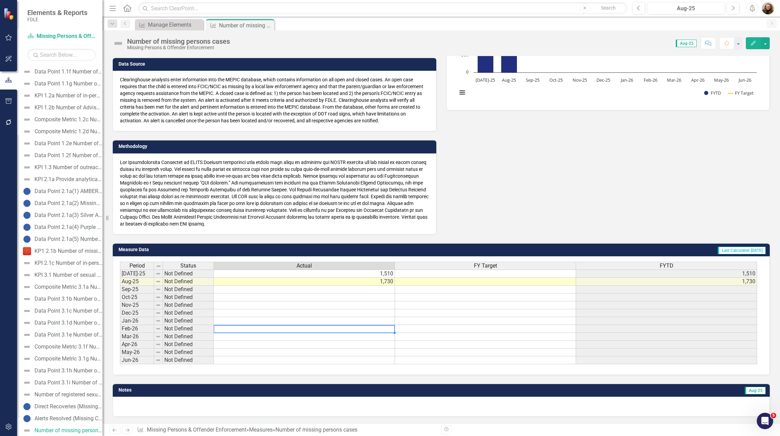
click at [120, 333] on div "Period Status Actual FY Target FYTD [DATE]-25 Not Defined 1,510 1,510 Aug-25 No…" at bounding box center [120, 313] width 0 height 102
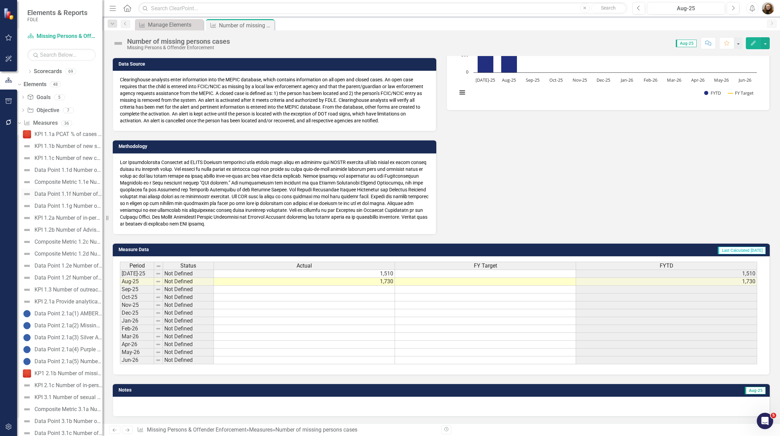
drag, startPoint x: 103, startPoint y: 232, endPoint x: 73, endPoint y: 190, distance: 52.0
click at [73, 190] on div "Elements & Reports FDLE Scorecard Missing Persons & Offender Enforcement Search…" at bounding box center [51, 218] width 102 height 436
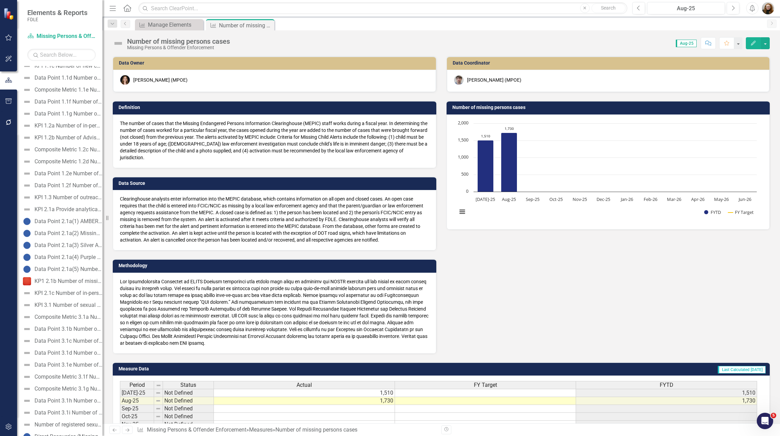
scroll to position [0, 0]
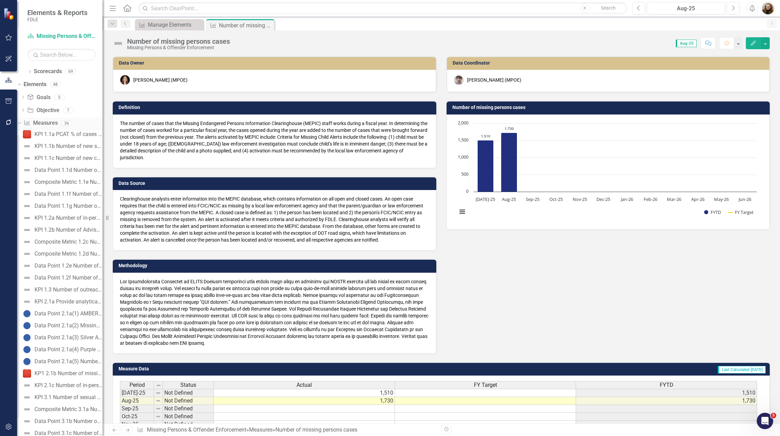
click at [21, 124] on icon at bounding box center [19, 123] width 3 height 2
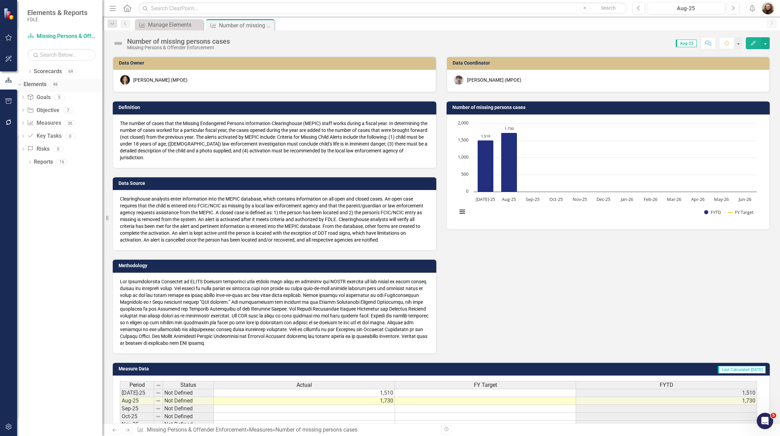
click at [20, 85] on icon "Dropdown" at bounding box center [19, 84] width 4 height 5
click at [31, 72] on icon "Dropdown" at bounding box center [29, 72] width 5 height 4
click at [30, 111] on div "Dropdown Scorecards 69 Dropdown FDLE Commissioner's Initiative Team Project Das…" at bounding box center [59, 105] width 85 height 78
click at [26, 110] on icon "Dropdown" at bounding box center [22, 110] width 5 height 4
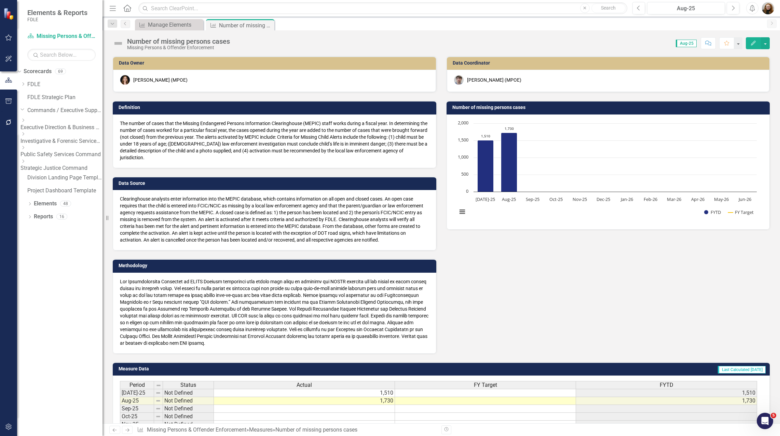
click at [26, 162] on icon "Dropdown" at bounding box center [22, 161] width 5 height 4
click at [63, 213] on link "Statewide Intelligence" at bounding box center [64, 209] width 75 height 8
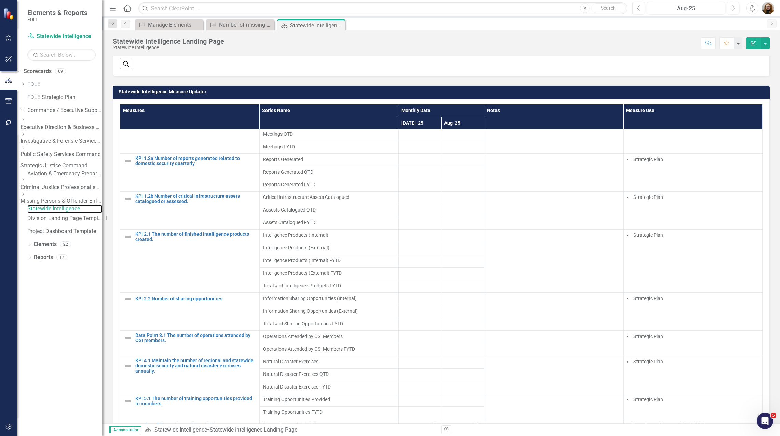
scroll to position [308, 0]
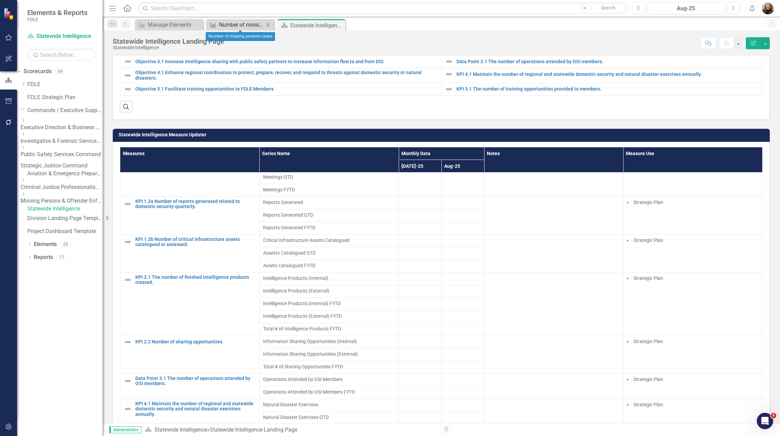
click at [230, 27] on div "Number of missing persons cases" at bounding box center [241, 24] width 45 height 9
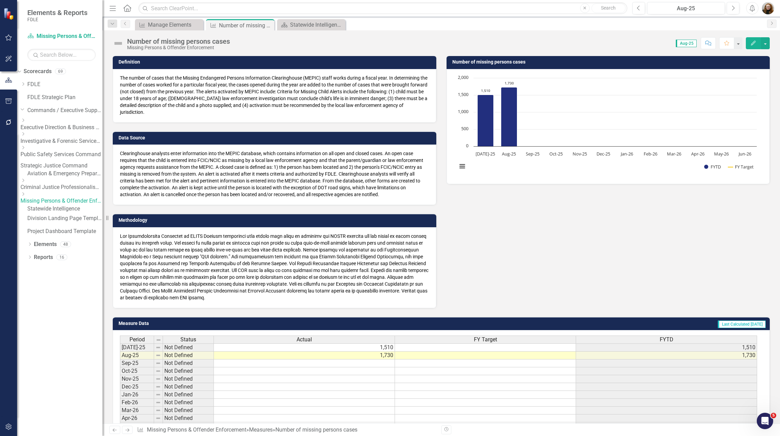
scroll to position [119, 0]
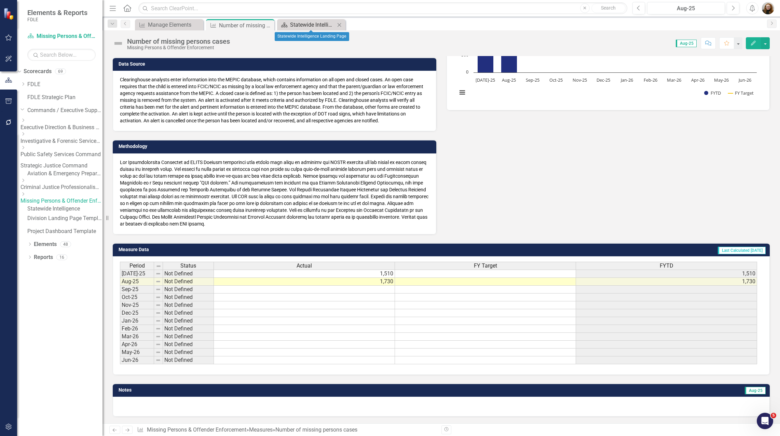
click at [310, 28] on div "Statewide Intelligence Landing Page" at bounding box center [312, 24] width 45 height 9
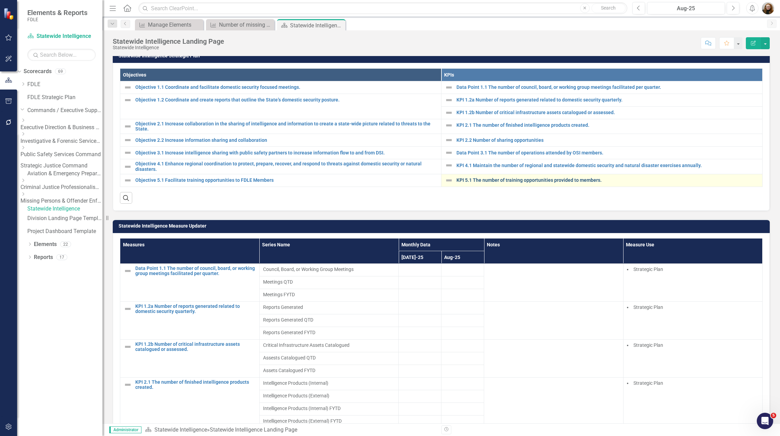
scroll to position [239, 0]
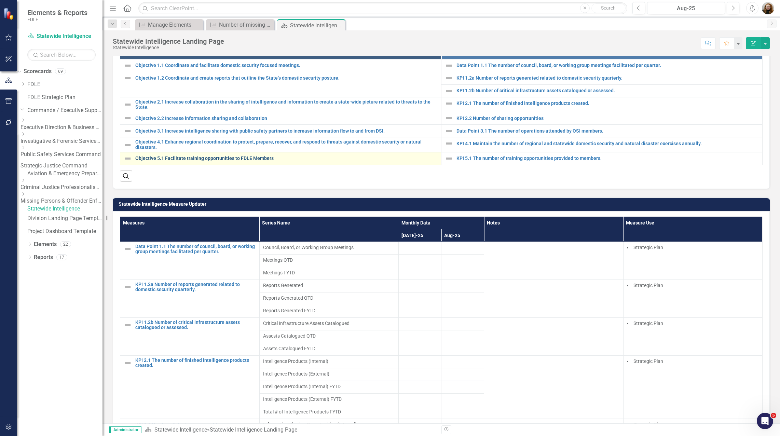
click at [213, 161] on link "Objective 5.1 Facilitate training opportunities to FDLE Members" at bounding box center [286, 158] width 302 height 5
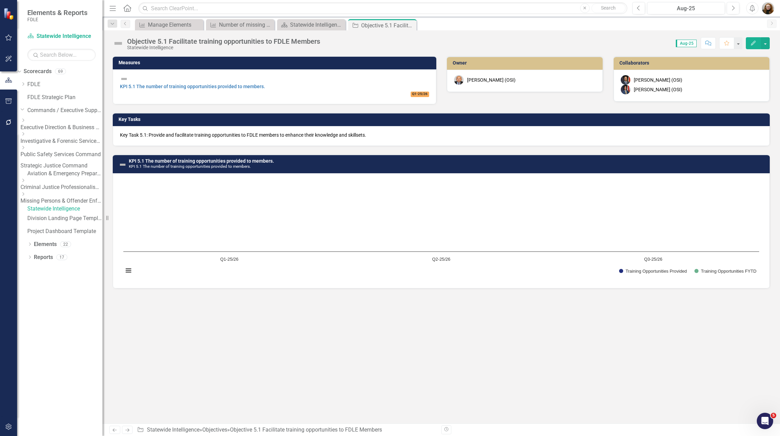
click at [42, 151] on div "Dropdown" at bounding box center [60, 148] width 80 height 6
click at [60, 172] on link "Criminal Justice Information Services" at bounding box center [64, 168] width 75 height 8
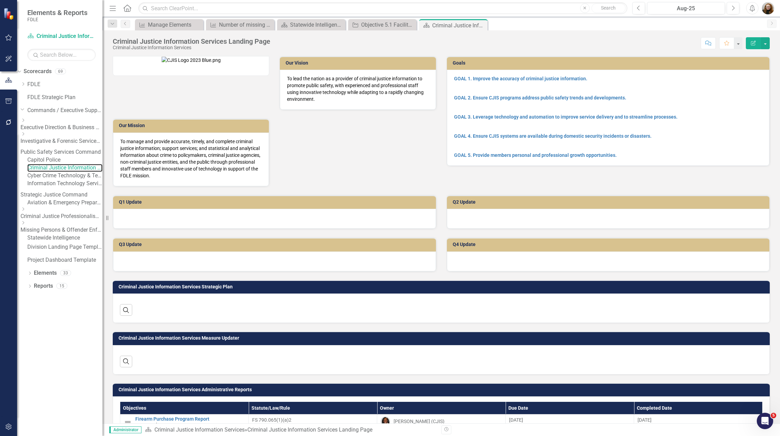
scroll to position [228, 0]
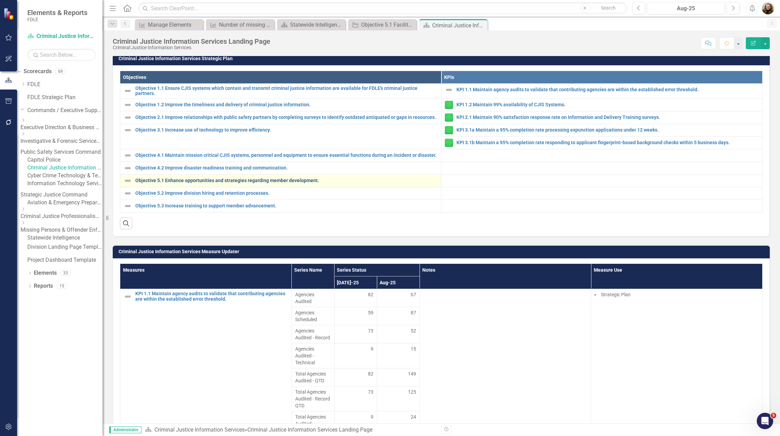
click at [213, 183] on link "Objective 5.1 Enhance opportunities and strategies regarding member development." at bounding box center [286, 180] width 302 height 5
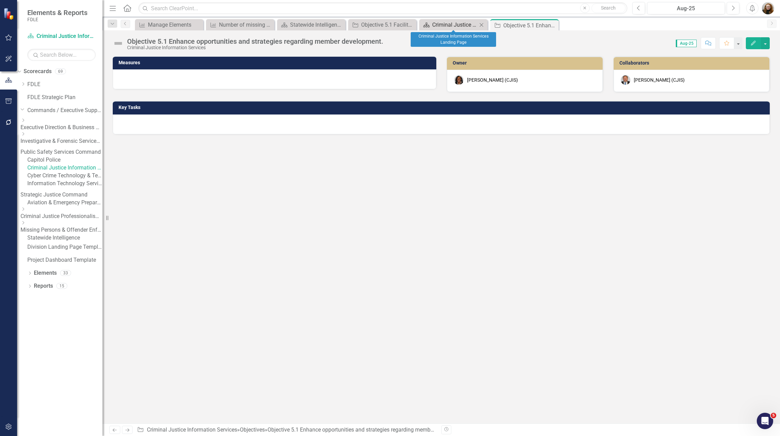
click at [462, 23] on div "Criminal Justice Information Services Landing Page" at bounding box center [454, 24] width 45 height 9
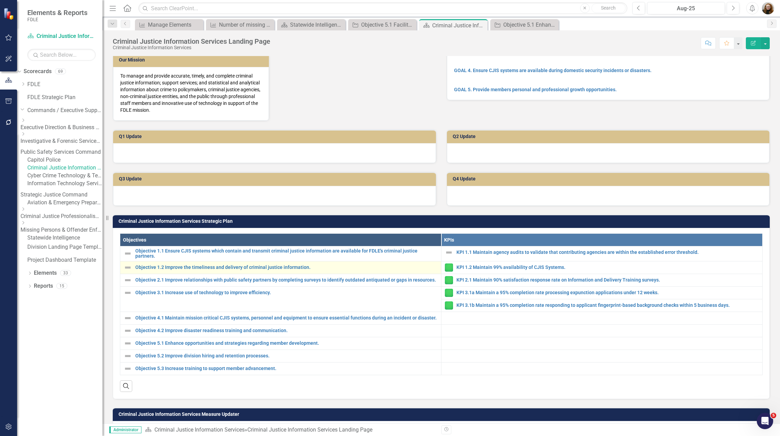
scroll to position [273, 0]
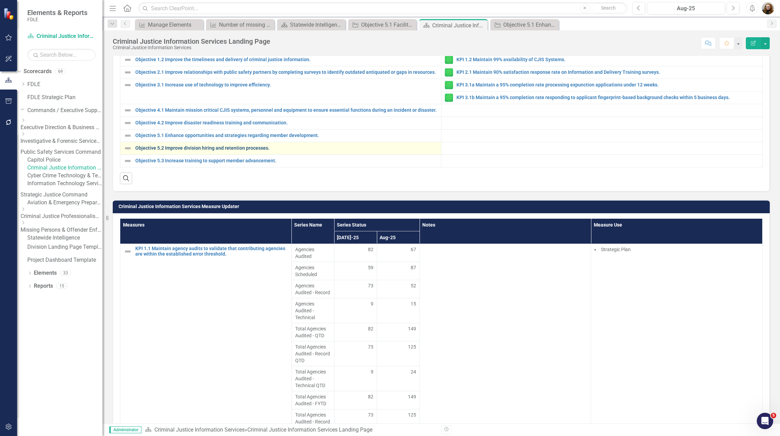
click at [158, 151] on link "Objective 5.2 Improve division hiring and retention processes." at bounding box center [286, 147] width 302 height 5
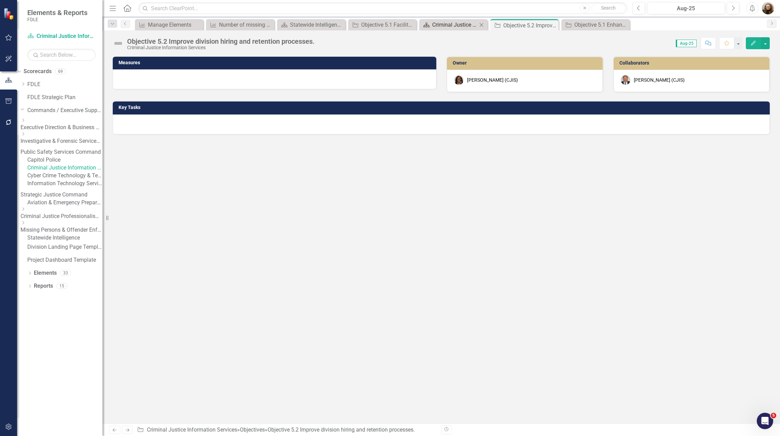
click at [432, 26] on div "Criminal Justice Information Services Landing Page" at bounding box center [454, 24] width 45 height 9
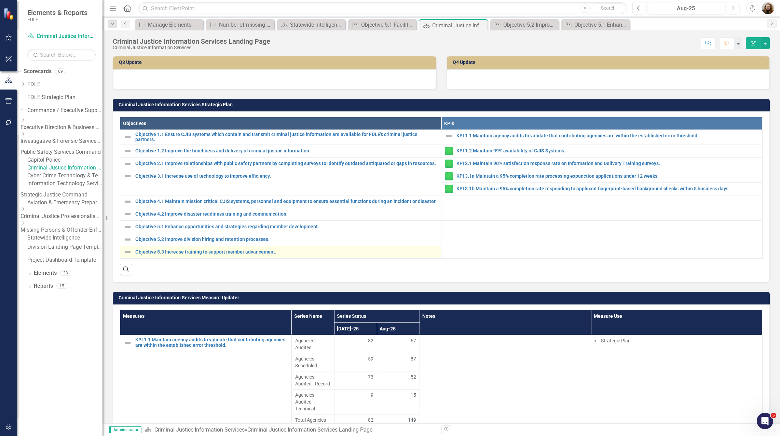
scroll to position [239, 0]
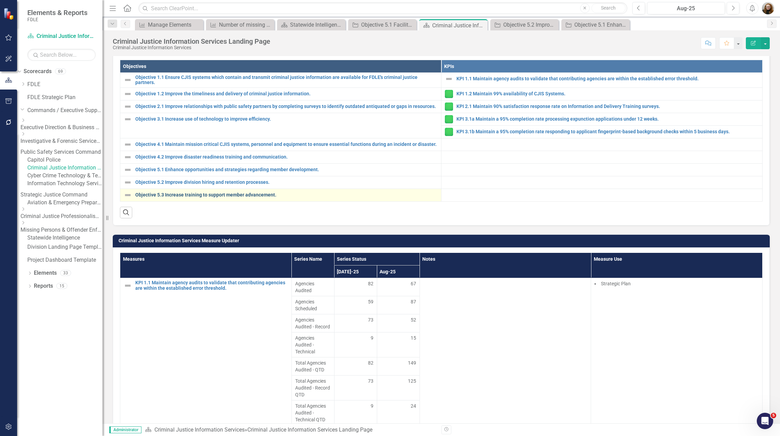
click at [219, 197] on link "Objective 5.3 Increase training to support member advancement." at bounding box center [286, 194] width 302 height 5
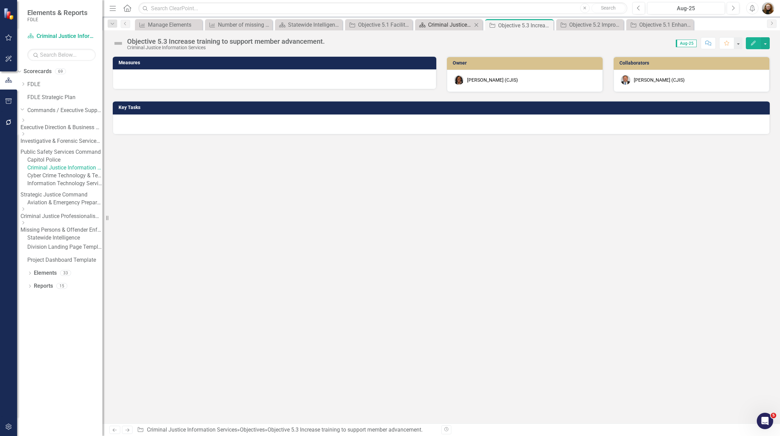
click at [435, 23] on div "Criminal Justice Information Services Landing Page" at bounding box center [450, 24] width 44 height 9
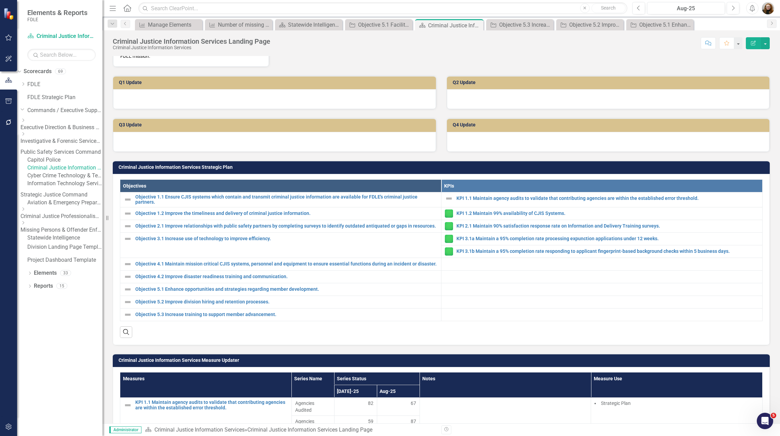
scroll to position [171, 0]
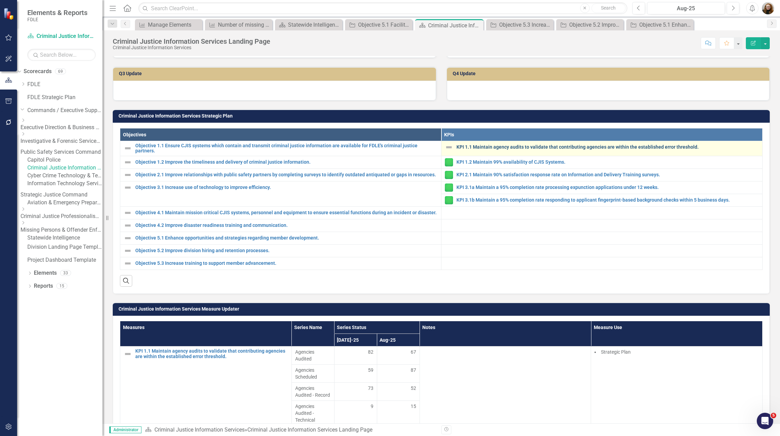
click at [482, 150] on link "KPI 1.1 Maintain agency audits to validate that contributing agencies are withi…" at bounding box center [607, 146] width 302 height 5
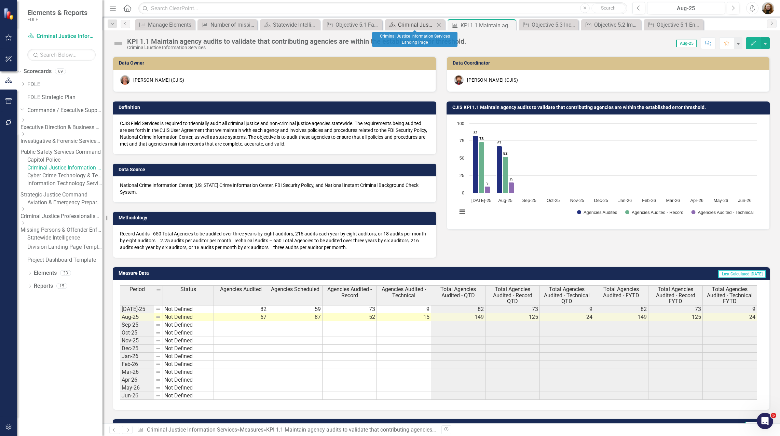
click at [407, 25] on div "Criminal Justice Information Services Landing Page" at bounding box center [416, 24] width 37 height 9
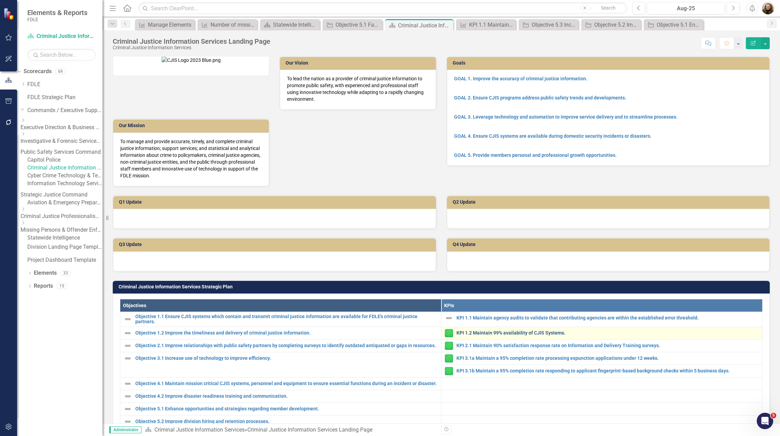
click at [490, 335] on link "KPI 1.2 Maintain 99% availability of CJIS Systems." at bounding box center [607, 332] width 302 height 5
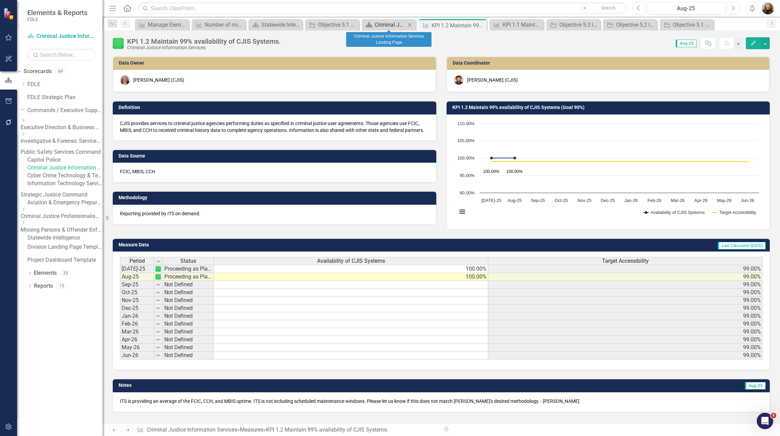
click at [380, 23] on div "Criminal Justice Information Services Landing Page" at bounding box center [390, 24] width 31 height 9
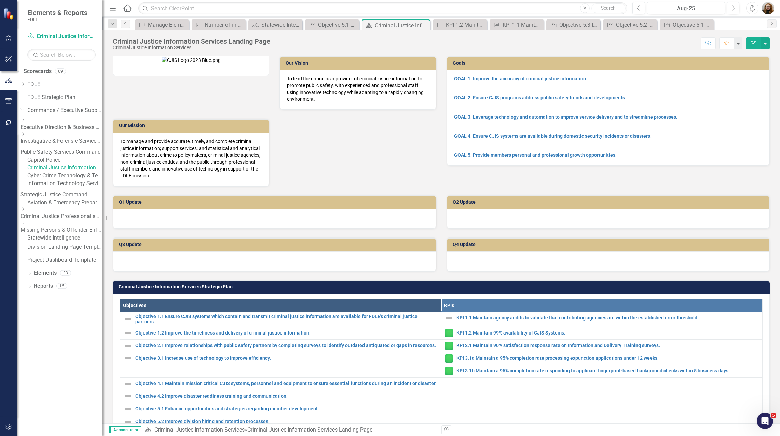
click at [221, 64] on img at bounding box center [191, 60] width 59 height 7
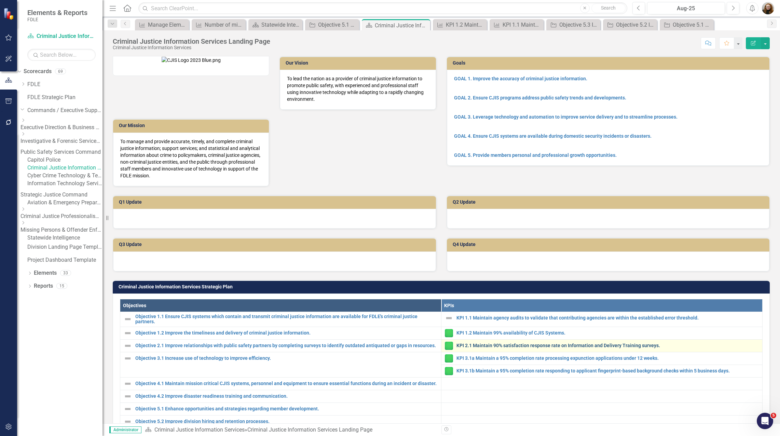
click at [498, 348] on link "KPI 2.1 Maintain 90% satisfaction response rate on Information and Delivery Tra…" at bounding box center [607, 345] width 302 height 5
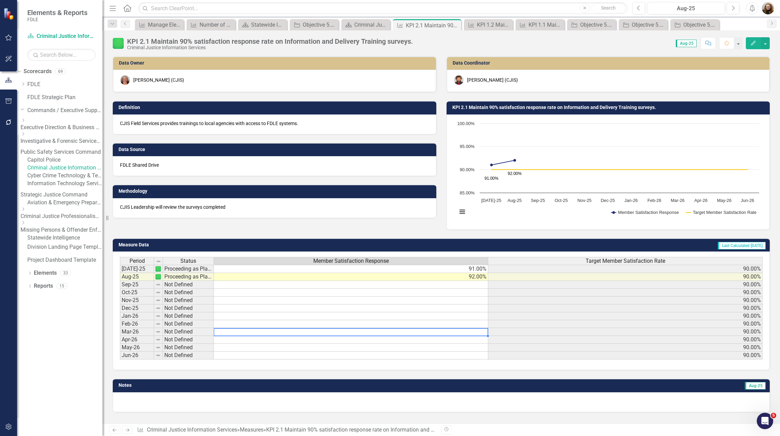
click at [120, 328] on div "Period Status Member Satisfaction Response Target Member Satisfaction Rate [DAT…" at bounding box center [120, 308] width 0 height 102
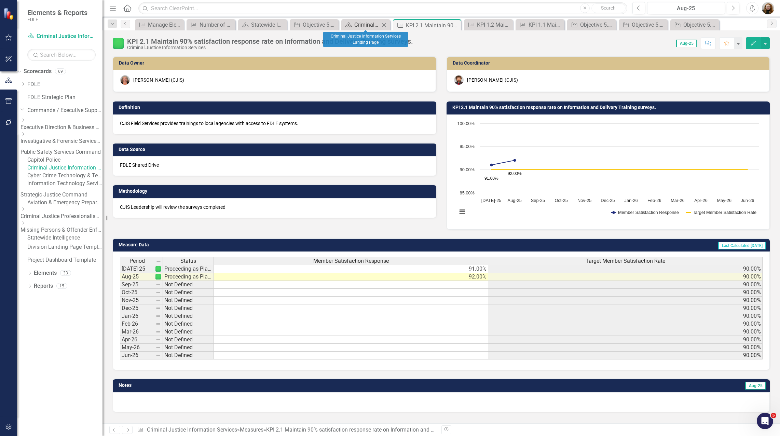
click at [353, 28] on link "Scorecard Criminal Justice Information Services Landing Page" at bounding box center [361, 24] width 37 height 9
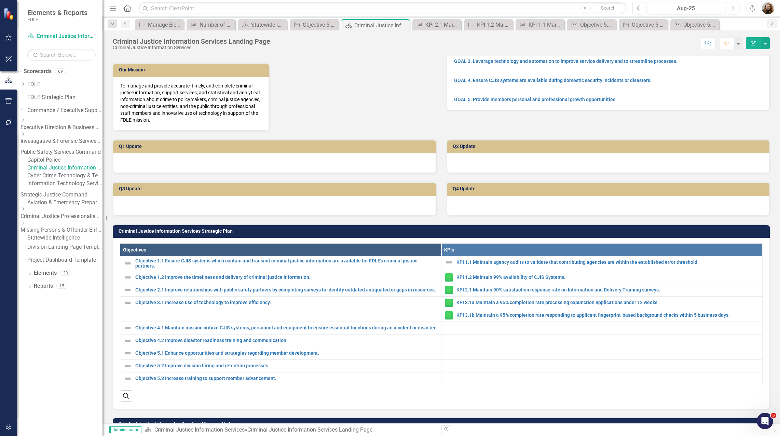
scroll to position [171, 0]
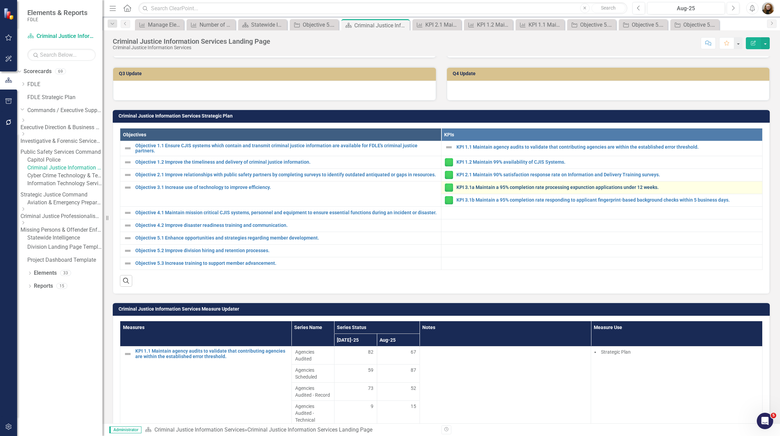
click at [484, 190] on link "KPI 3.1a Maintain a 95% completion rate processing expunction applications unde…" at bounding box center [607, 187] width 302 height 5
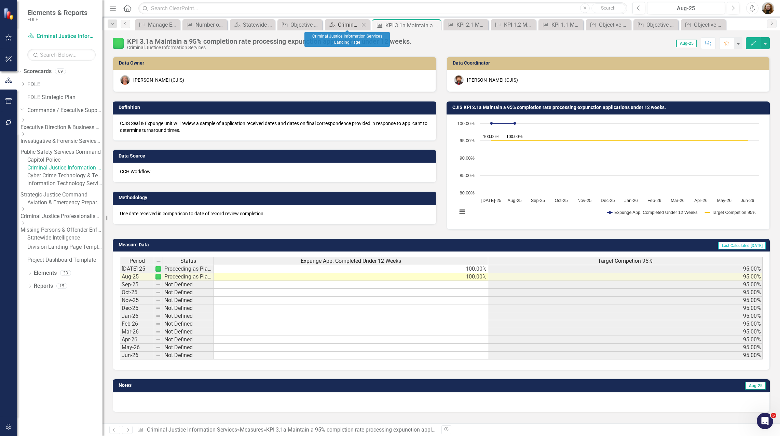
click at [348, 24] on div "Criminal Justice Information Services Landing Page" at bounding box center [349, 24] width 22 height 9
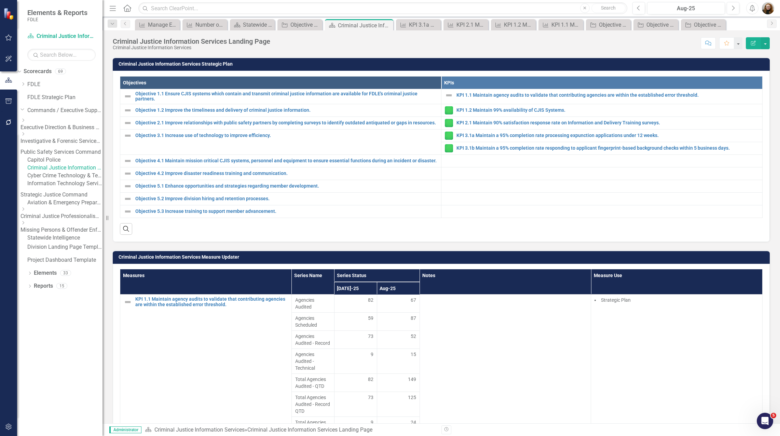
scroll to position [239, 0]
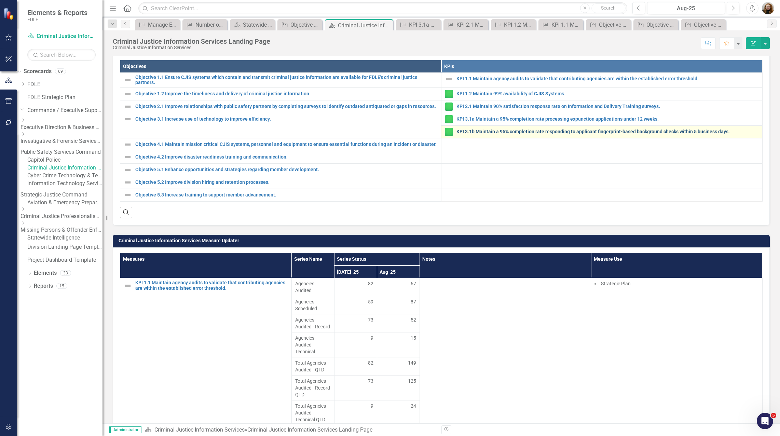
click at [471, 134] on link "KPI 3.1b Maintain a 95% completion rate responding to applicant fingerprint-bas…" at bounding box center [607, 131] width 302 height 5
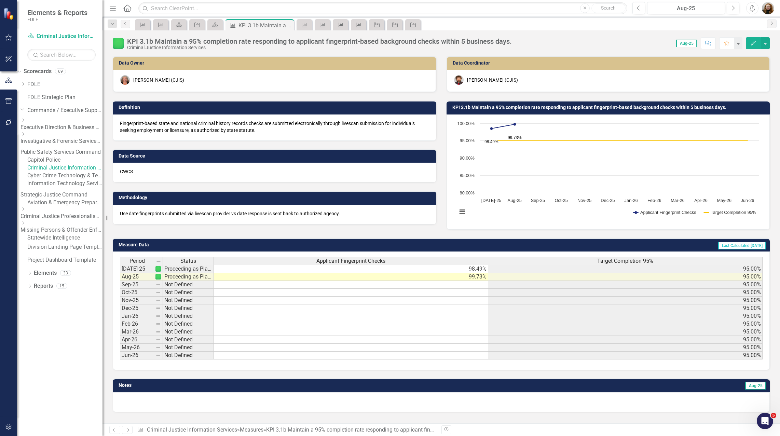
click at [66, 220] on link "Criminal Justice Professionalism, Standards & Training Services" at bounding box center [61, 216] width 82 height 8
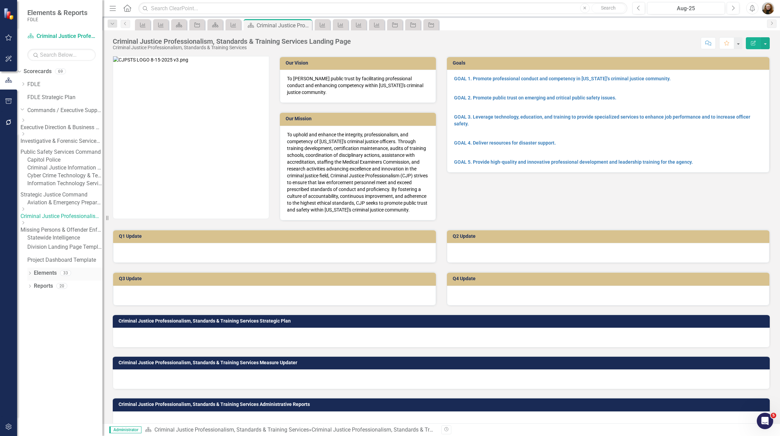
click at [46, 277] on link "Elements" at bounding box center [45, 273] width 23 height 8
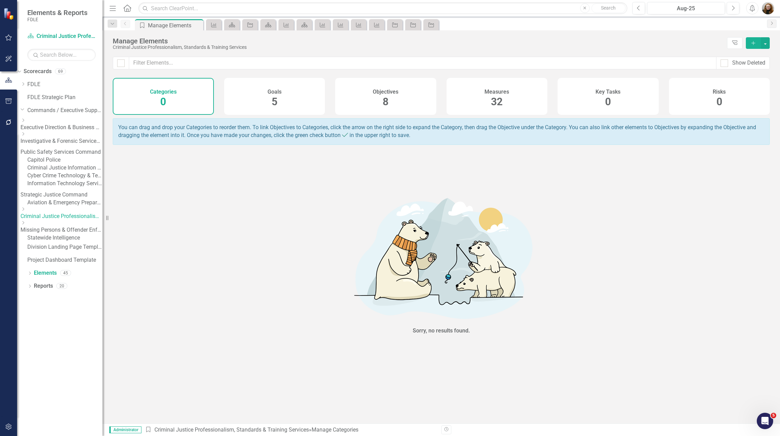
click at [492, 97] on span "32" at bounding box center [497, 102] width 12 height 12
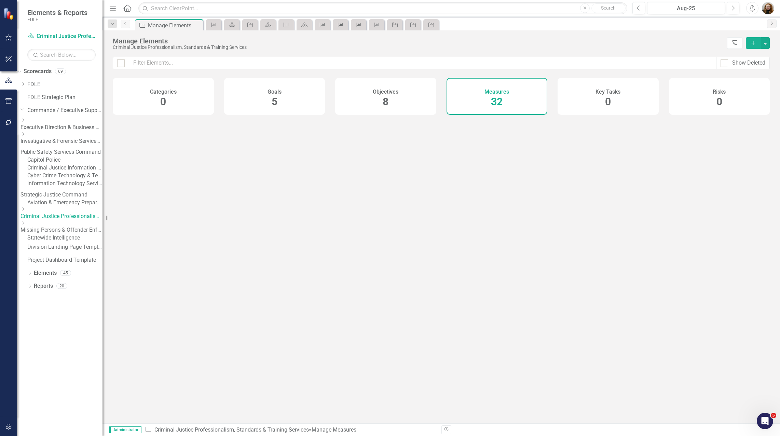
checkbox input "false"
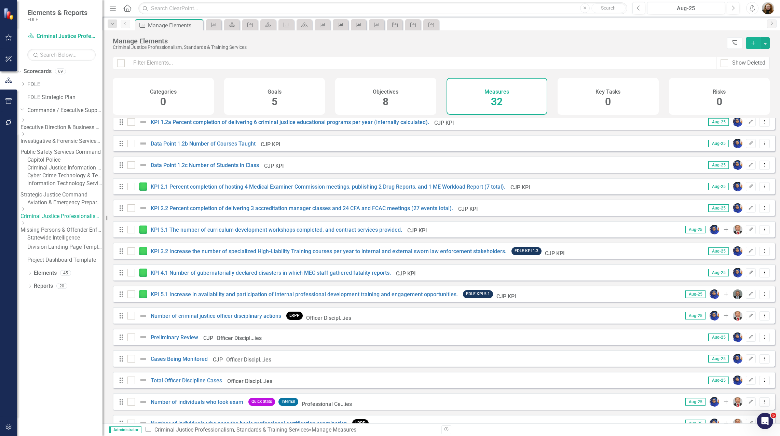
scroll to position [273, 0]
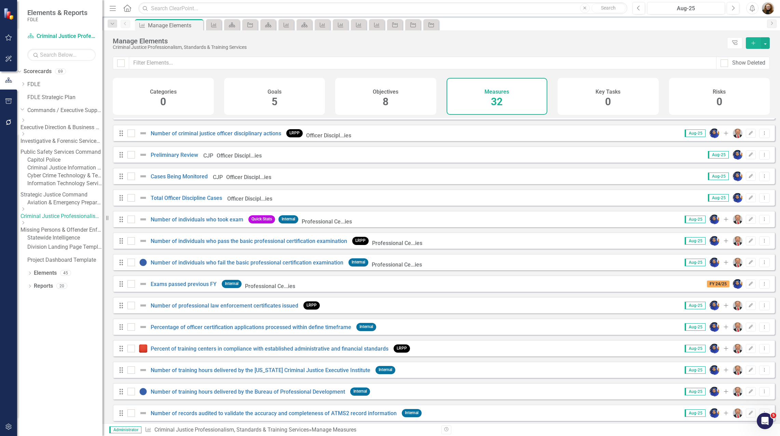
click at [192, 225] on div "Drag Number of individuals who took exam Quick Stats Internal Professional Ce..…" at bounding box center [237, 219] width 237 height 12
click at [192, 223] on link "Number of individuals who took exam" at bounding box center [197, 219] width 93 height 6
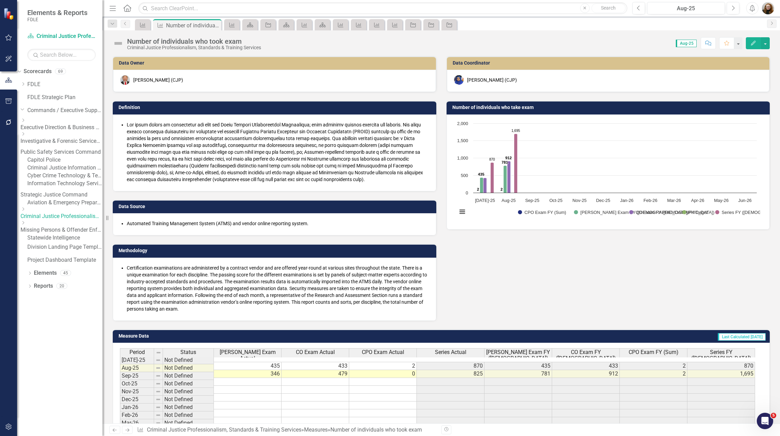
click at [127, 127] on li at bounding box center [278, 151] width 302 height 61
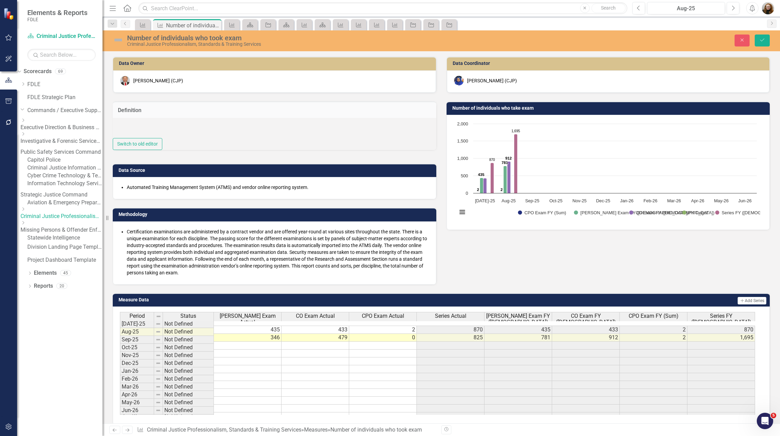
type textarea "<ul> <li>The total number of individuals who took the State Officer Certificati…"
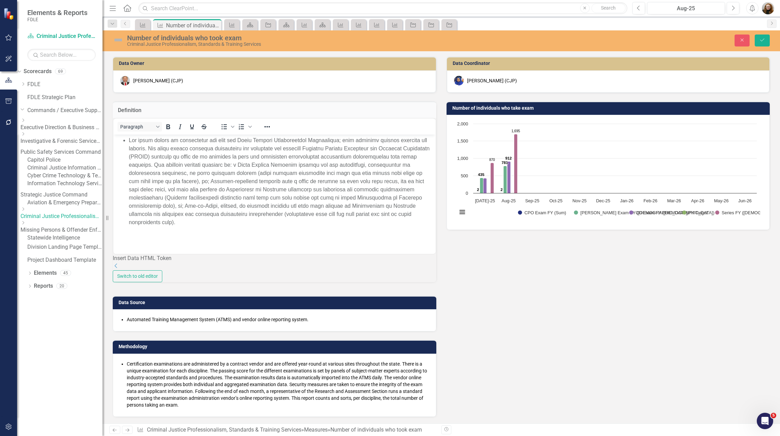
click at [128, 140] on ul "Rich Text Area. Press ALT-0 for help." at bounding box center [274, 181] width 319 height 90
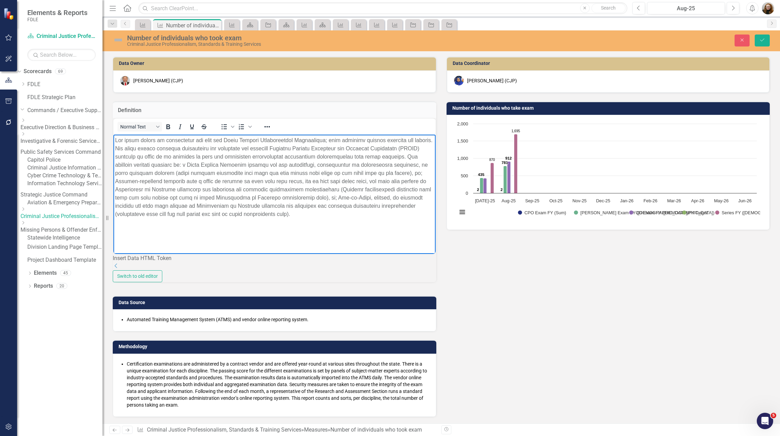
click at [125, 323] on div "Automated Training Management System (ATMS) and vendor online reporting system." at bounding box center [274, 319] width 309 height 7
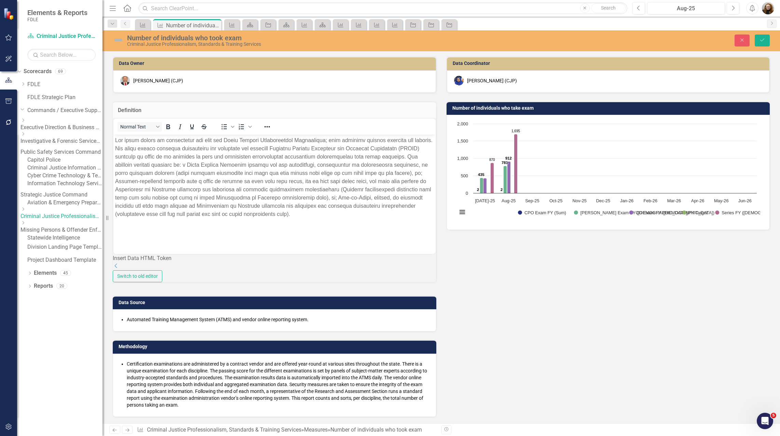
click at [127, 323] on li "Automated Training Management System (ATMS) and vendor online reporting system." at bounding box center [278, 319] width 302 height 7
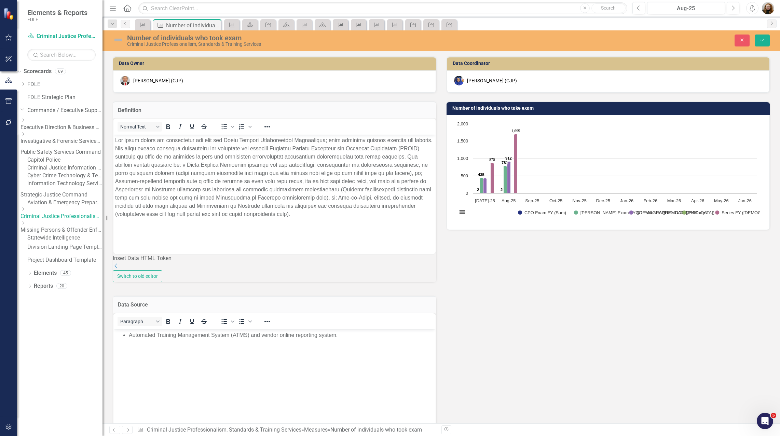
click at [130, 336] on li "Automated Training Management System (ATMS) and vendor online reporting system." at bounding box center [281, 335] width 305 height 8
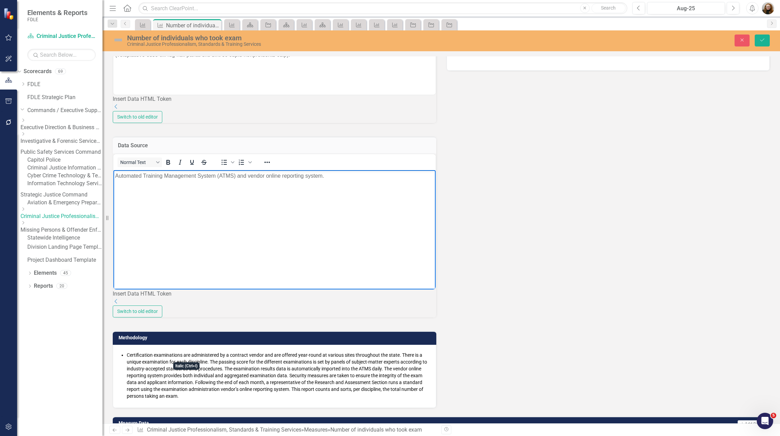
scroll to position [205, 0]
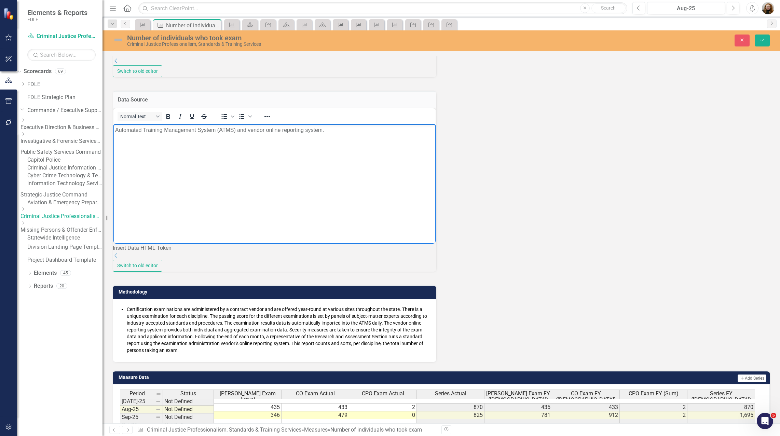
click at [125, 353] on div "Certification examinations are administered by a contract vendor and are offere…" at bounding box center [274, 330] width 309 height 48
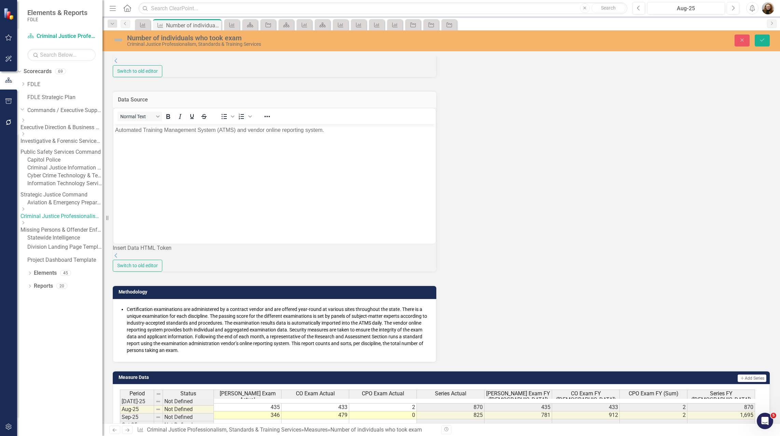
click at [125, 353] on div "Certification examinations are administered by a contract vendor and are offere…" at bounding box center [274, 330] width 309 height 48
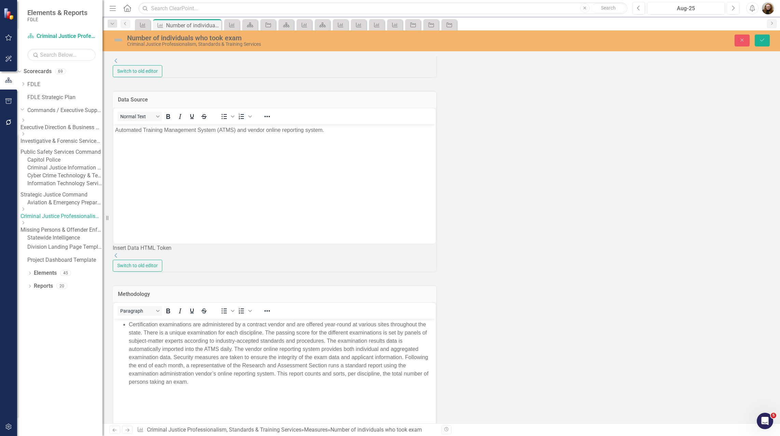
scroll to position [0, 0]
click at [129, 326] on li "Certification examinations are administered by a contract vendor and are offere…" at bounding box center [281, 353] width 305 height 66
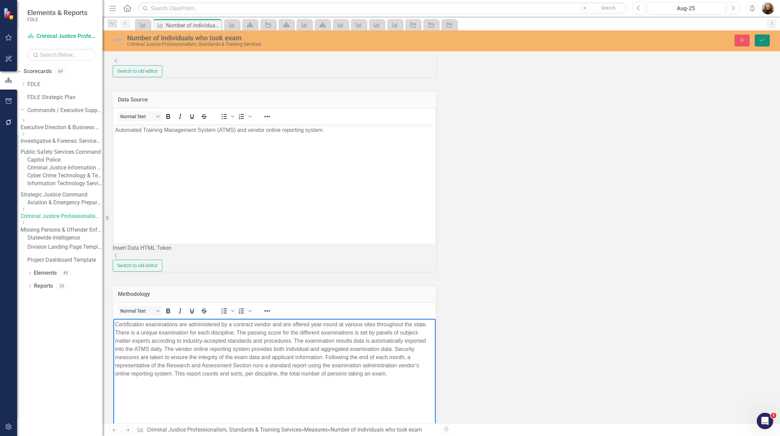
click at [763, 43] on button "Save" at bounding box center [761, 40] width 15 height 12
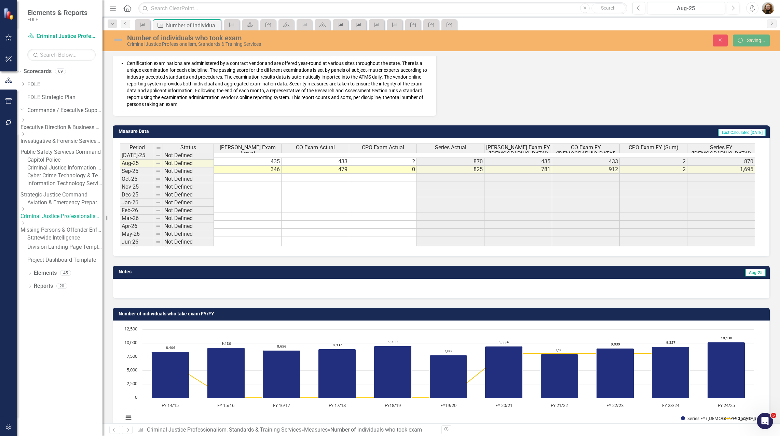
scroll to position [202, 0]
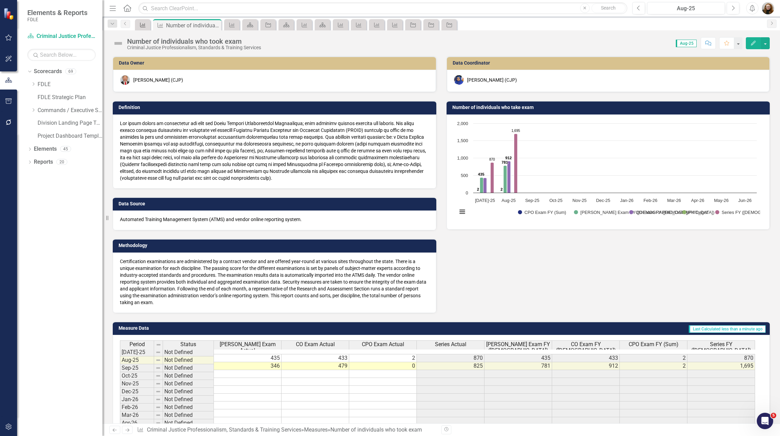
click at [144, 25] on icon "Measure" at bounding box center [142, 24] width 7 height 5
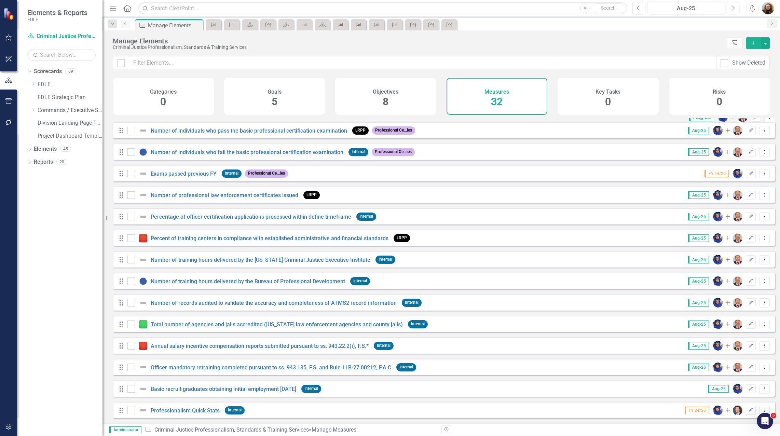
scroll to position [354, 0]
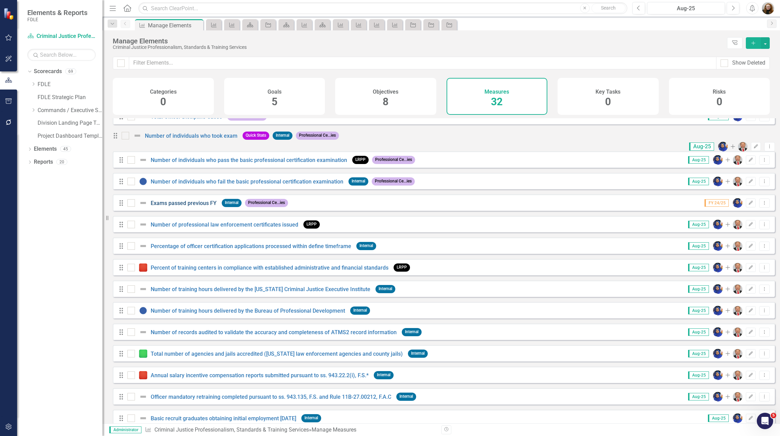
click at [181, 206] on link "Exams passed previous FY" at bounding box center [184, 203] width 66 height 6
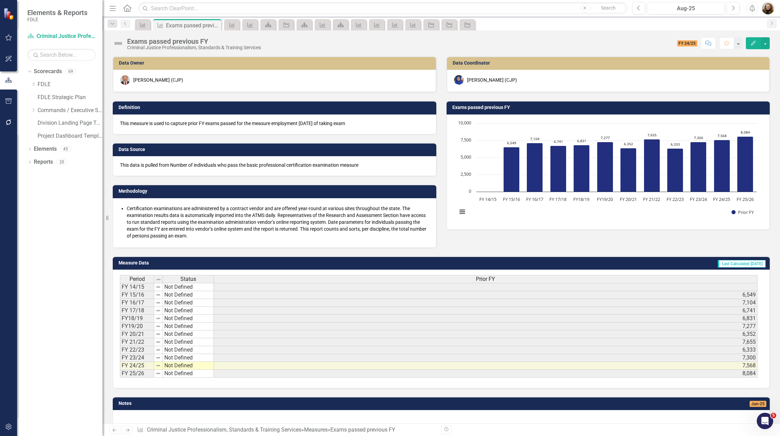
click at [144, 225] on li "Certification examinations are administered by a contract vendor and are offere…" at bounding box center [278, 222] width 302 height 34
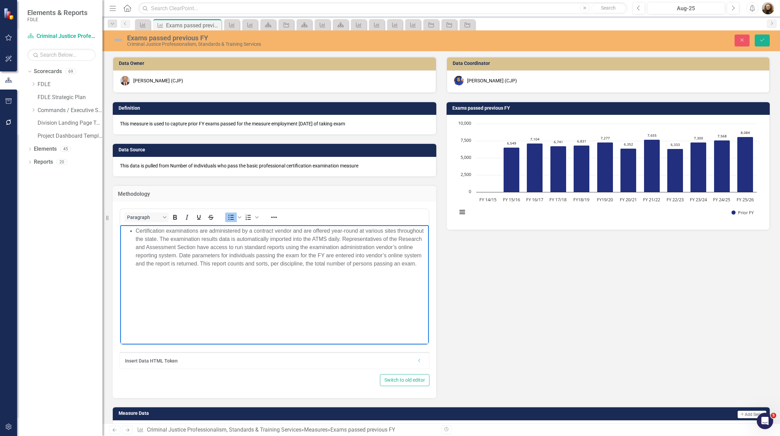
drag, startPoint x: 136, startPoint y: 229, endPoint x: 118, endPoint y: 228, distance: 18.2
click at [120, 228] on html "Certification examinations are administered by a contract vendor and are offere…" at bounding box center [274, 276] width 308 height 102
click at [760, 40] on icon "submit" at bounding box center [762, 40] width 4 height 3
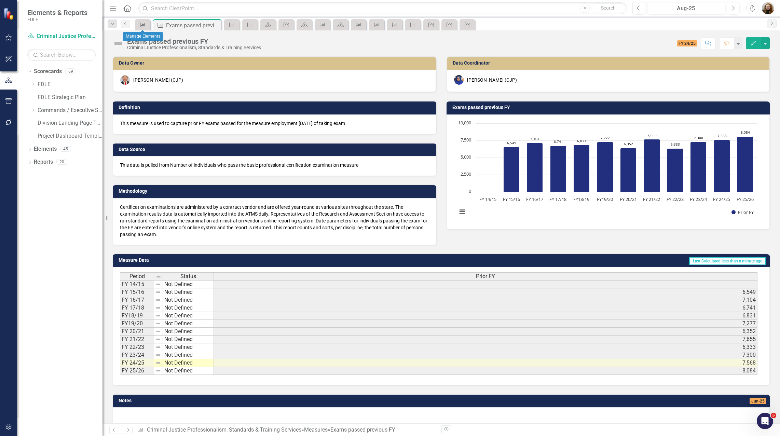
click at [146, 26] on icon "Measure" at bounding box center [142, 24] width 7 height 5
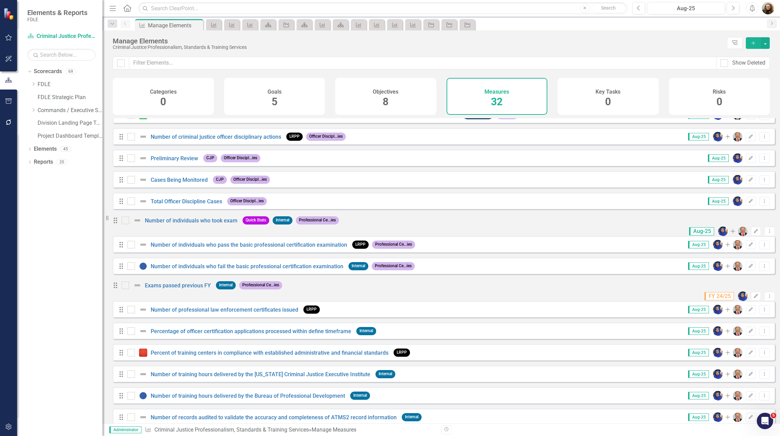
scroll to position [307, 0]
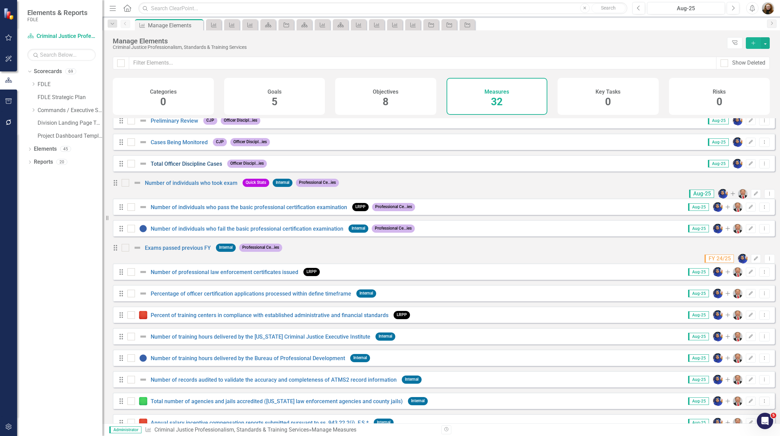
click at [187, 167] on link "Total Officer Discipline Cases" at bounding box center [186, 164] width 71 height 6
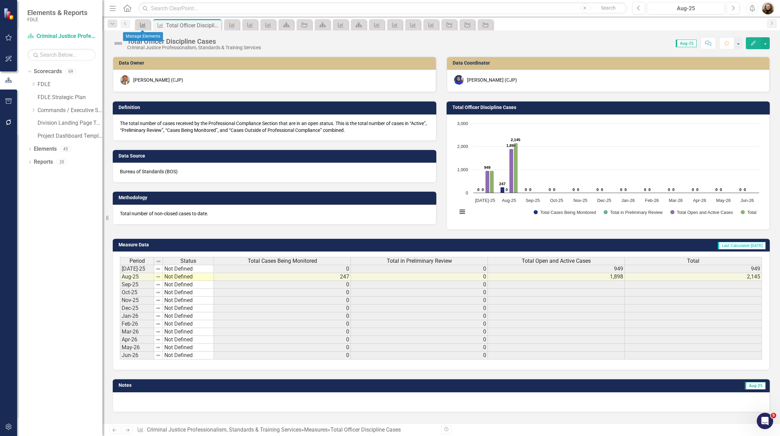
click at [142, 27] on icon at bounding box center [142, 25] width 5 height 5
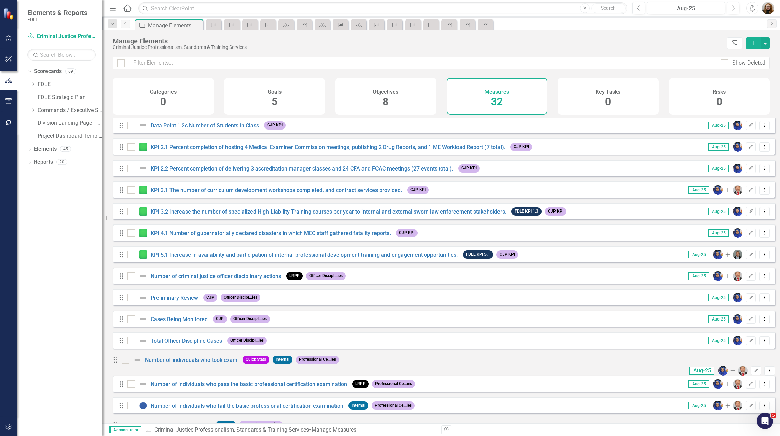
scroll to position [239, 0]
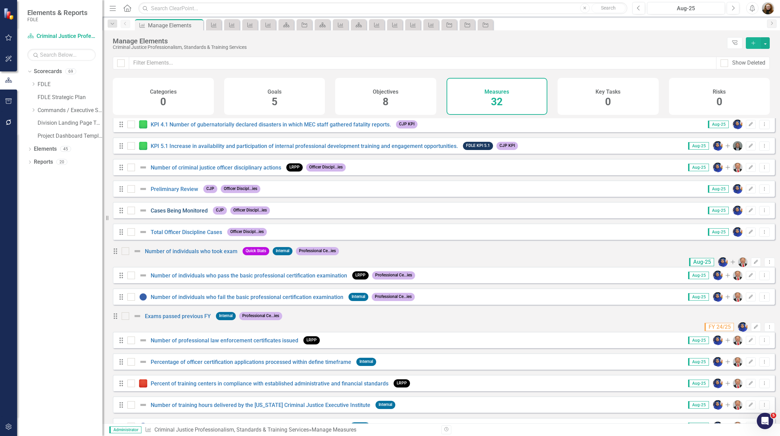
click at [164, 214] on link "Cases Being Monitored" at bounding box center [179, 210] width 57 height 6
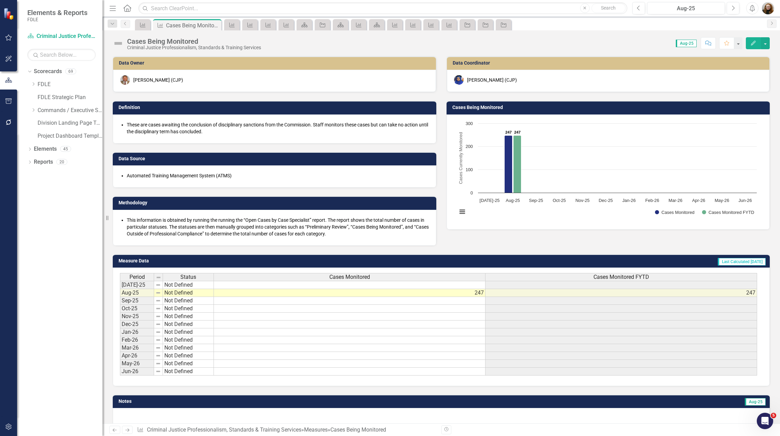
click at [140, 129] on li "These are cases awaiting the conclusion of disciplinary sanctions from the Comm…" at bounding box center [278, 128] width 302 height 14
click at [141, 129] on li "These are cases awaiting the conclusion of disciplinary sanctions from the Comm…" at bounding box center [278, 128] width 302 height 14
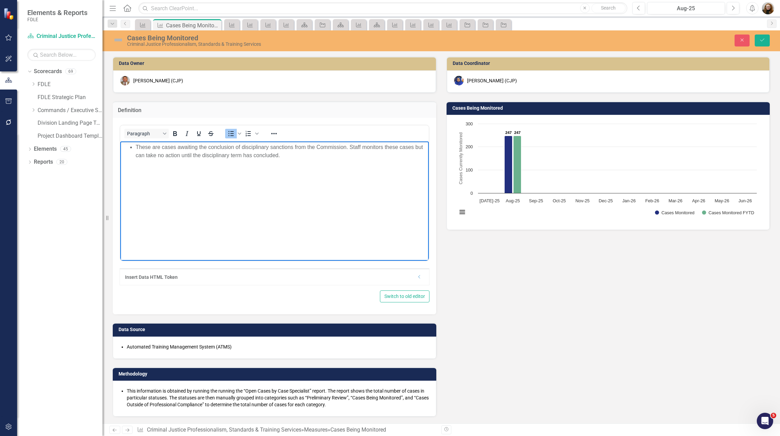
click at [136, 145] on li "These are cases awaiting the conclusion of disciplinary sanctions from the Comm…" at bounding box center [281, 151] width 291 height 16
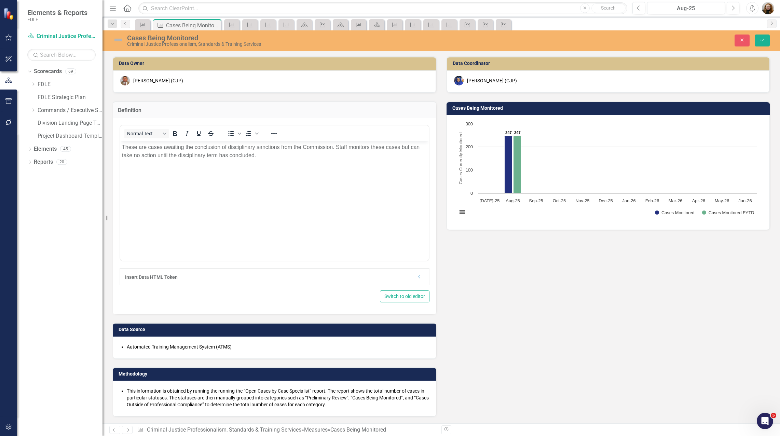
click at [131, 350] on div "Automated Training Management System (ATMS)" at bounding box center [274, 347] width 309 height 8
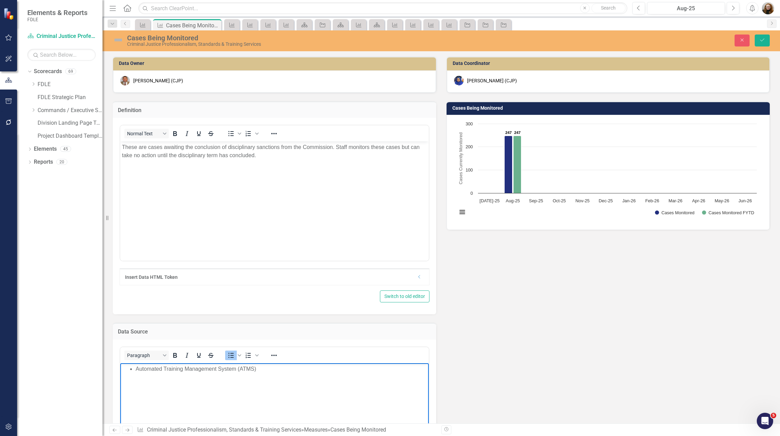
click at [133, 368] on ul "Automated Training Management System (ATMS)" at bounding box center [274, 368] width 305 height 8
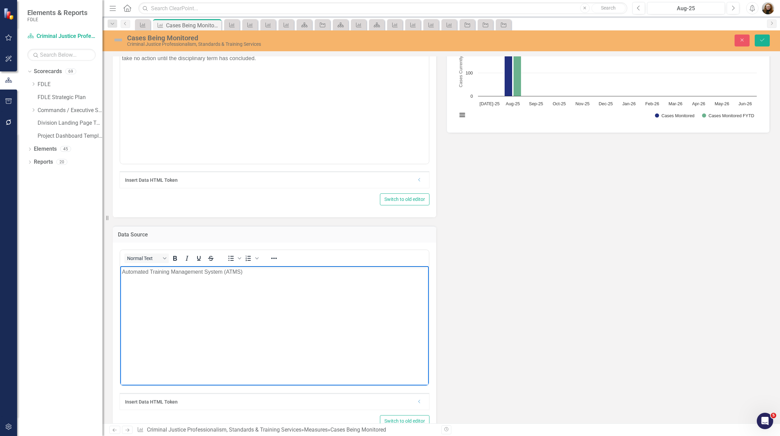
scroll to position [239, 0]
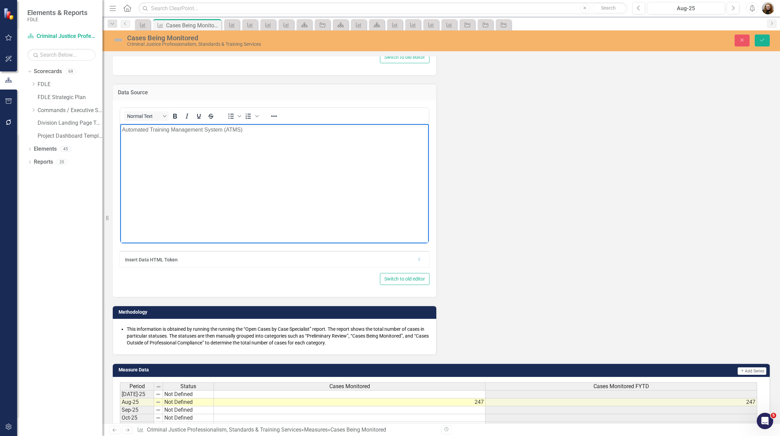
click at [125, 330] on div "This information is obtained by running the running the “Open Cases by Case Spe…" at bounding box center [274, 335] width 309 height 20
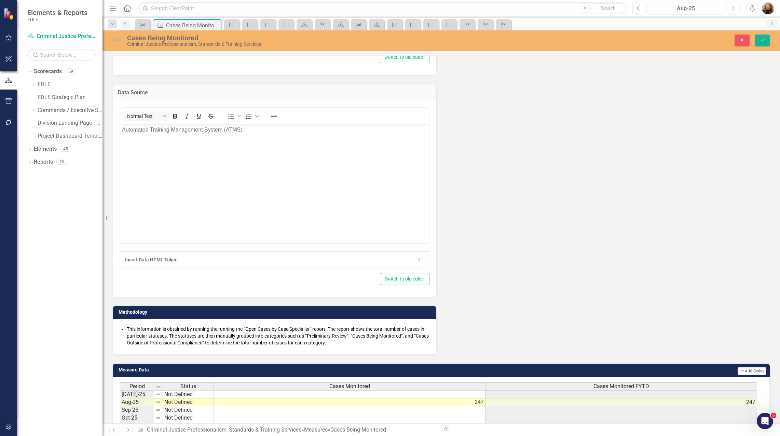
click at [125, 330] on div "This information is obtained by running the running the “Open Cases by Case Spe…" at bounding box center [274, 335] width 309 height 20
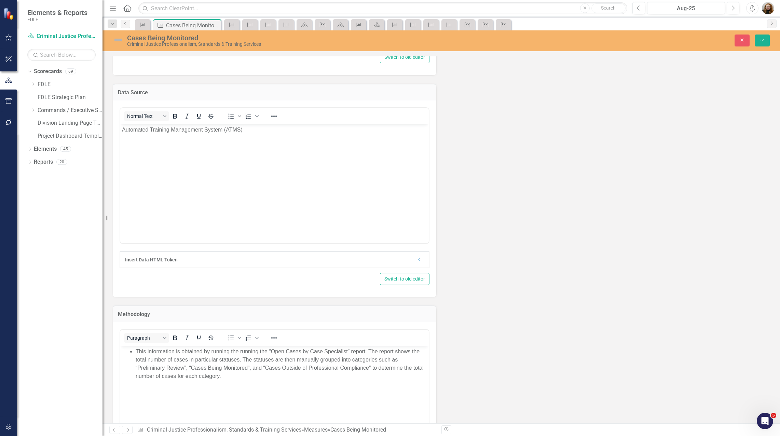
scroll to position [0, 0]
click at [134, 351] on ul "This information is obtained by running the running the “Open Cases by Case Spe…" at bounding box center [274, 363] width 305 height 33
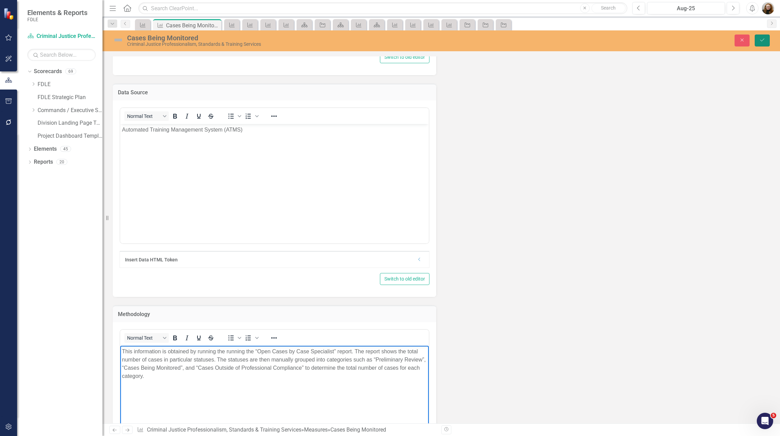
click at [759, 37] on button "Save" at bounding box center [761, 40] width 15 height 12
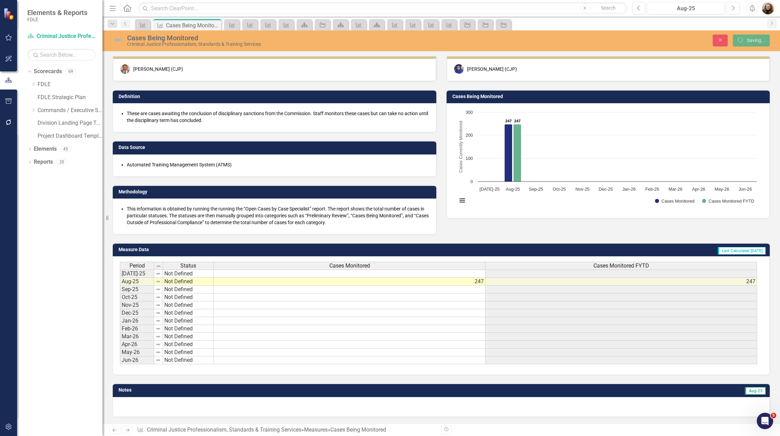
scroll to position [12, 0]
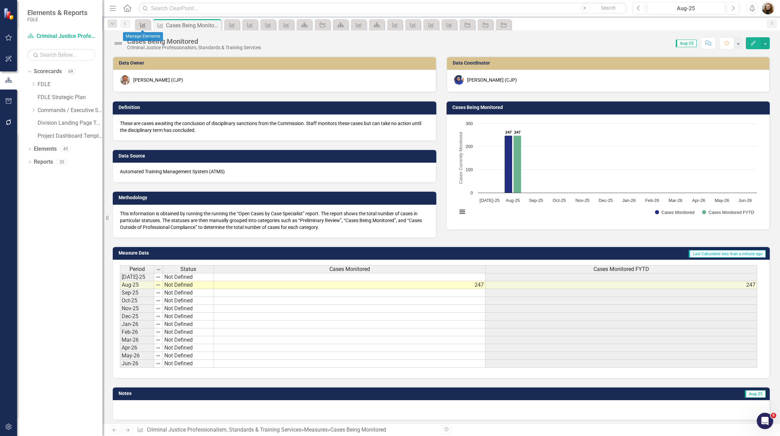
click at [142, 26] on icon "Measure" at bounding box center [142, 24] width 7 height 5
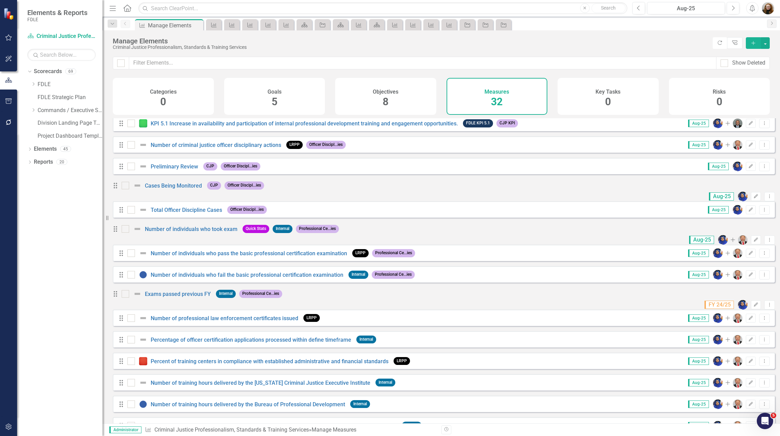
scroll to position [252, 0]
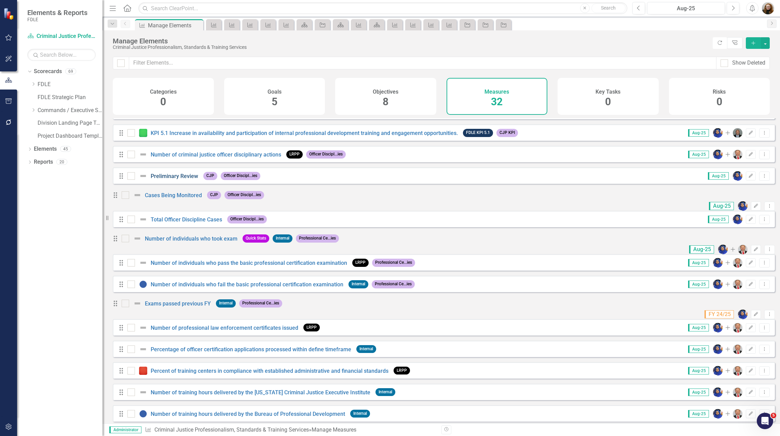
click at [186, 179] on link "Preliminary Review" at bounding box center [174, 176] width 47 height 6
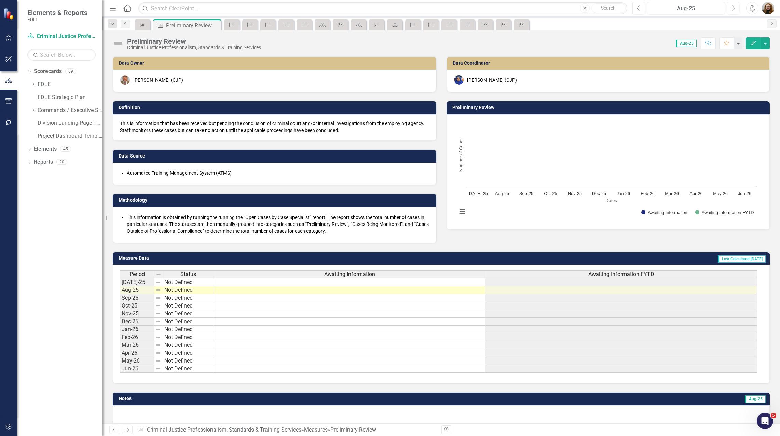
click at [125, 219] on div "This information is obtained by running the running the “Open Cases by Case Spe…" at bounding box center [274, 224] width 309 height 20
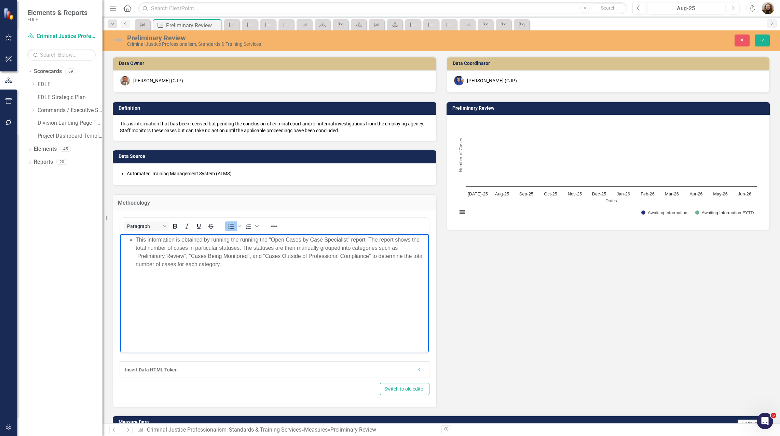
click at [136, 238] on li "This information is obtained by running the running the “Open Cases by Case Spe…" at bounding box center [281, 252] width 291 height 33
click at [128, 175] on li "Automated Training Management System (ATMS)" at bounding box center [278, 173] width 302 height 7
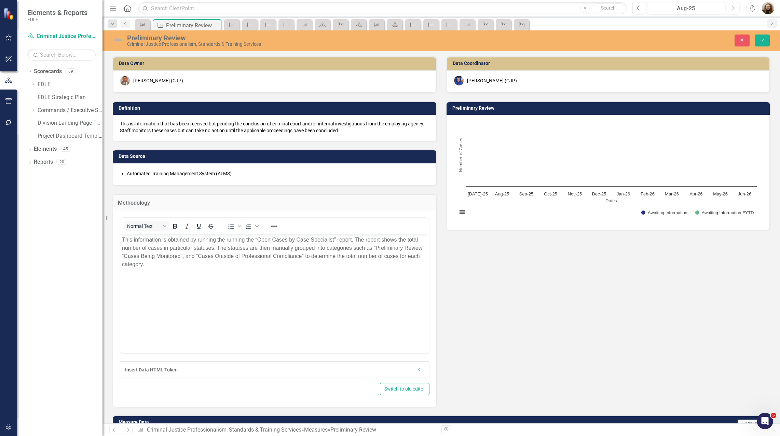
click at [128, 175] on li "Automated Training Management System (ATMS)" at bounding box center [278, 173] width 302 height 7
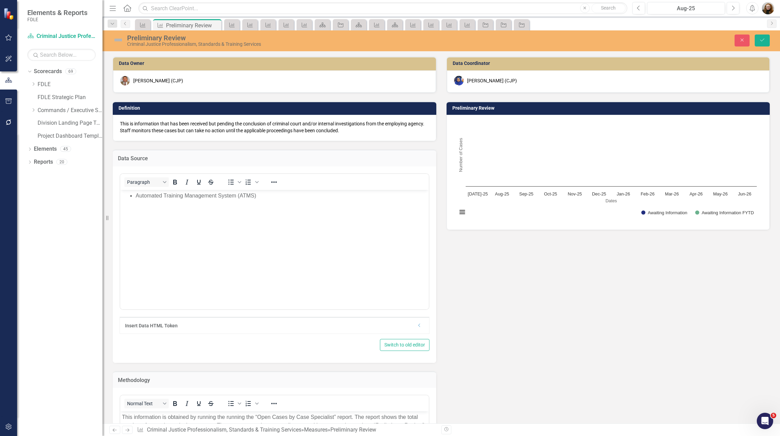
click at [136, 197] on ul "Automated Training Management System (ATMS)" at bounding box center [274, 195] width 305 height 8
click at [767, 44] on button "Save" at bounding box center [761, 40] width 15 height 12
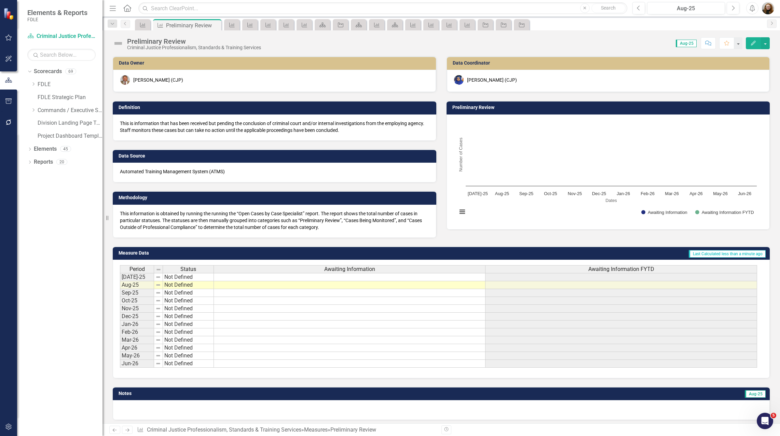
scroll to position [3, 0]
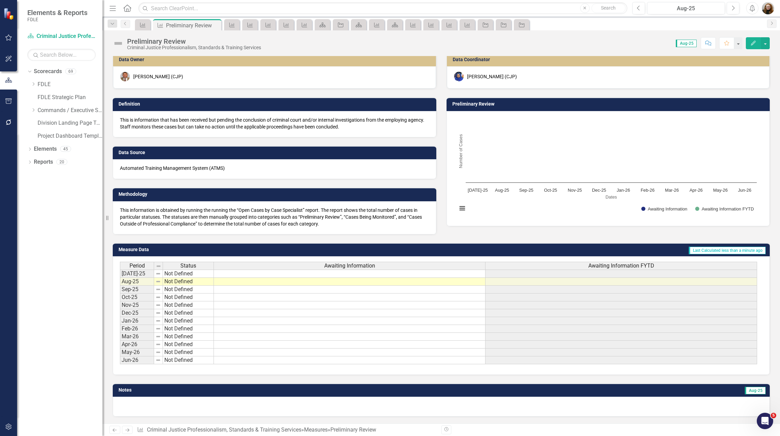
drag, startPoint x: 31, startPoint y: 112, endPoint x: 50, endPoint y: 138, distance: 32.5
click at [31, 112] on icon "Dropdown" at bounding box center [33, 110] width 5 height 4
click at [40, 161] on icon at bounding box center [41, 161] width 2 height 3
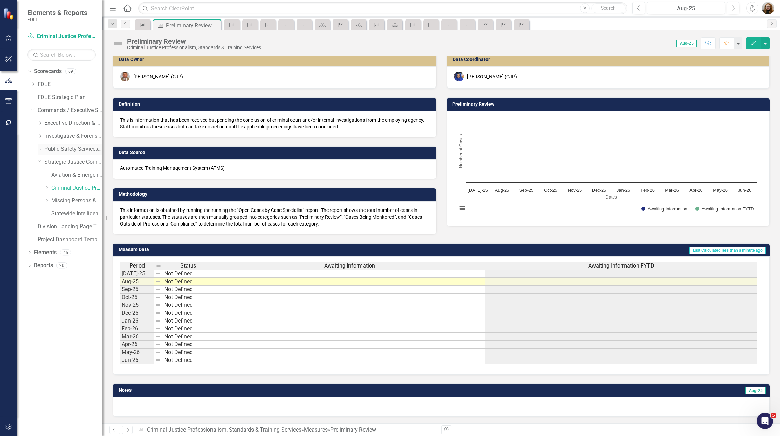
click at [39, 152] on div "Dropdown Public Safety Services Command" at bounding box center [70, 148] width 65 height 11
click at [41, 150] on icon "Dropdown" at bounding box center [40, 149] width 5 height 4
drag, startPoint x: 62, startPoint y: 199, endPoint x: 66, endPoint y: 198, distance: 4.0
click at [62, 199] on link "Information Technology Services" at bounding box center [76, 201] width 51 height 8
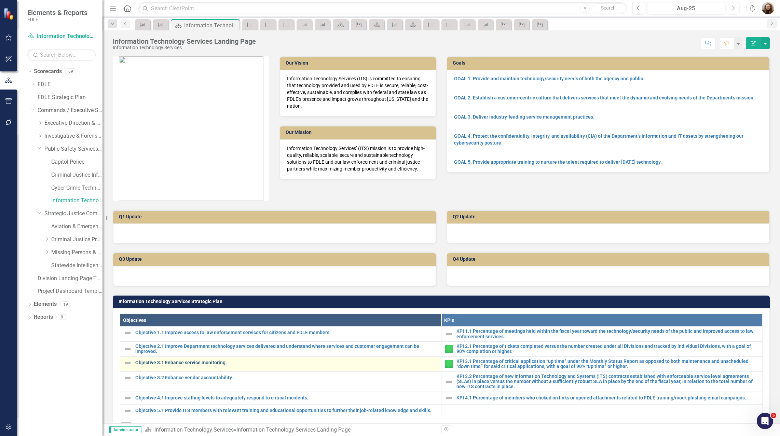
click at [244, 364] on link "Objective 3.1 Enhance service monitoring." at bounding box center [286, 362] width 302 height 5
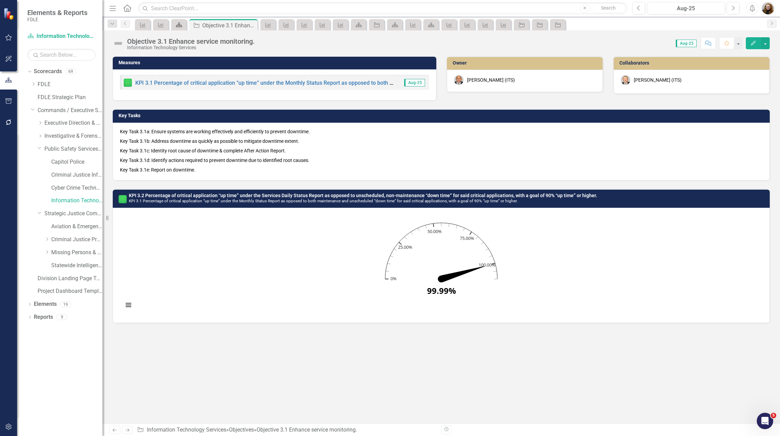
click at [175, 25] on div "Scorecard" at bounding box center [178, 24] width 10 height 9
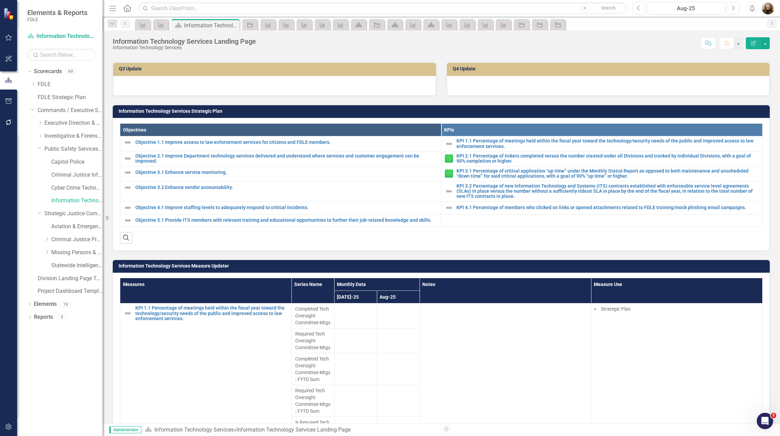
scroll to position [205, 0]
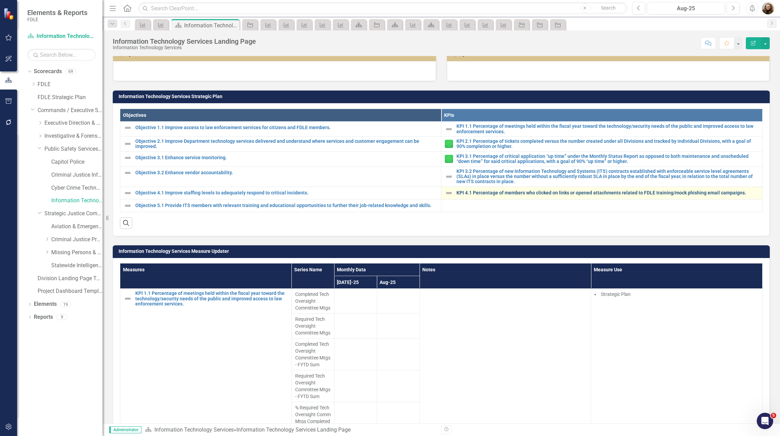
click at [475, 192] on link "KPI 4.1 Percentage of members who clicked on links or opened attachments relate…" at bounding box center [607, 192] width 302 height 5
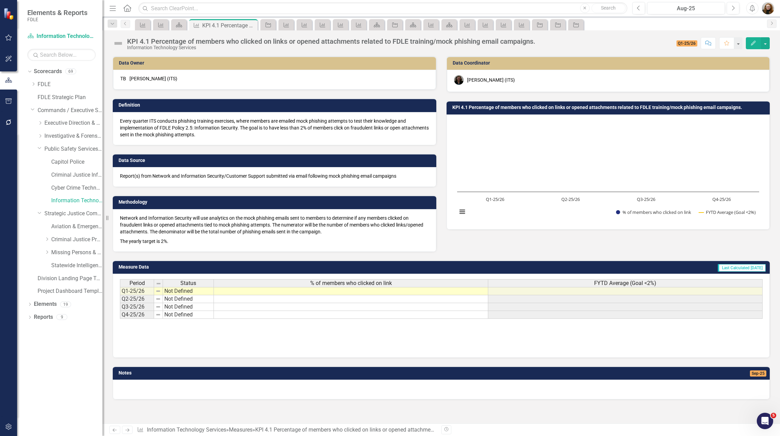
click at [555, 255] on div "Measure Data Last Calculated 20 days ago Period Status % of members who clicked…" at bounding box center [441, 305] width 667 height 106
click at [69, 241] on link "Criminal Justice Professionalism, Standards & Training Services" at bounding box center [76, 240] width 51 height 8
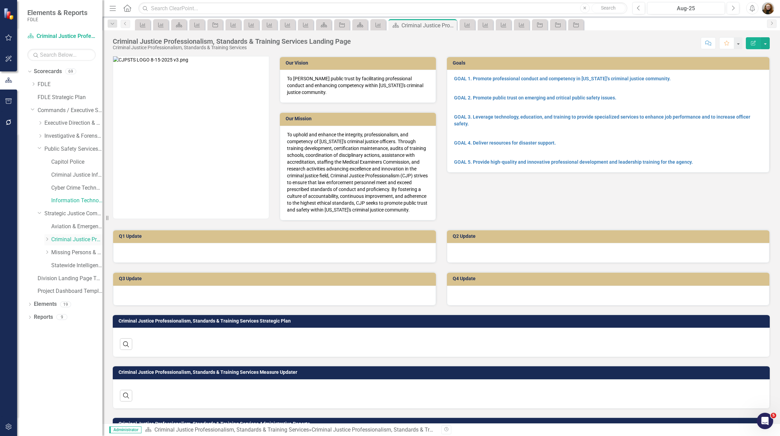
click at [70, 239] on link "Criminal Justice Professionalism, Standards & Training Services" at bounding box center [76, 240] width 51 height 8
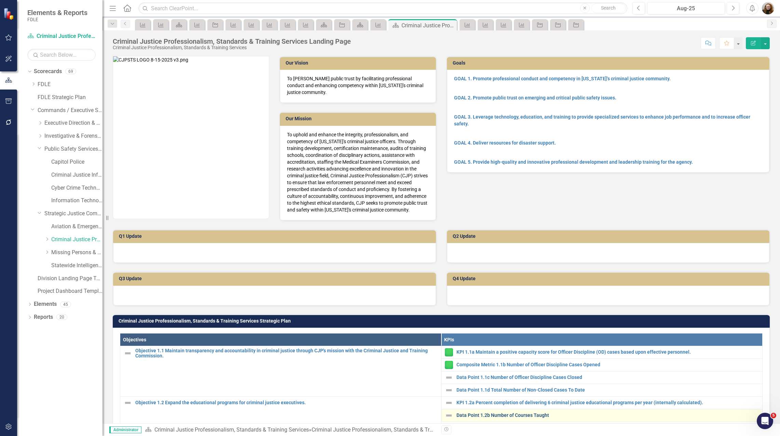
click at [496, 416] on link "Data Point 1.2b Number of Courses Taught" at bounding box center [607, 415] width 302 height 5
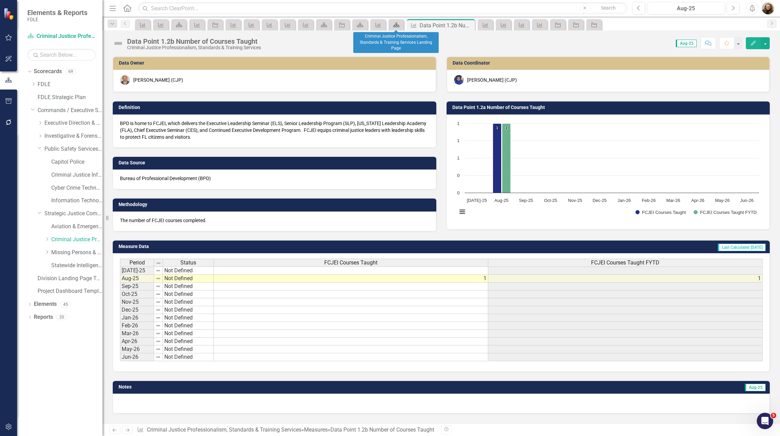
click at [399, 26] on icon "Scorecard" at bounding box center [396, 24] width 7 height 5
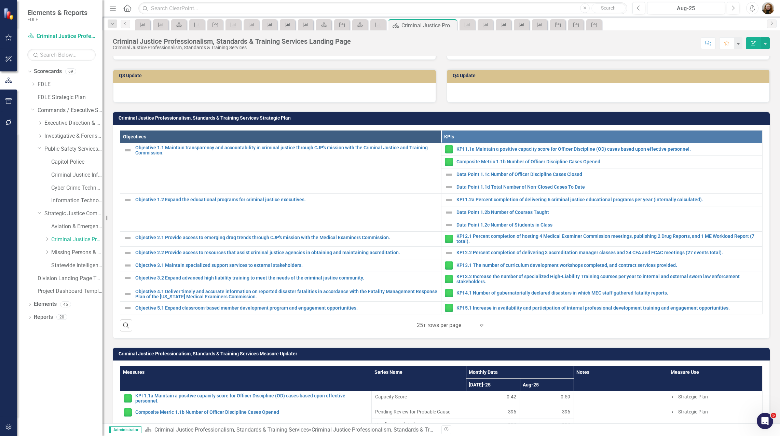
scroll to position [205, 0]
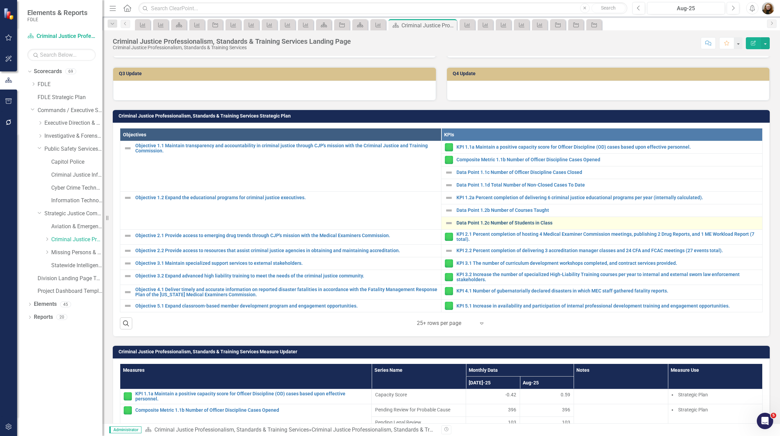
click at [487, 222] on link "Data Point 1.2c Number of Students in Class" at bounding box center [607, 222] width 302 height 5
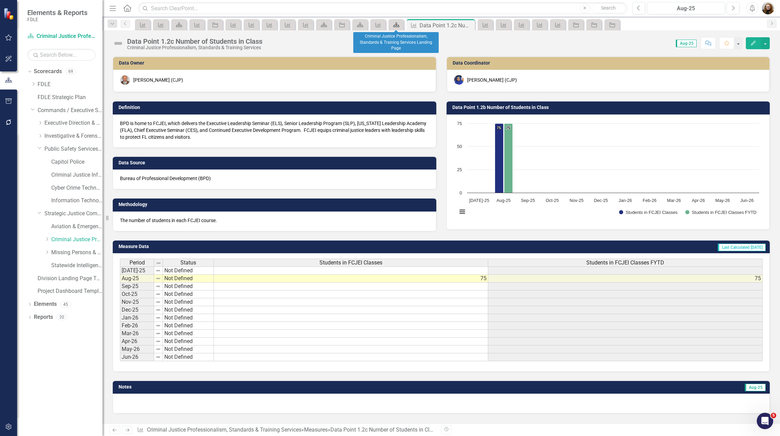
click at [396, 25] on icon "Scorecard" at bounding box center [396, 24] width 7 height 5
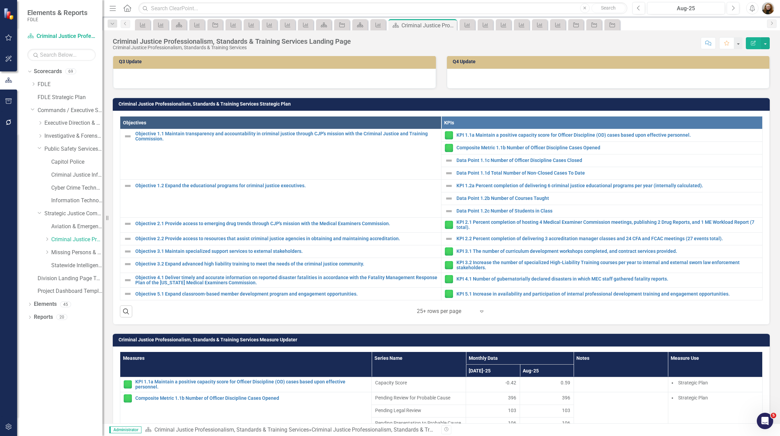
scroll to position [239, 0]
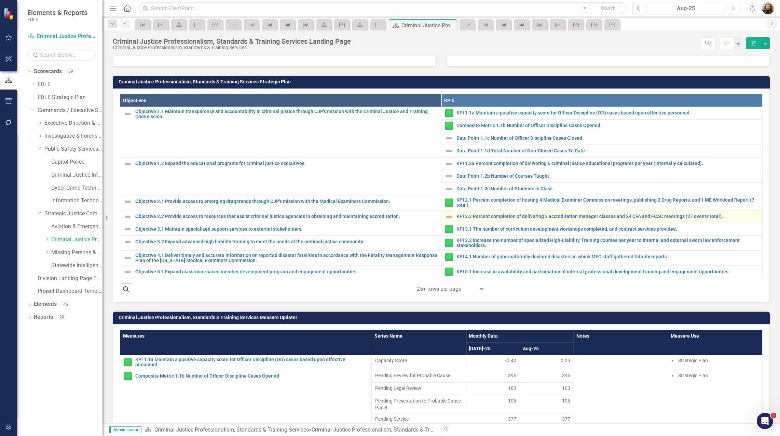
click at [478, 213] on div "KPI 2.2 Percent completion of delivering 3 accreditation manager classes and 24…" at bounding box center [602, 216] width 314 height 8
click at [679, 219] on div "KPI 2.2 Percent completion of delivering 3 accreditation manager classes and 24…" at bounding box center [602, 216] width 314 height 8
click at [704, 219] on link "KPI 2.2 Percent completion of delivering 3 accreditation manager classes and 24…" at bounding box center [607, 216] width 302 height 5
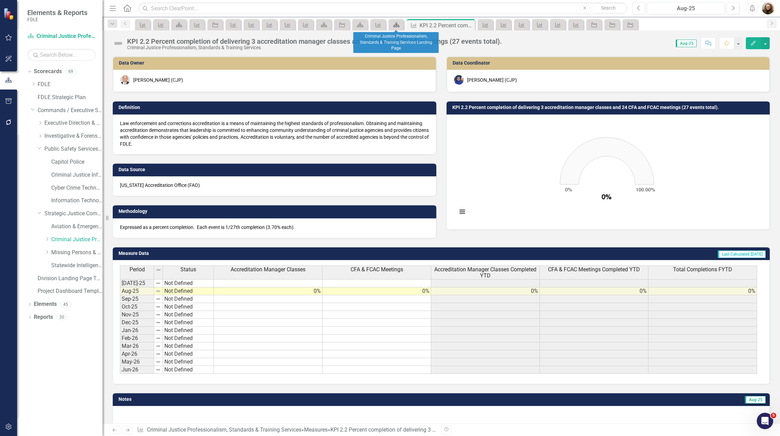
click at [395, 21] on div "Scorecard" at bounding box center [395, 24] width 10 height 9
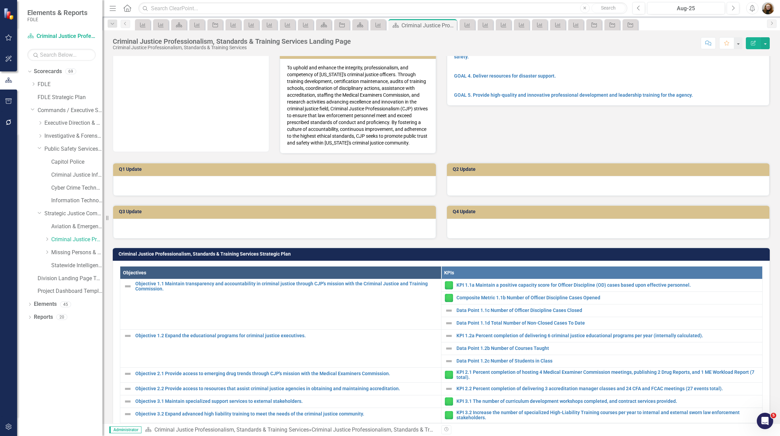
scroll to position [239, 0]
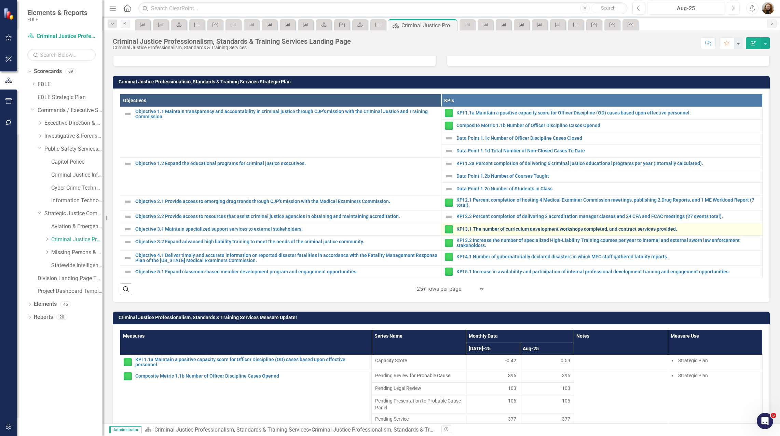
click at [485, 232] on link "KPI 3.1 The number of curriculum development workshops completed, and contract …" at bounding box center [607, 228] width 302 height 5
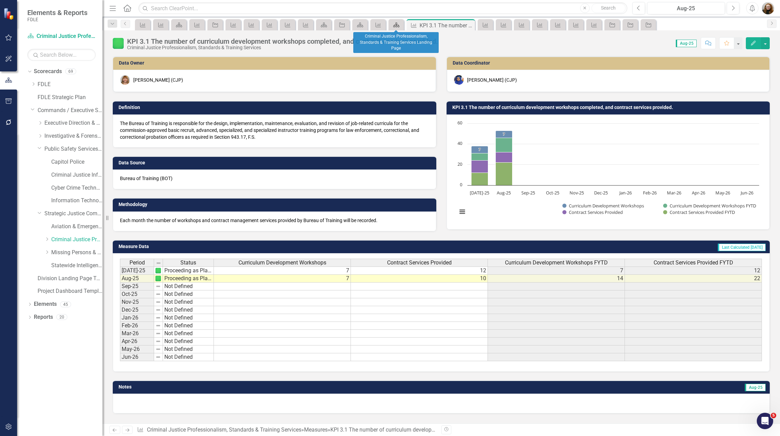
click at [396, 26] on icon "Scorecard" at bounding box center [396, 24] width 7 height 5
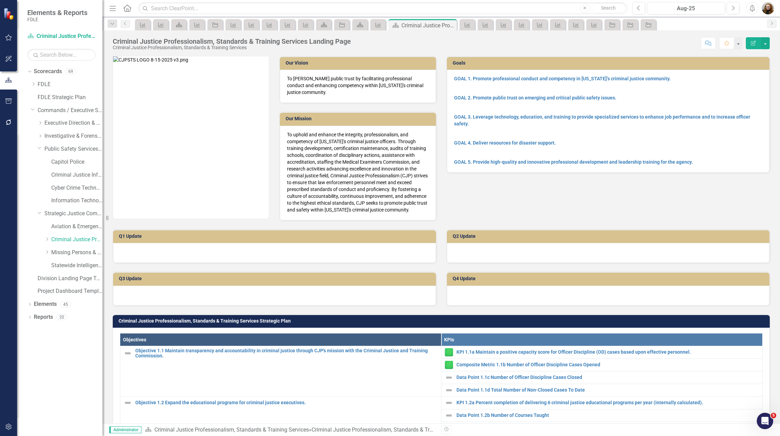
scroll to position [239, 0]
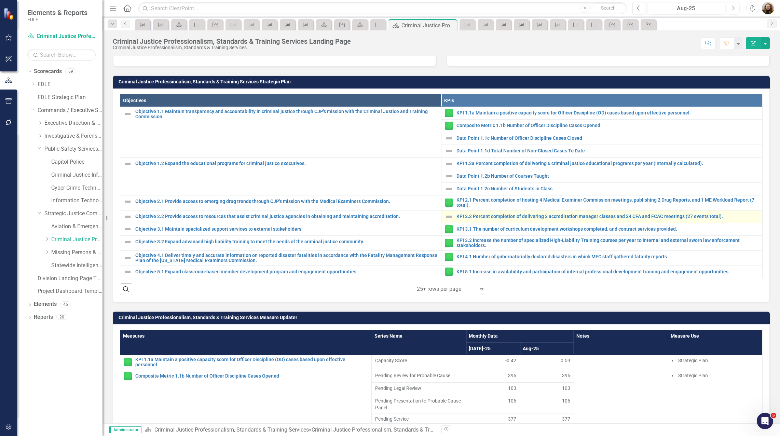
click at [484, 220] on div "KPI 2.2 Percent completion of delivering 3 accreditation manager classes and 24…" at bounding box center [602, 216] width 314 height 8
click at [487, 216] on link "KPI 2.2 Percent completion of delivering 3 accreditation manager classes and 24…" at bounding box center [607, 216] width 302 height 5
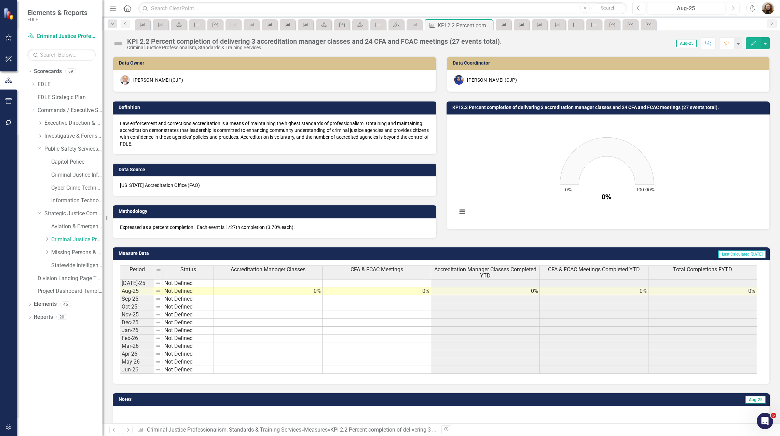
scroll to position [9, 0]
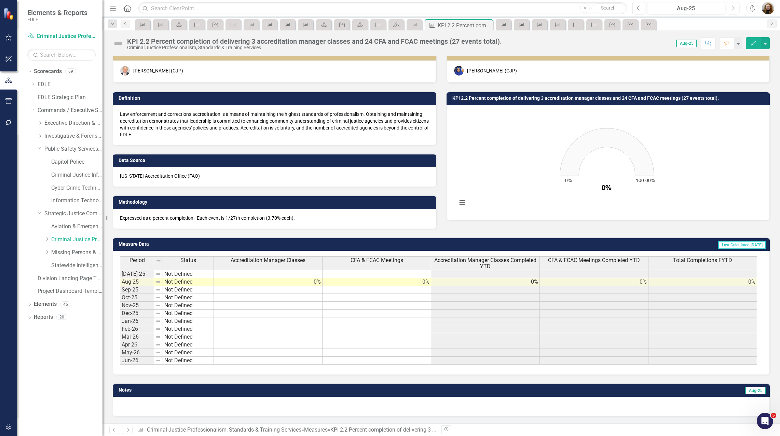
click at [679, 129] on rect "Interactive chart" at bounding box center [607, 162] width 306 height 102
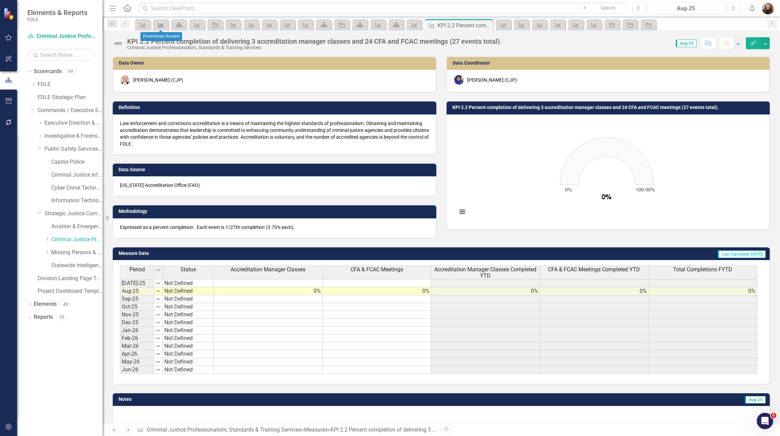
click at [156, 26] on div "Measure" at bounding box center [160, 24] width 10 height 9
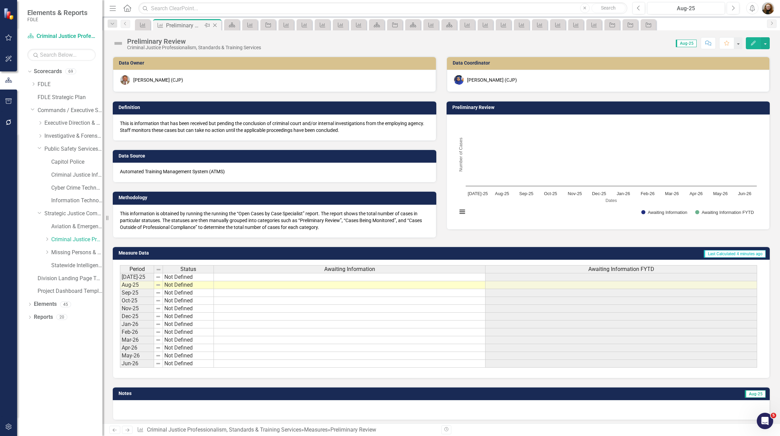
click at [215, 25] on icon "Close" at bounding box center [214, 25] width 7 height 5
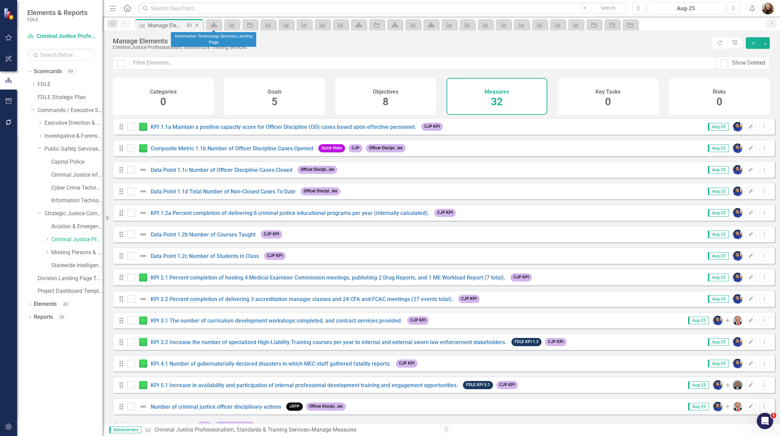
click at [199, 27] on icon "Close" at bounding box center [196, 25] width 7 height 5
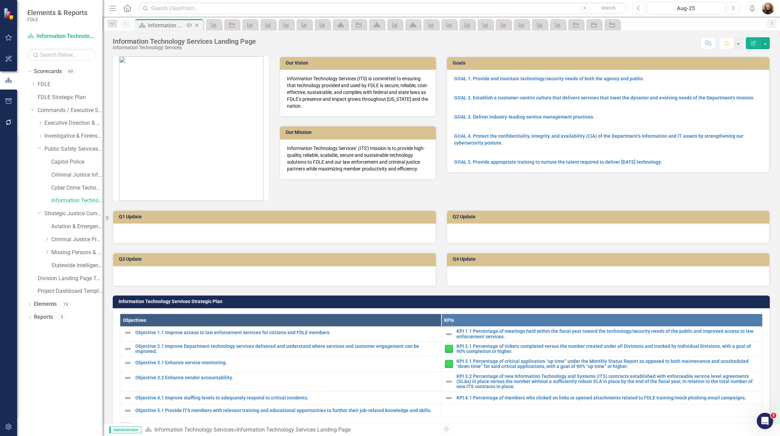
click at [198, 27] on icon at bounding box center [197, 26] width 4 height 4
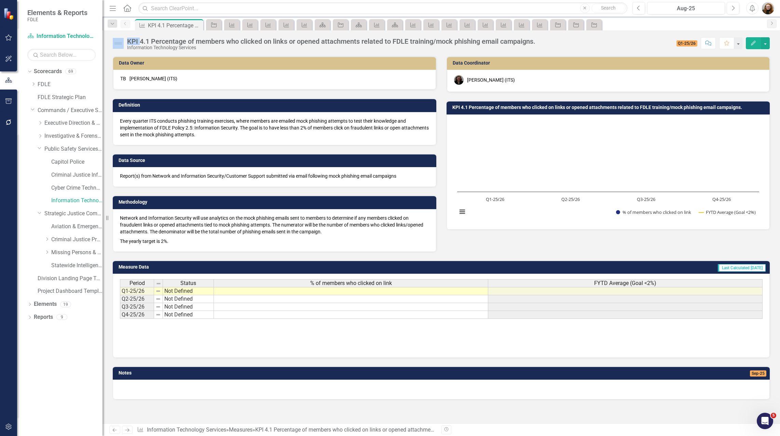
click at [0, 0] on icon at bounding box center [0, 0] width 0 height 0
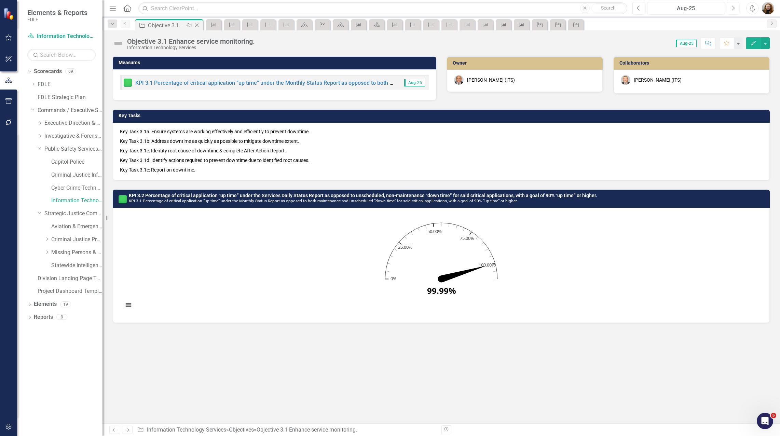
click at [197, 26] on div "Objective Objective 3.1 Enhance service monitoring. Pin Close" at bounding box center [169, 25] width 65 height 9
click at [200, 25] on icon "Close" at bounding box center [196, 25] width 7 height 5
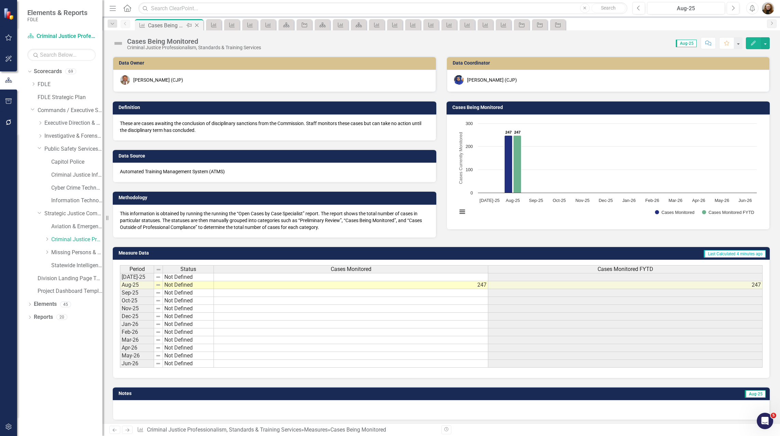
click at [198, 25] on icon "Close" at bounding box center [196, 25] width 7 height 5
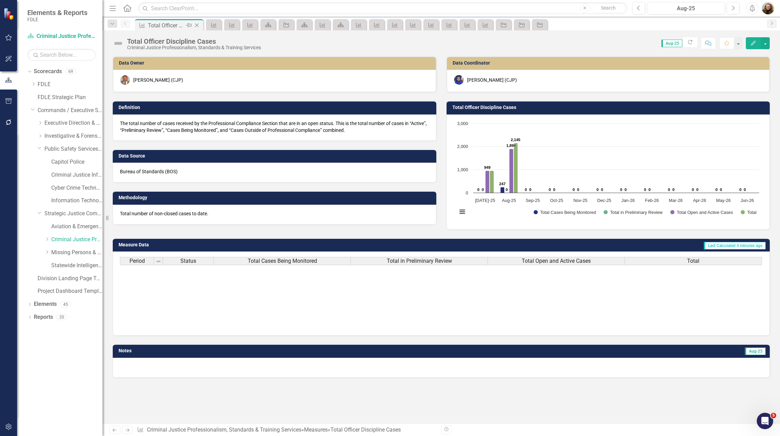
click at [197, 26] on icon "Close" at bounding box center [196, 25] width 7 height 5
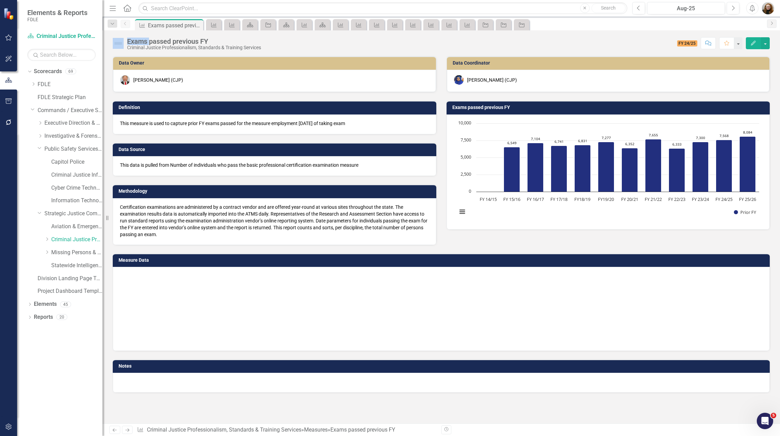
click at [0, 0] on icon "Close" at bounding box center [0, 0] width 0 height 0
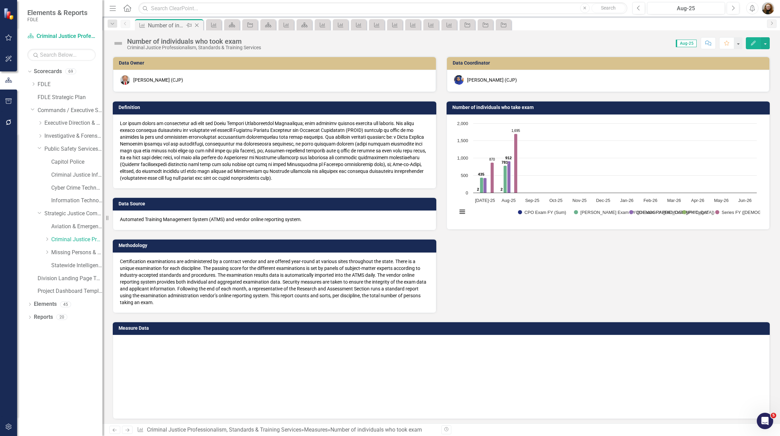
click at [197, 26] on div "Measure Number of individuals who took exam Pin Close" at bounding box center [169, 25] width 65 height 9
